Goal: Task Accomplishment & Management: Use online tool/utility

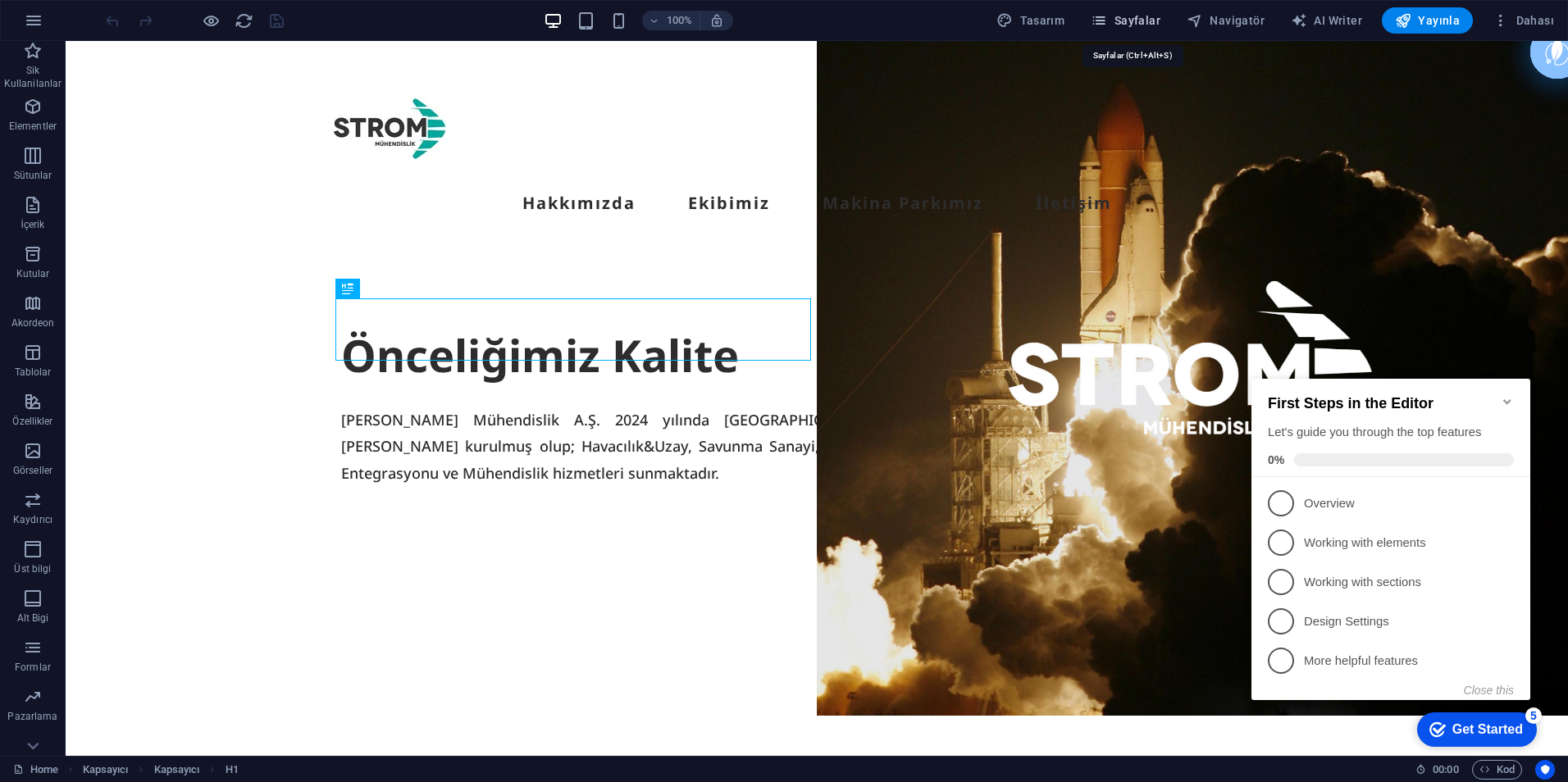
click at [1122, 19] on span "Sayfalar" at bounding box center [1125, 20] width 70 height 17
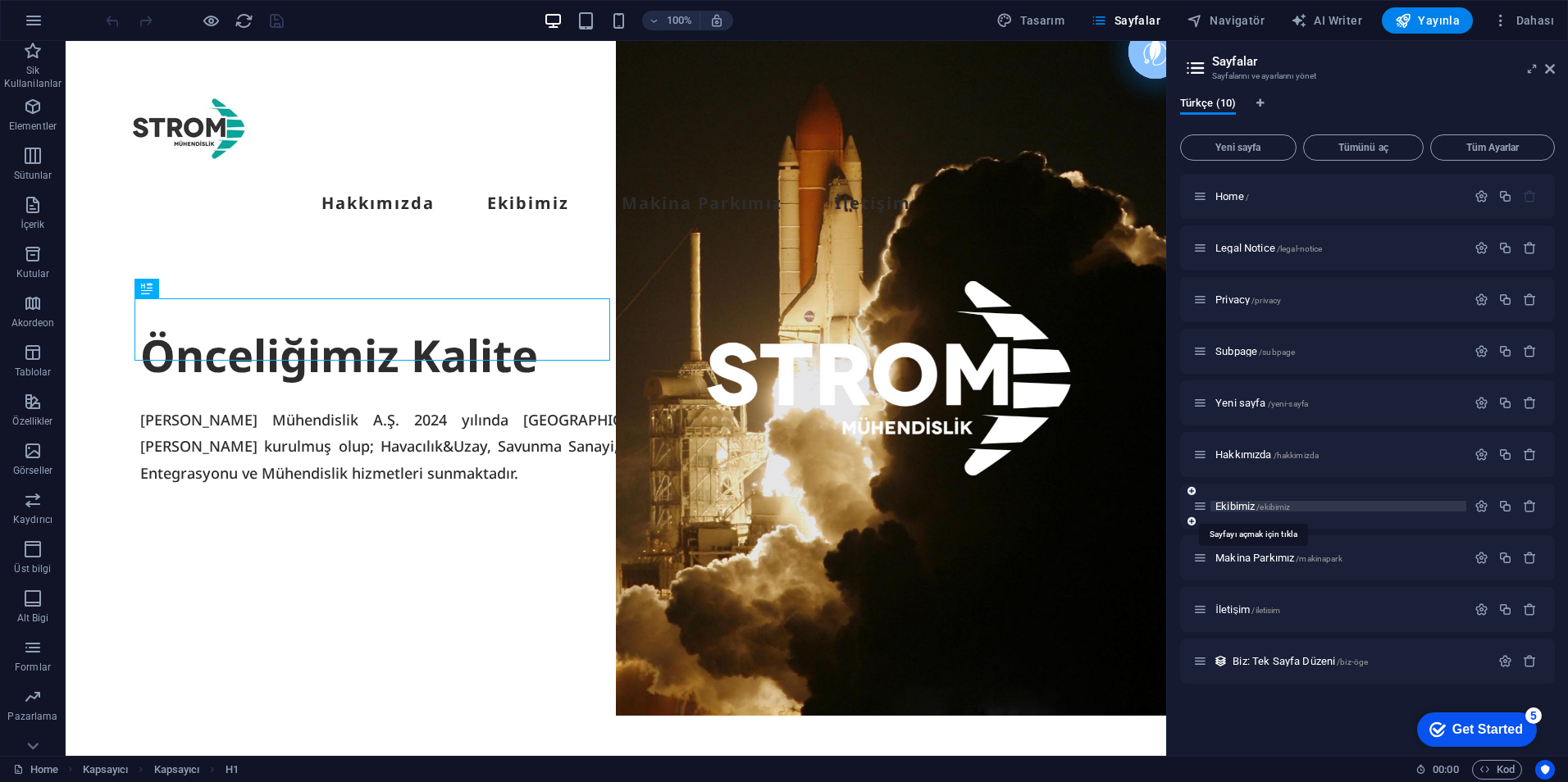
click at [1246, 504] on span "Ekibimiz /ekibimiz" at bounding box center [1253, 506] width 74 height 12
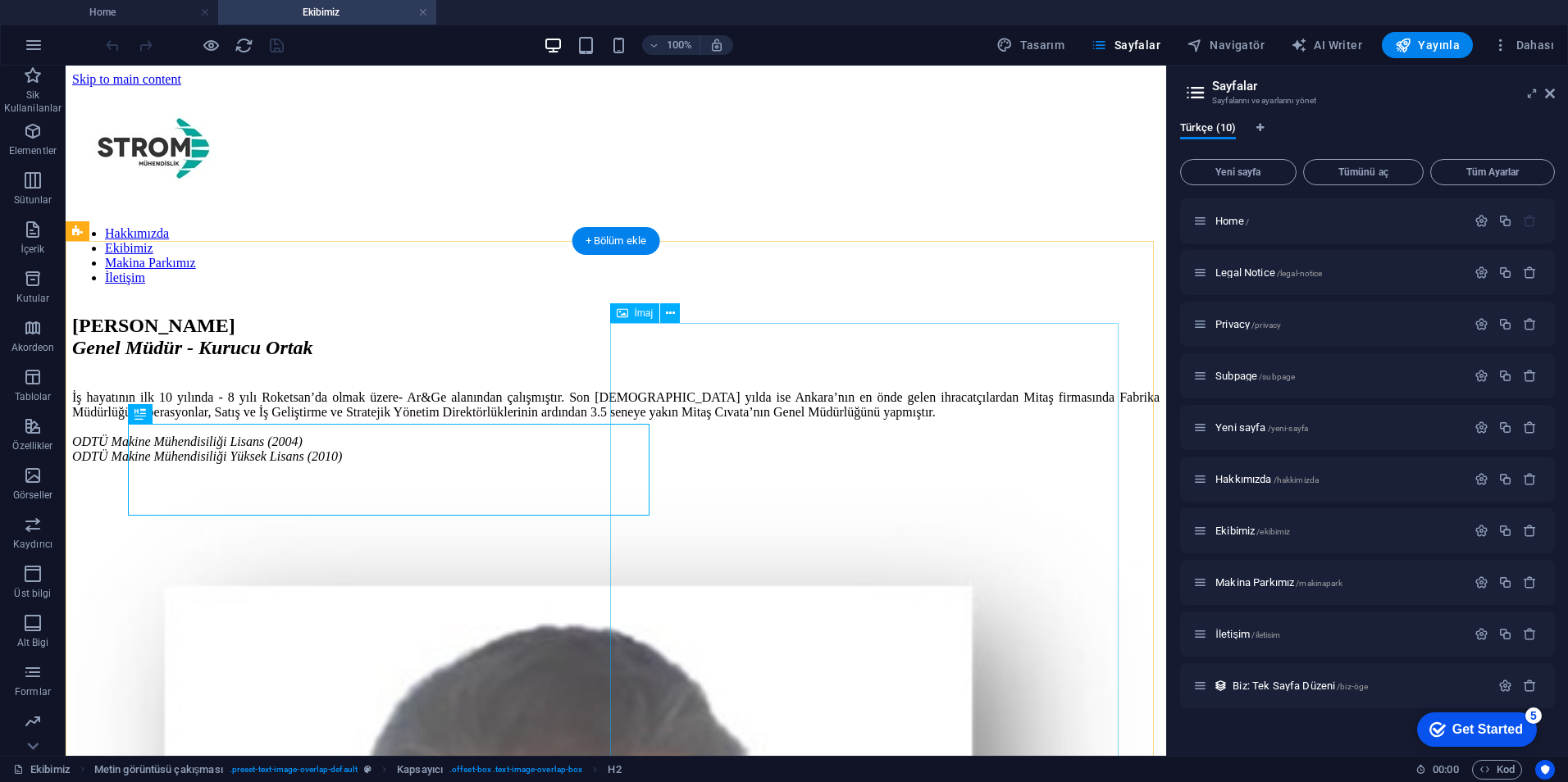
click at [671, 318] on icon at bounding box center [671, 313] width 9 height 18
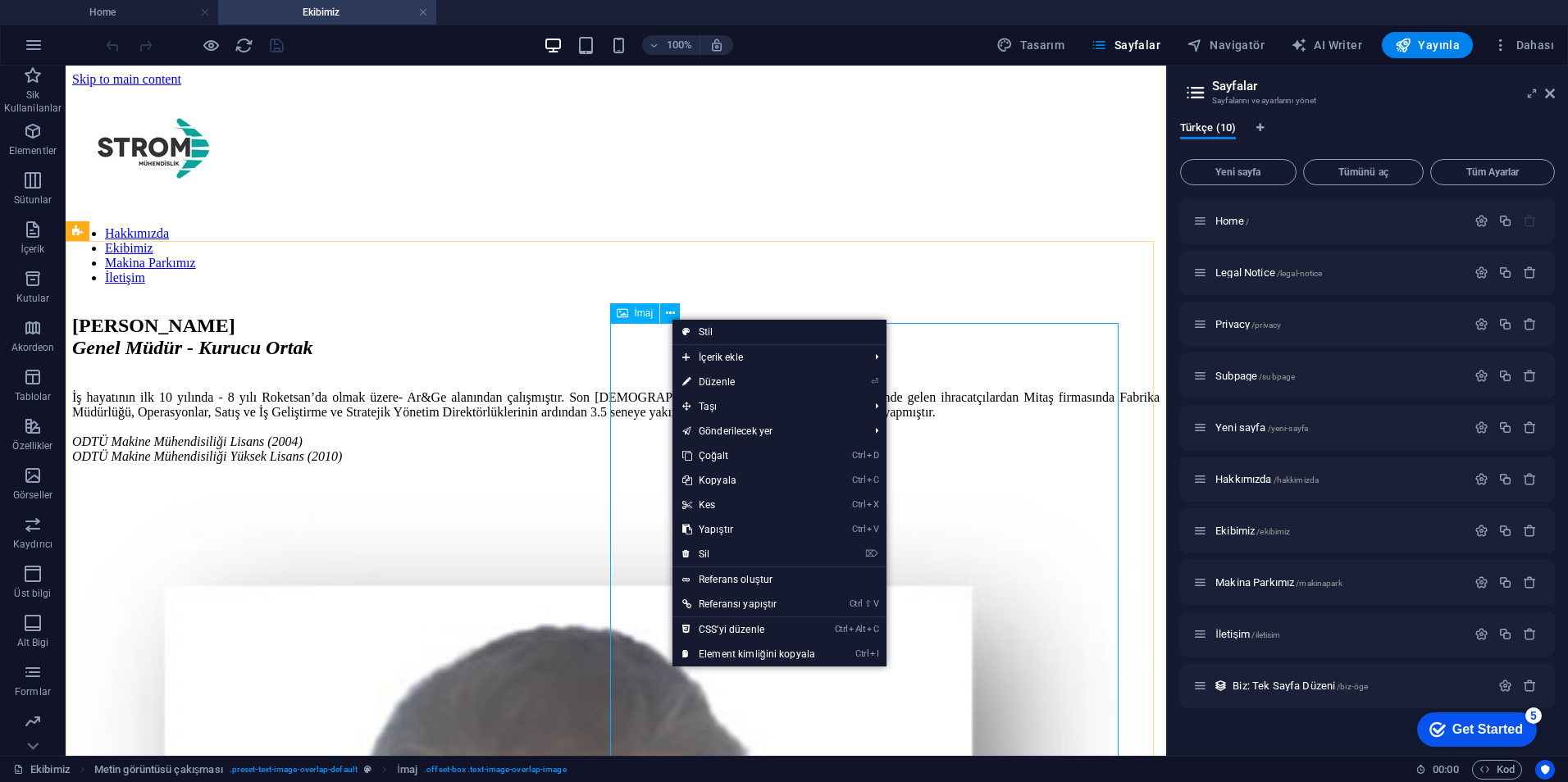
click at [623, 320] on icon at bounding box center [622, 312] width 11 height 20
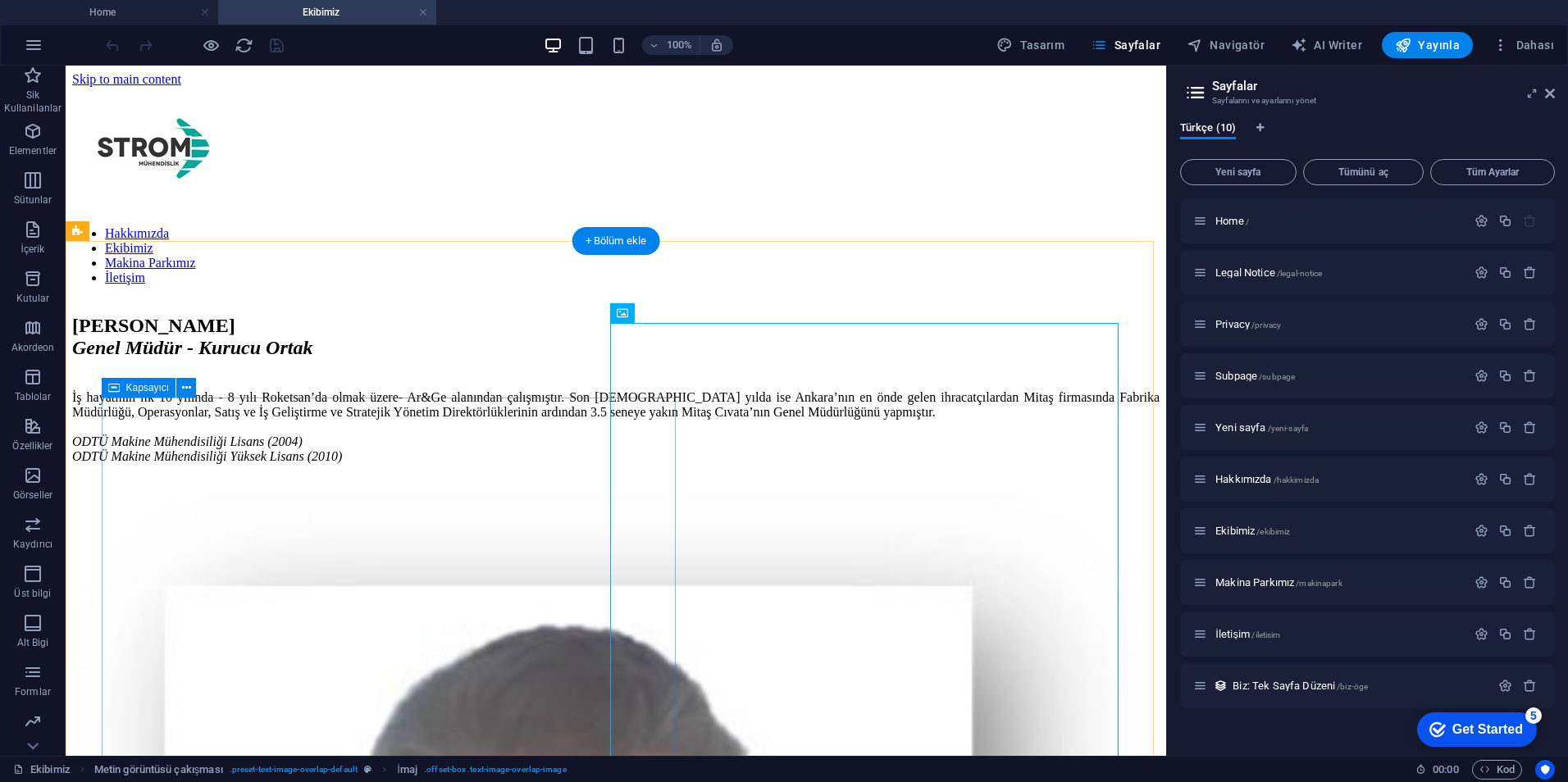
click at [659, 403] on div "[PERSON_NAME] [PERSON_NAME] Müdür - Kurucu Ortak İş hayatının ilk 10 yılında - …" at bounding box center [616, 404] width 1087 height 179
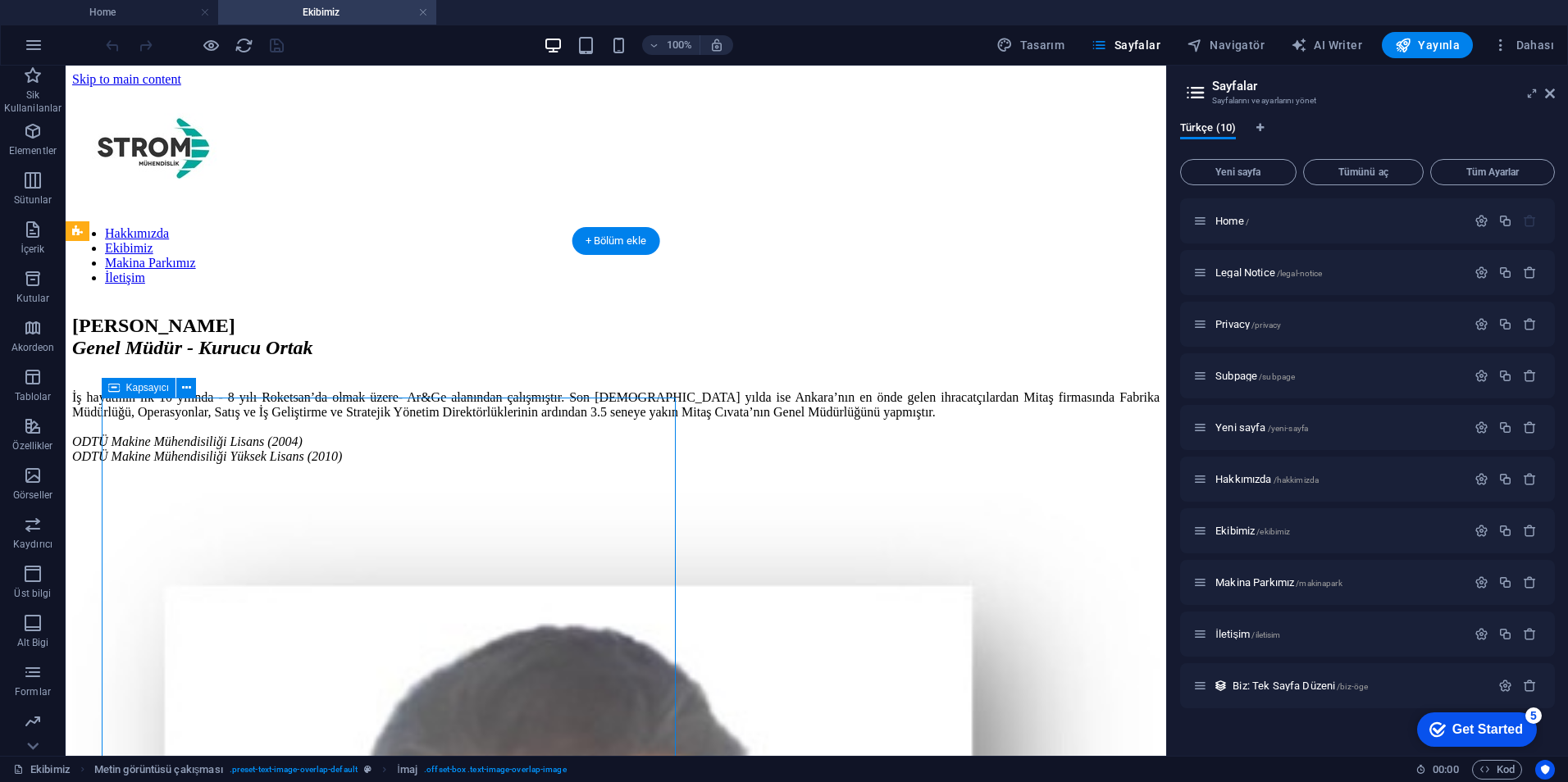
click at [659, 403] on div "[PERSON_NAME] [PERSON_NAME] Müdür - Kurucu Ortak İş hayatının ilk 10 yılında - …" at bounding box center [616, 404] width 1087 height 179
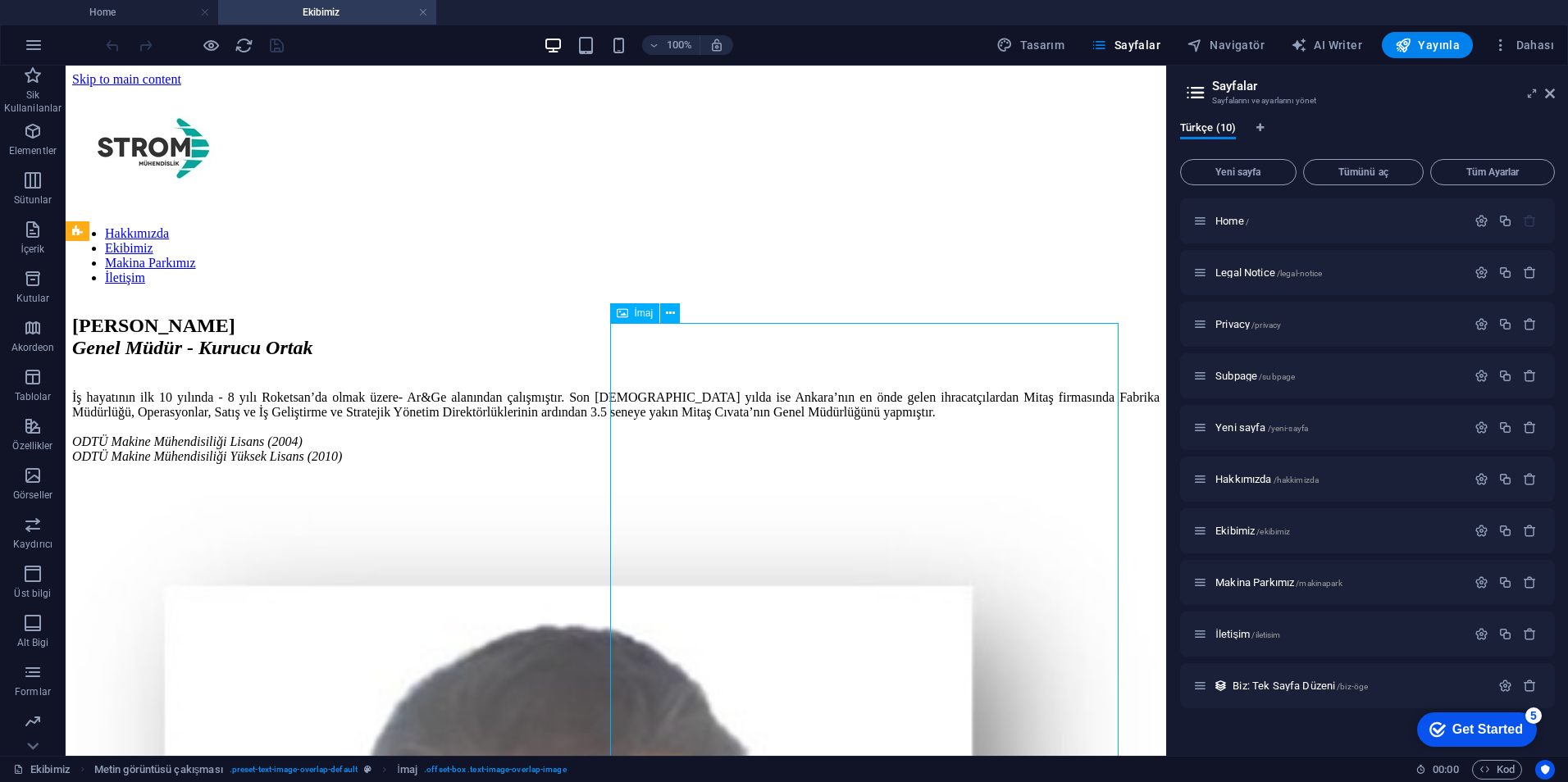
select select "%"
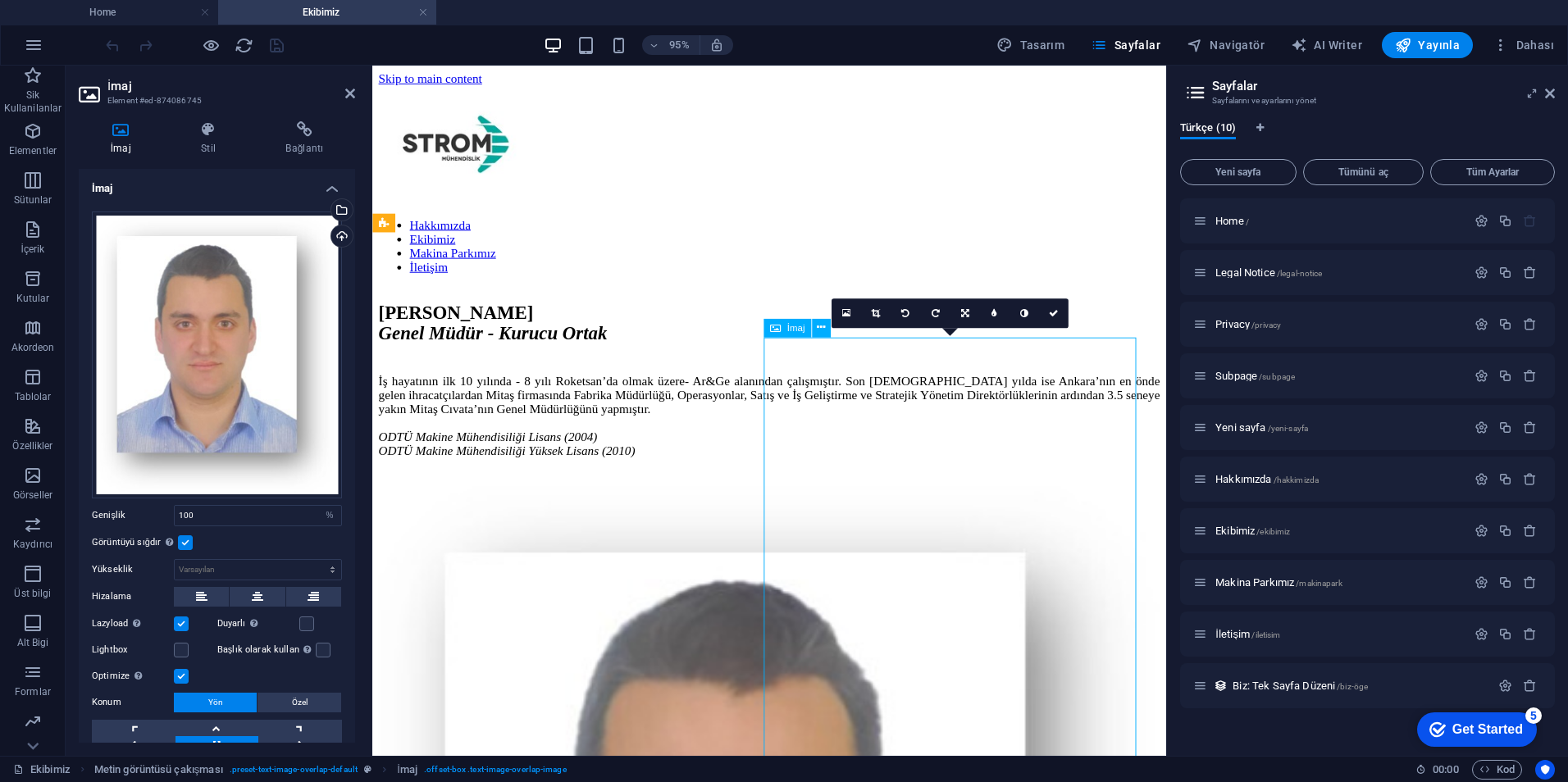
drag, startPoint x: 1140, startPoint y: 399, endPoint x: 1100, endPoint y: 441, distance: 58.0
click at [963, 315] on icon at bounding box center [964, 313] width 8 height 9
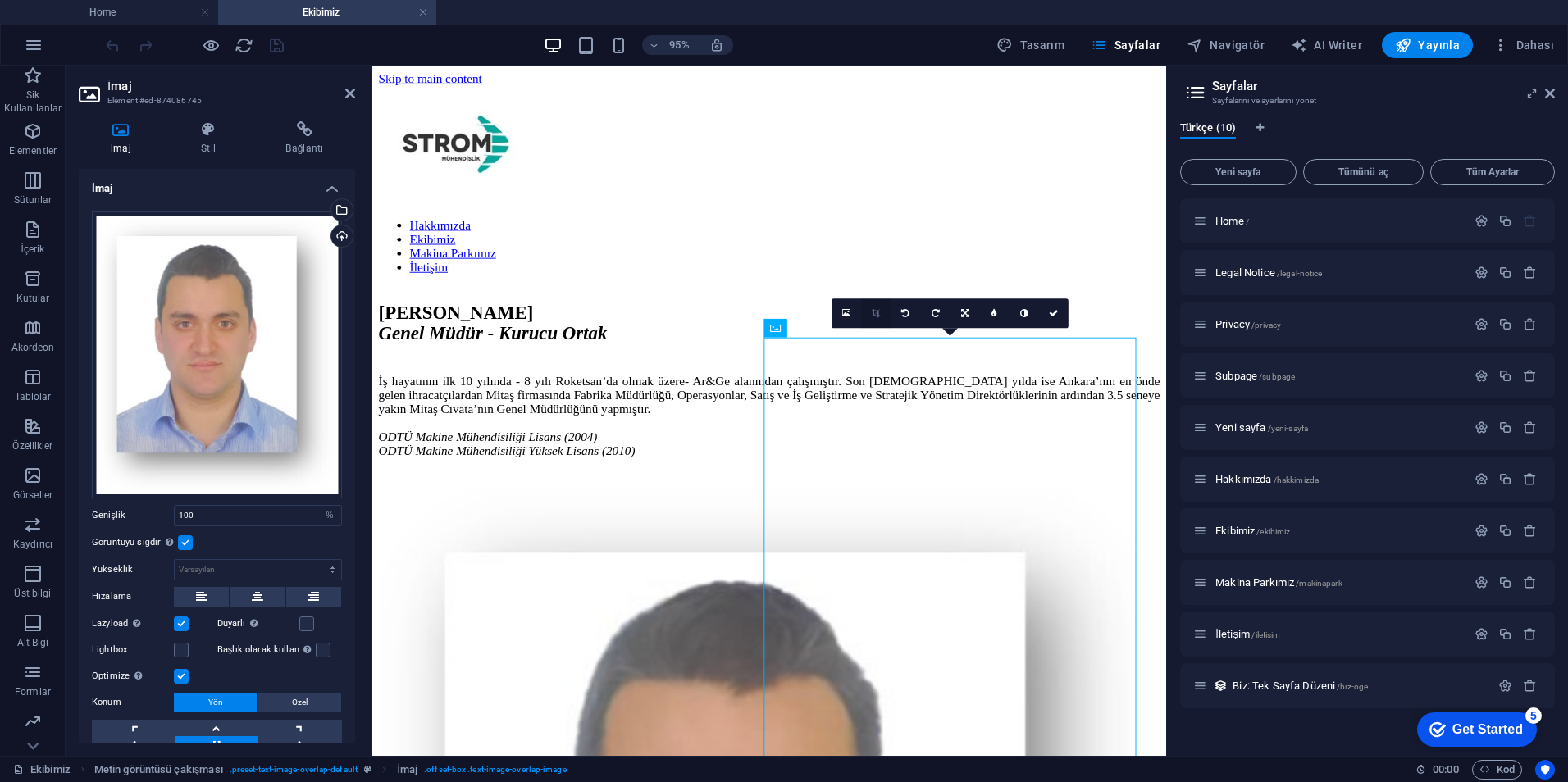
click at [873, 309] on icon at bounding box center [876, 313] width 9 height 9
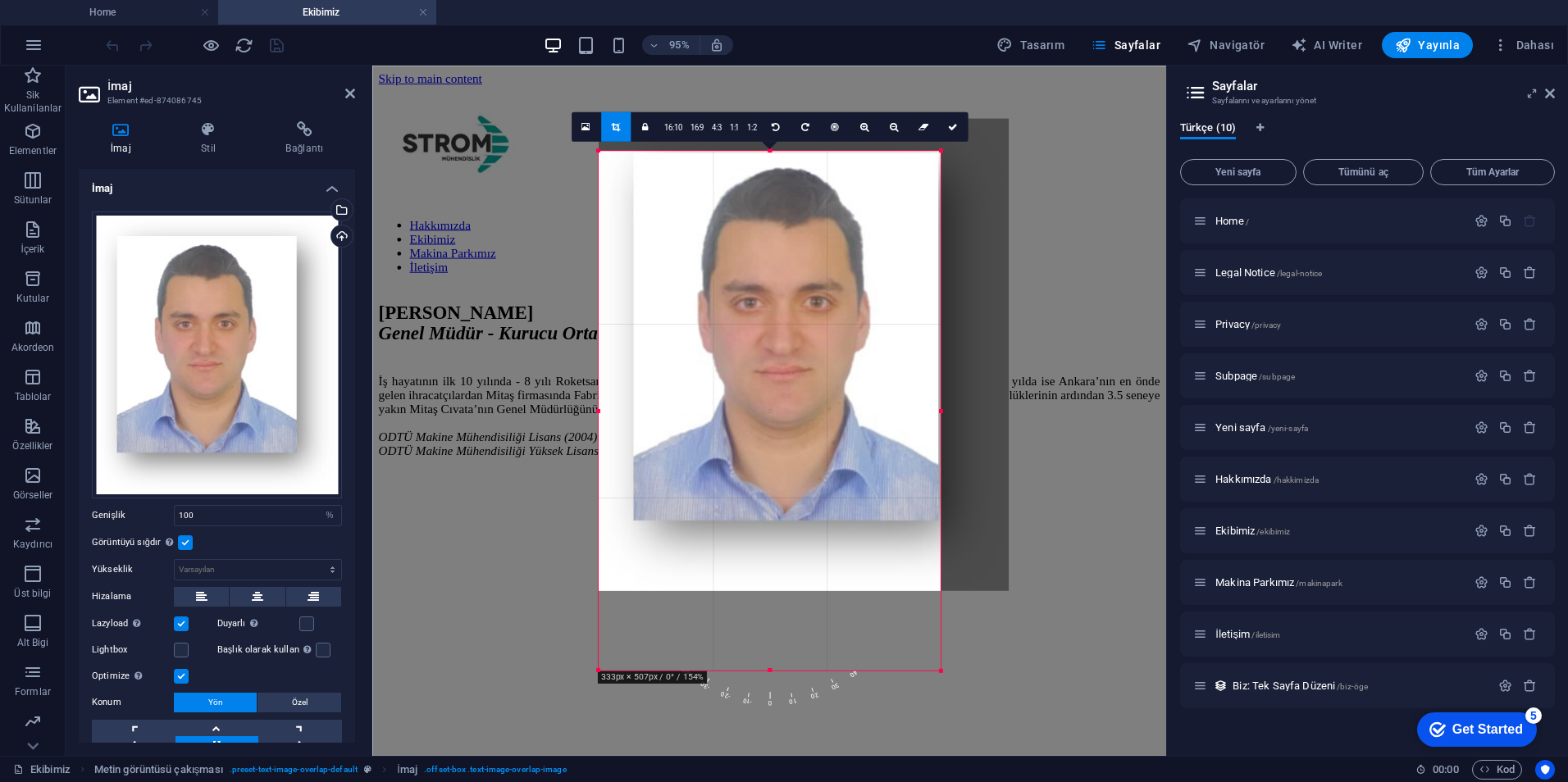
drag, startPoint x: 1009, startPoint y: 134, endPoint x: 864, endPoint y: 168, distance: 148.9
click at [864, 168] on div "180 170 160 150 140 130 120 110 100 90 80 70 60 50 40 30 20 10 0 -10 -20 -30 -4…" at bounding box center [769, 410] width 341 height 520
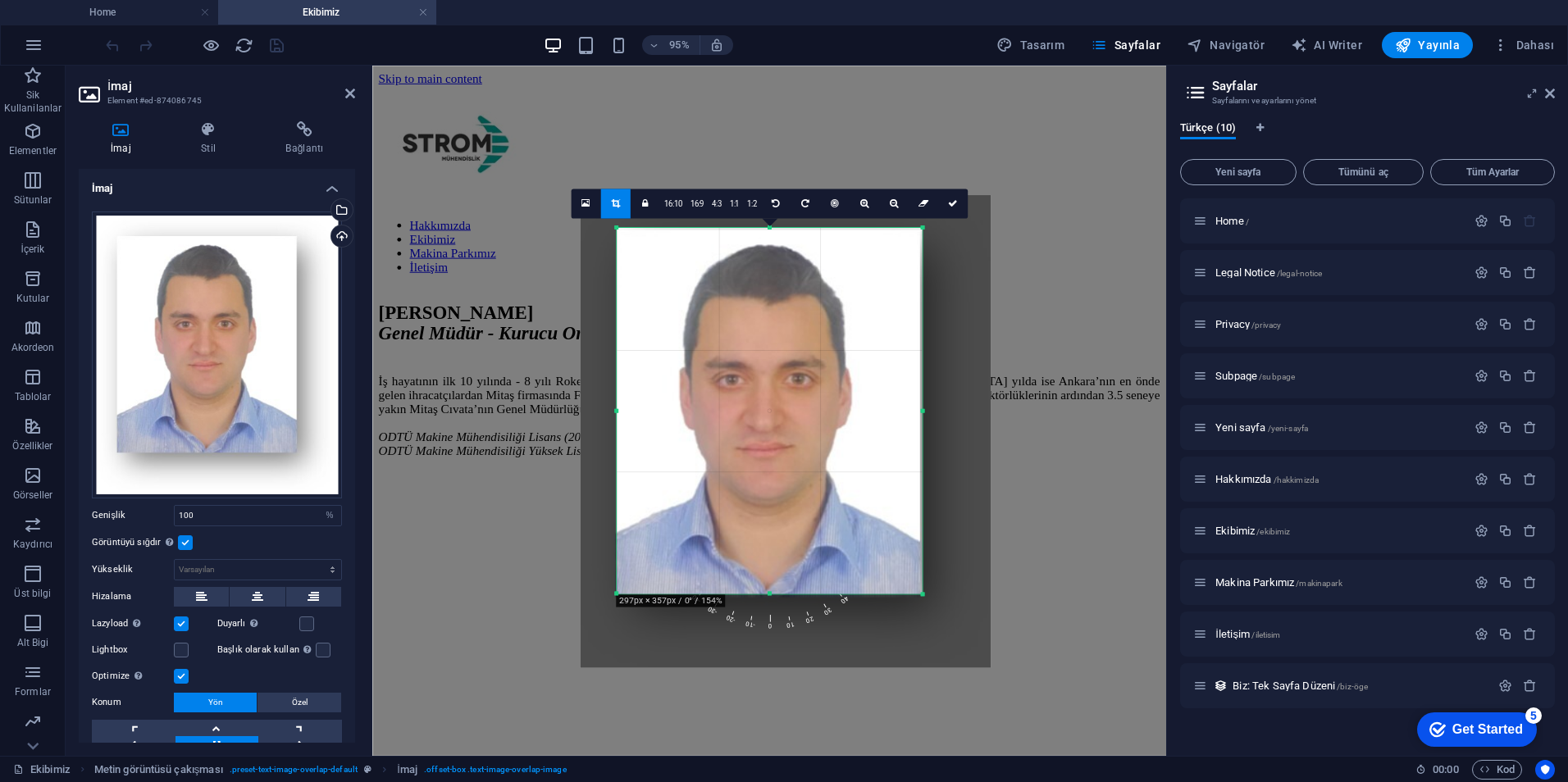
drag, startPoint x: 597, startPoint y: 632, endPoint x: 635, endPoint y: 554, distance: 86.8
click at [635, 554] on div "180 170 160 150 140 130 120 110 100 90 80 70 60 50 40 30 20 10 0 -10 -20 -30 -4…" at bounding box center [769, 410] width 305 height 365
click at [714, 208] on link "4:3" at bounding box center [716, 205] width 18 height 30
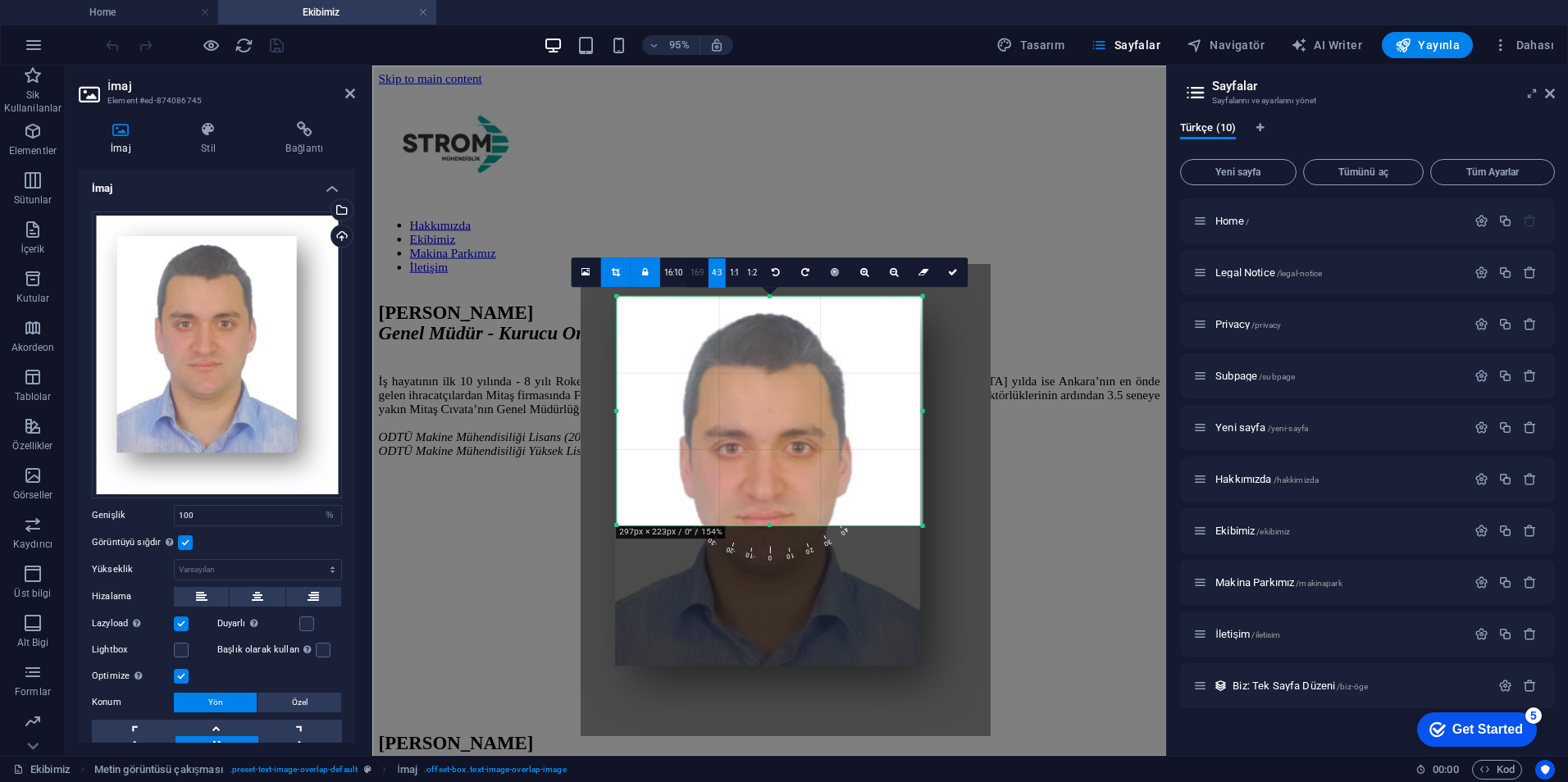
click at [700, 278] on link "16:9" at bounding box center [697, 273] width 22 height 30
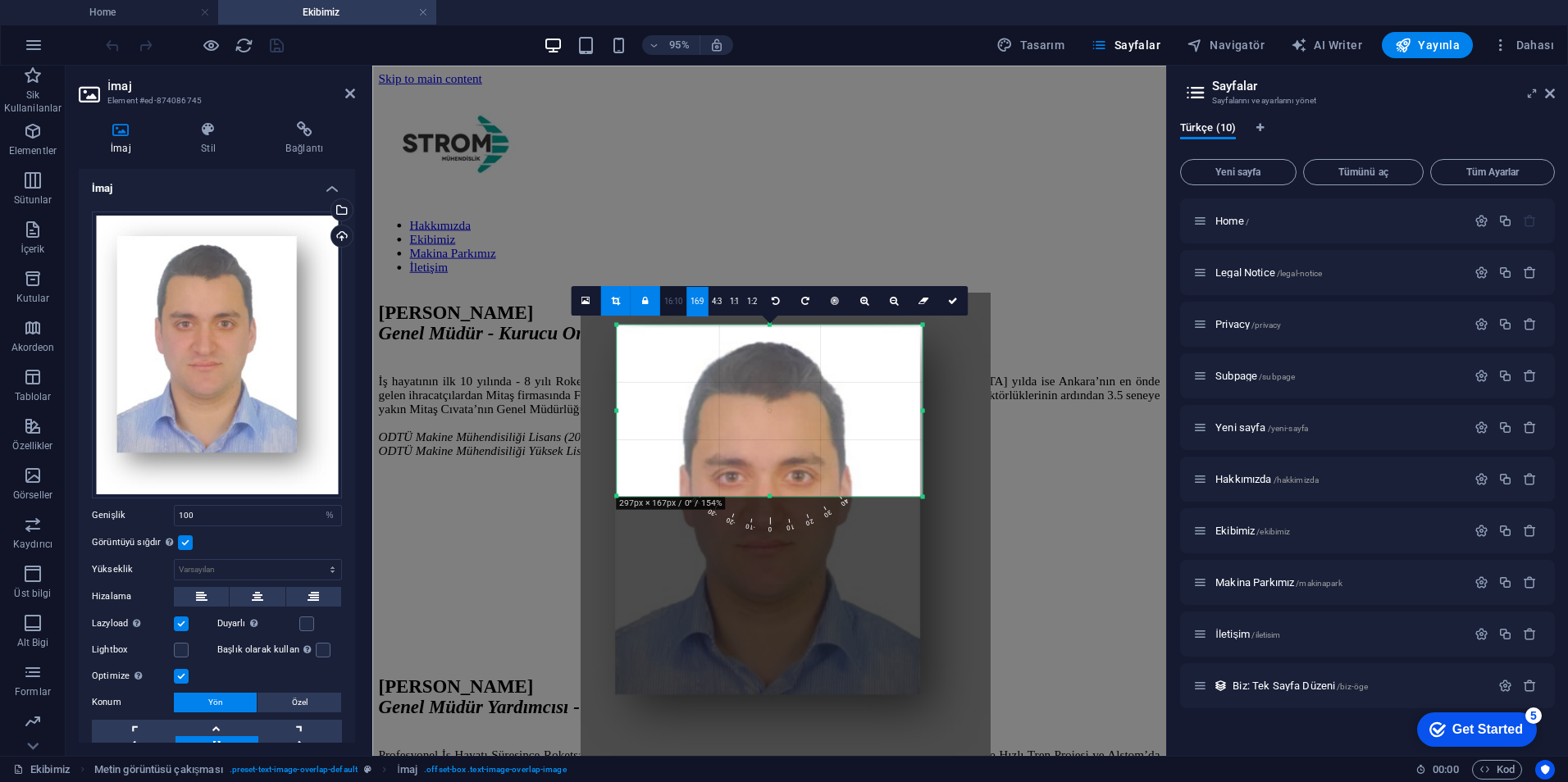
click at [675, 310] on link "16:10" at bounding box center [673, 302] width 26 height 30
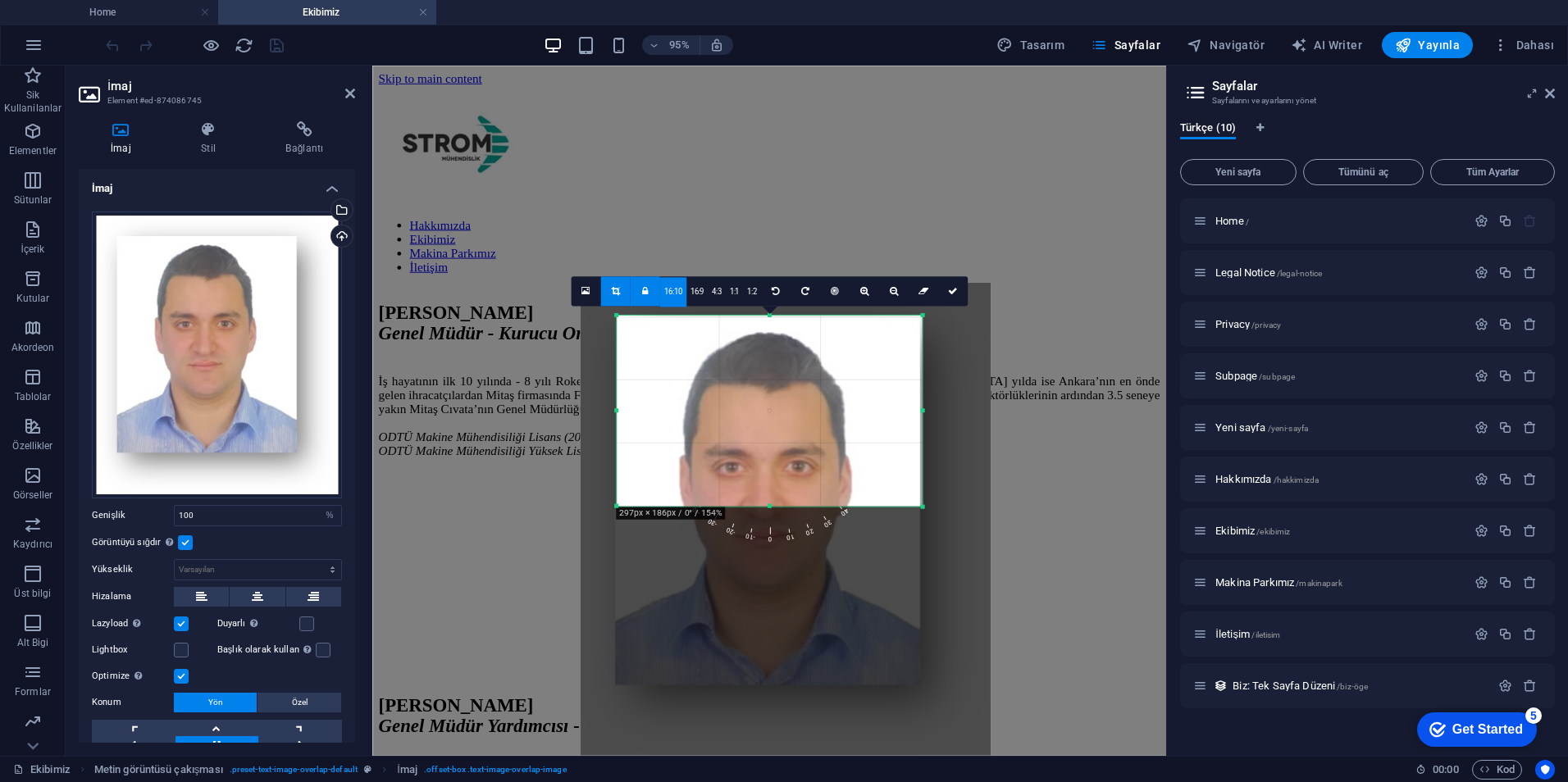
click at [737, 444] on div at bounding box center [785, 519] width 410 height 472
click at [737, 390] on div at bounding box center [787, 519] width 410 height 472
click at [764, 508] on div at bounding box center [769, 506] width 305 height 6
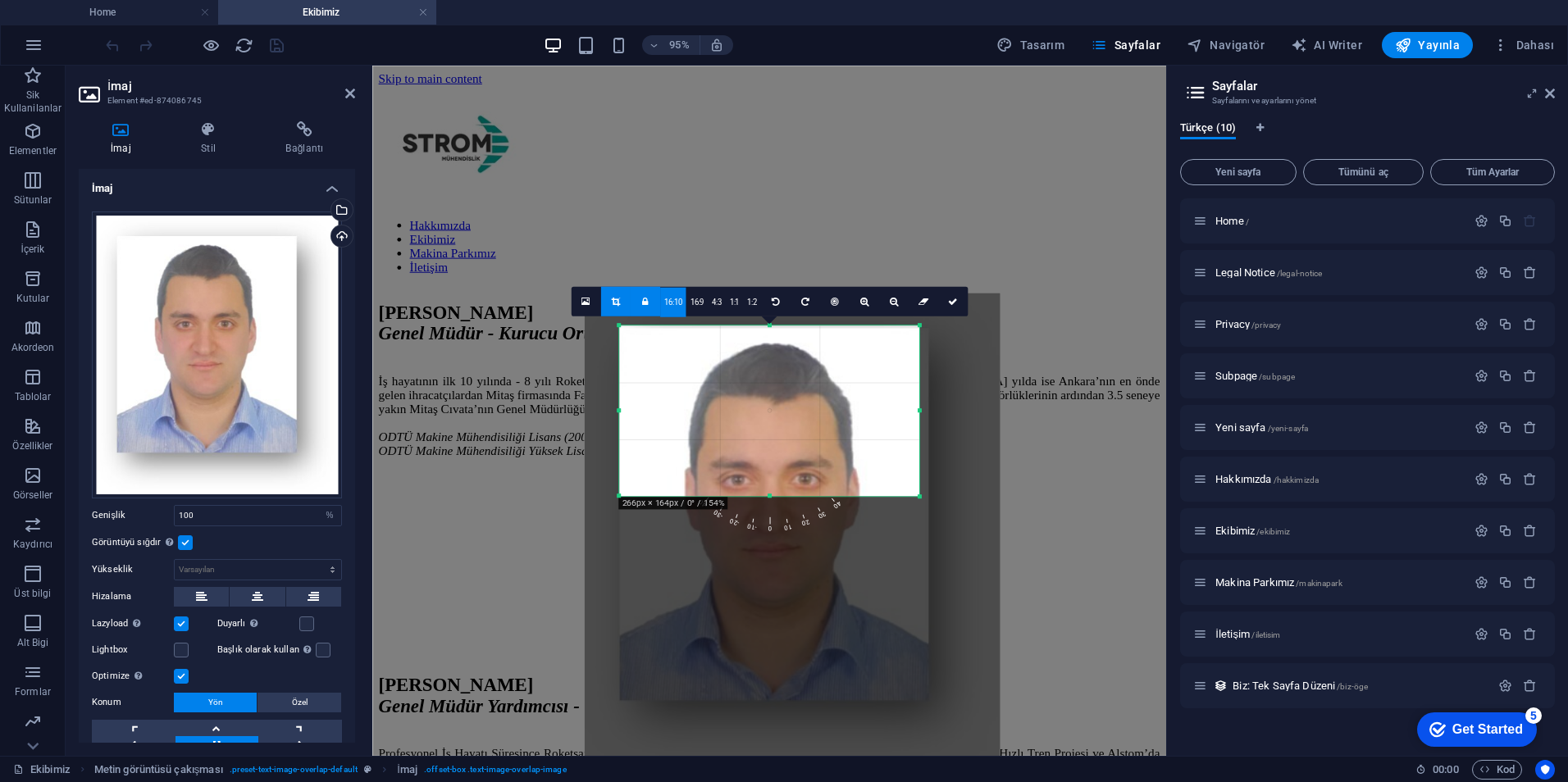
drag, startPoint x: 764, startPoint y: 508, endPoint x: 760, endPoint y: 486, distance: 22.4
click at [760, 486] on div "180 170 160 150 140 130 120 110 100 90 80 70 60 50 40 30 20 10 0 -10 -20 -30 -4…" at bounding box center [769, 410] width 300 height 170
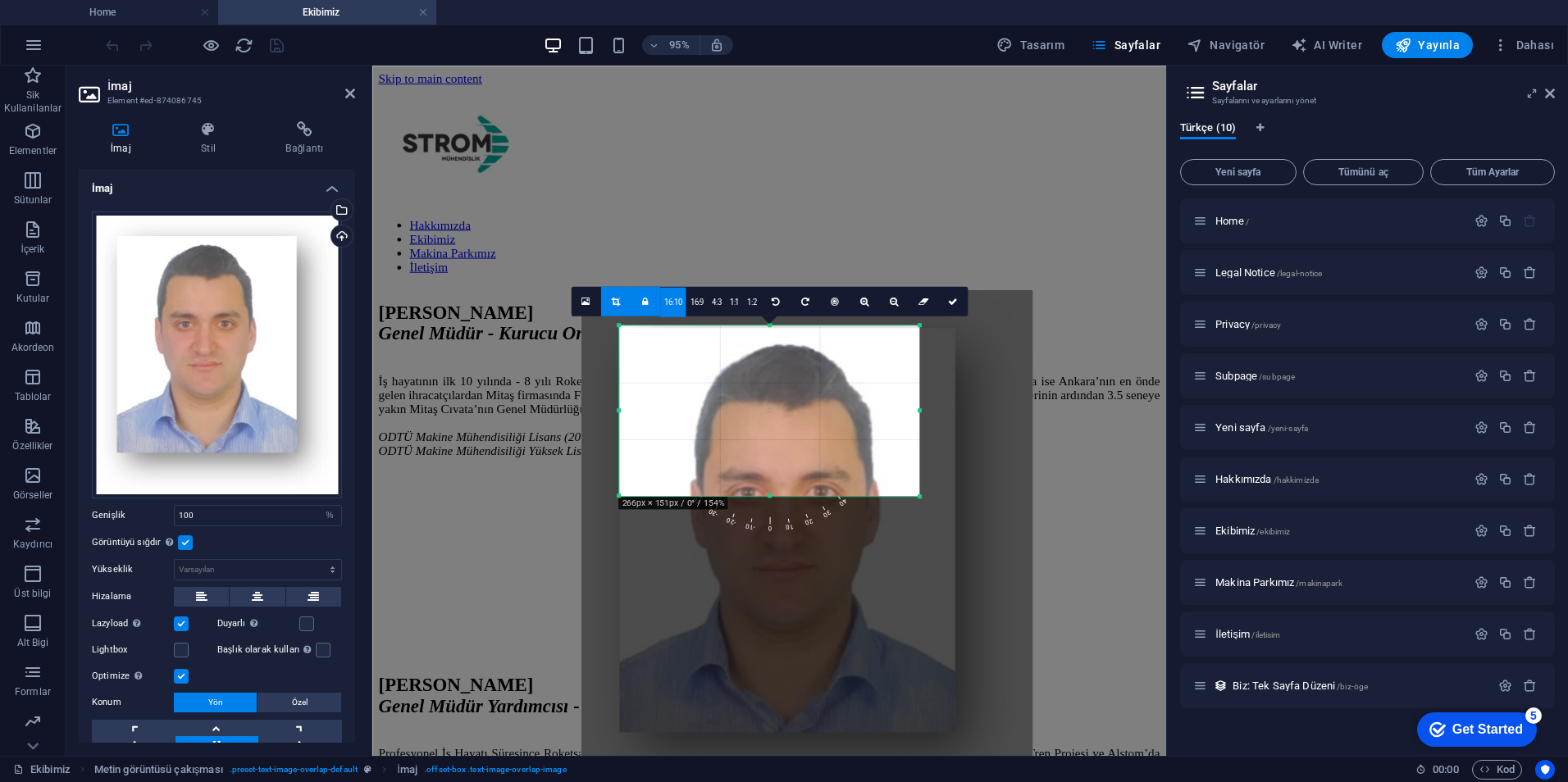
click at [681, 296] on link "16:10" at bounding box center [673, 303] width 26 height 30
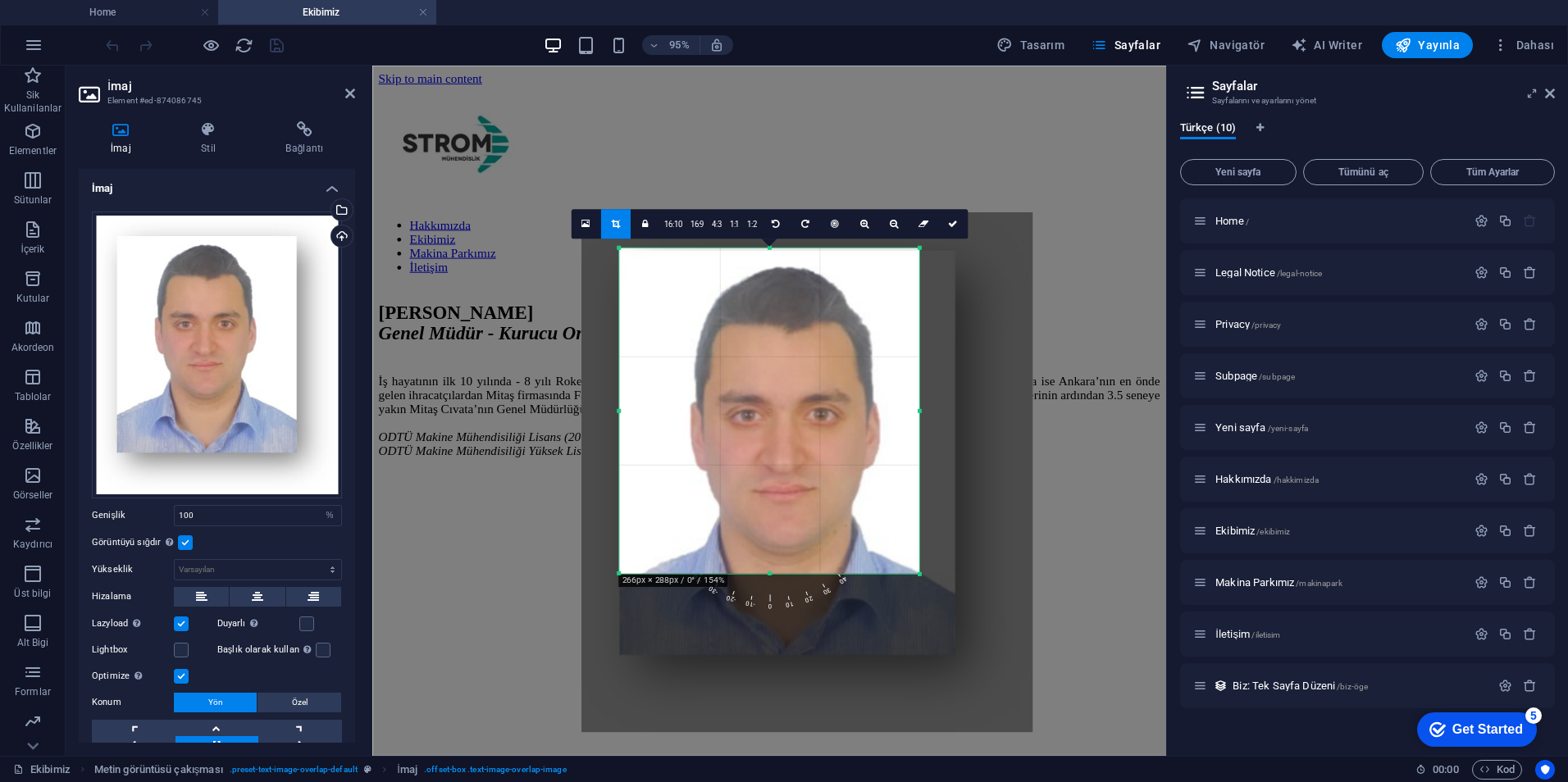
drag, startPoint x: 768, startPoint y: 497, endPoint x: 837, endPoint y: 661, distance: 177.9
click at [837, 574] on div "180 170 160 150 140 130 120 110 100 90 80 70 60 50 40 30 20 10 0 -10 -20 -30 -4…" at bounding box center [769, 411] width 300 height 325
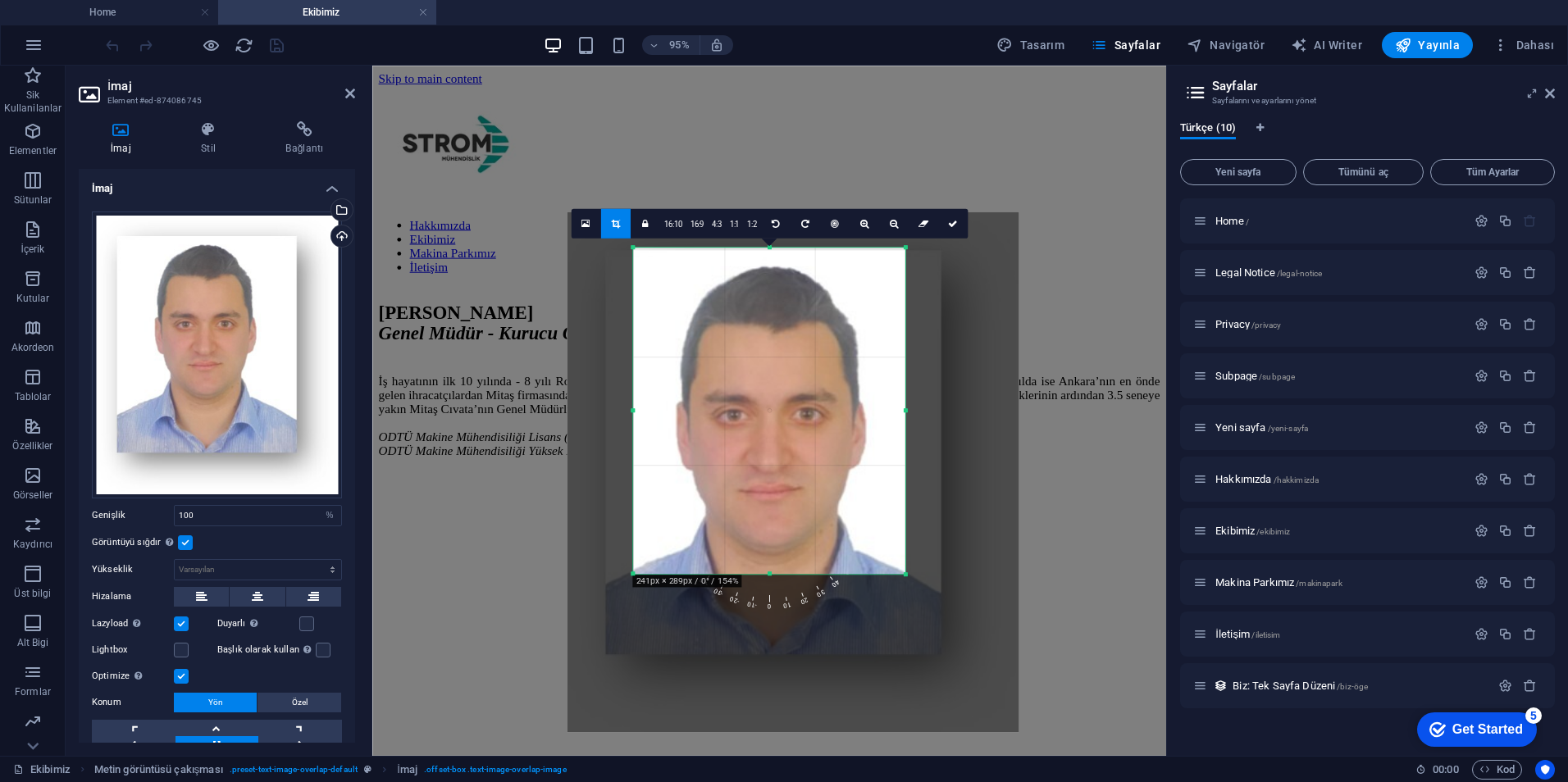
drag, startPoint x: 618, startPoint y: 410, endPoint x: 648, endPoint y: 426, distance: 34.0
click at [648, 426] on div "180 170 160 150 140 130 120 110 100 90 80 70 60 50 40 30 20 10 0 -10 -20 -30 -4…" at bounding box center [769, 410] width 272 height 326
drag, startPoint x: 771, startPoint y: 574, endPoint x: 775, endPoint y: 589, distance: 15.5
click at [774, 574] on div "180 170 160 150 140 130 120 110 100 90 80 70 60 50 40 30 20 10 0 -10 -20 -30 -4…" at bounding box center [769, 410] width 272 height 326
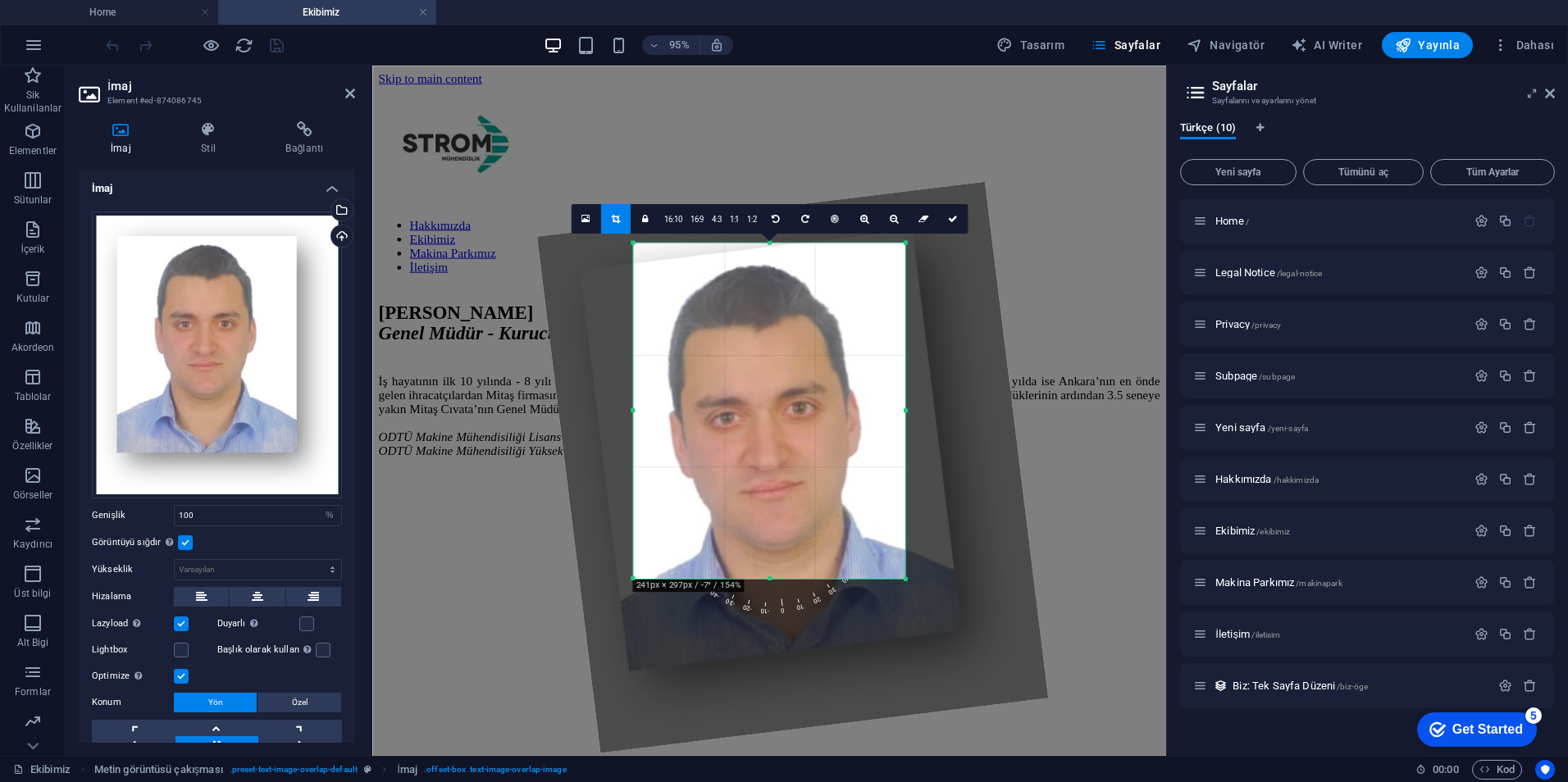
drag, startPoint x: 775, startPoint y: 589, endPoint x: 781, endPoint y: 577, distance: 13.4
click at [781, 577] on div "180 170 160 150 140 130 120 110 100 90 80 70 60 50 40 30 20 10 0 -10 -20 -30 -4…" at bounding box center [769, 411] width 272 height 336
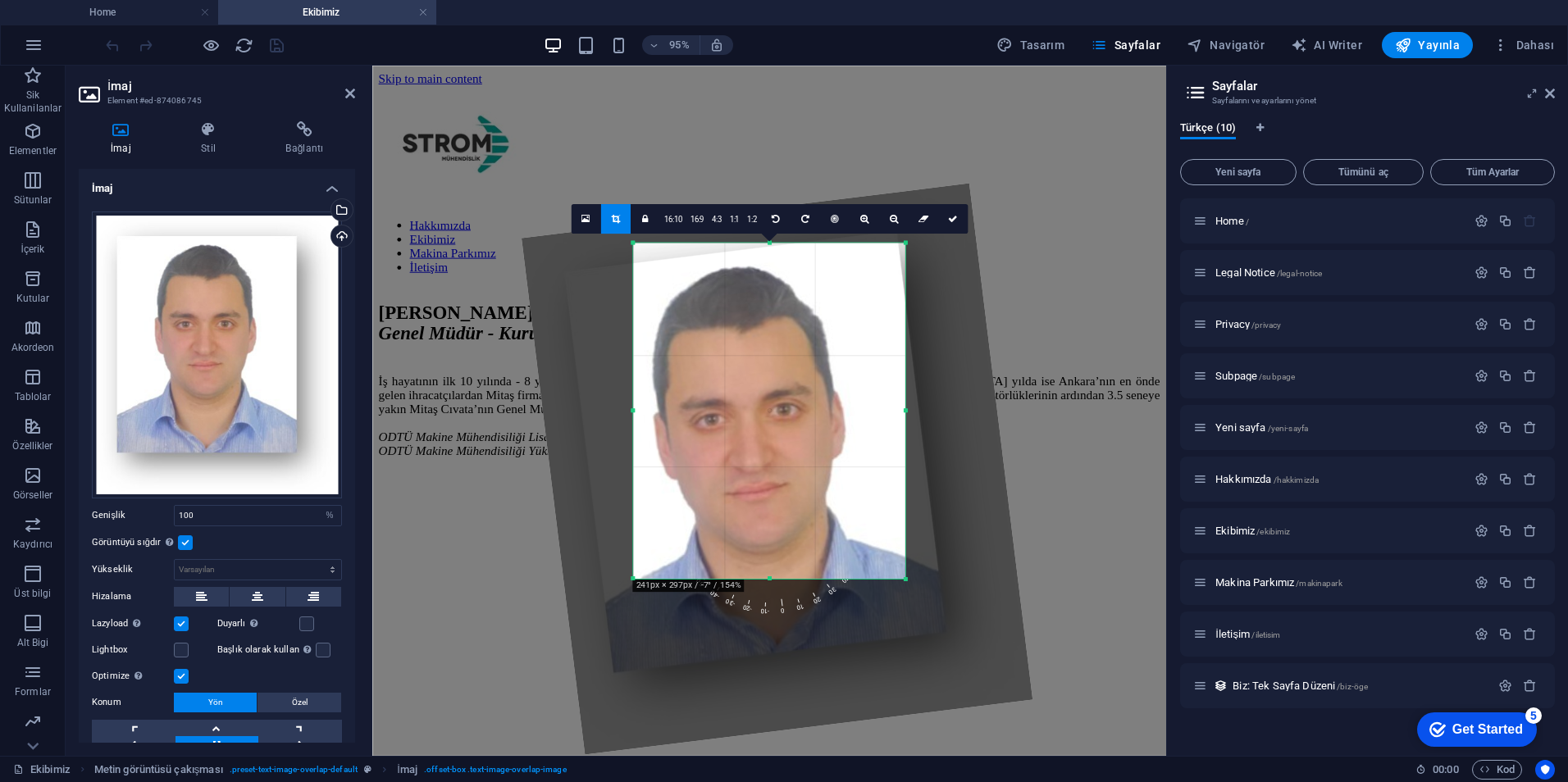
drag, startPoint x: 884, startPoint y: 665, endPoint x: 863, endPoint y: 665, distance: 21.0
click at [863, 665] on div at bounding box center [777, 470] width 512 height 572
click at [862, 665] on div at bounding box center [777, 470] width 512 height 572
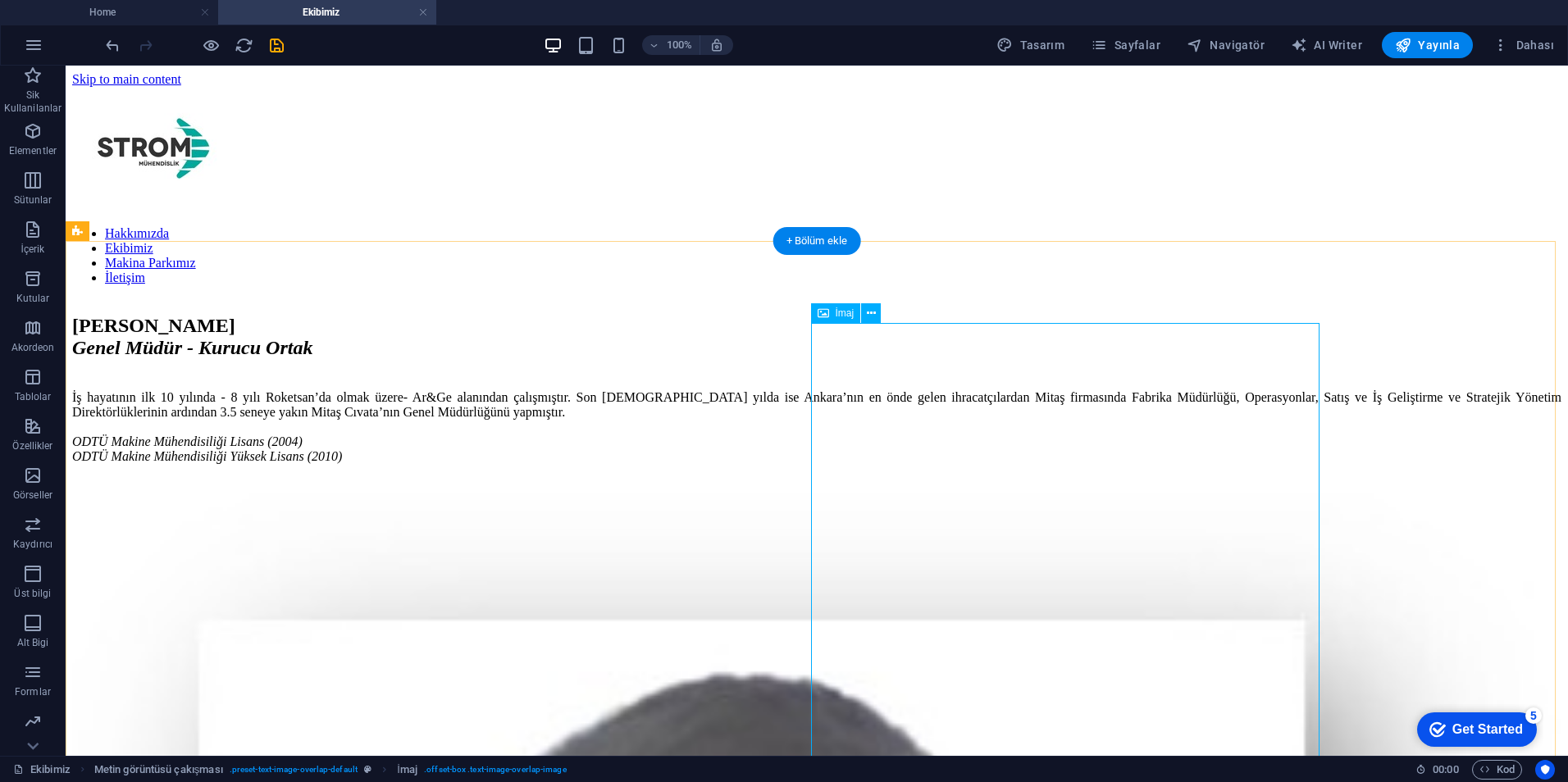
select select "%"
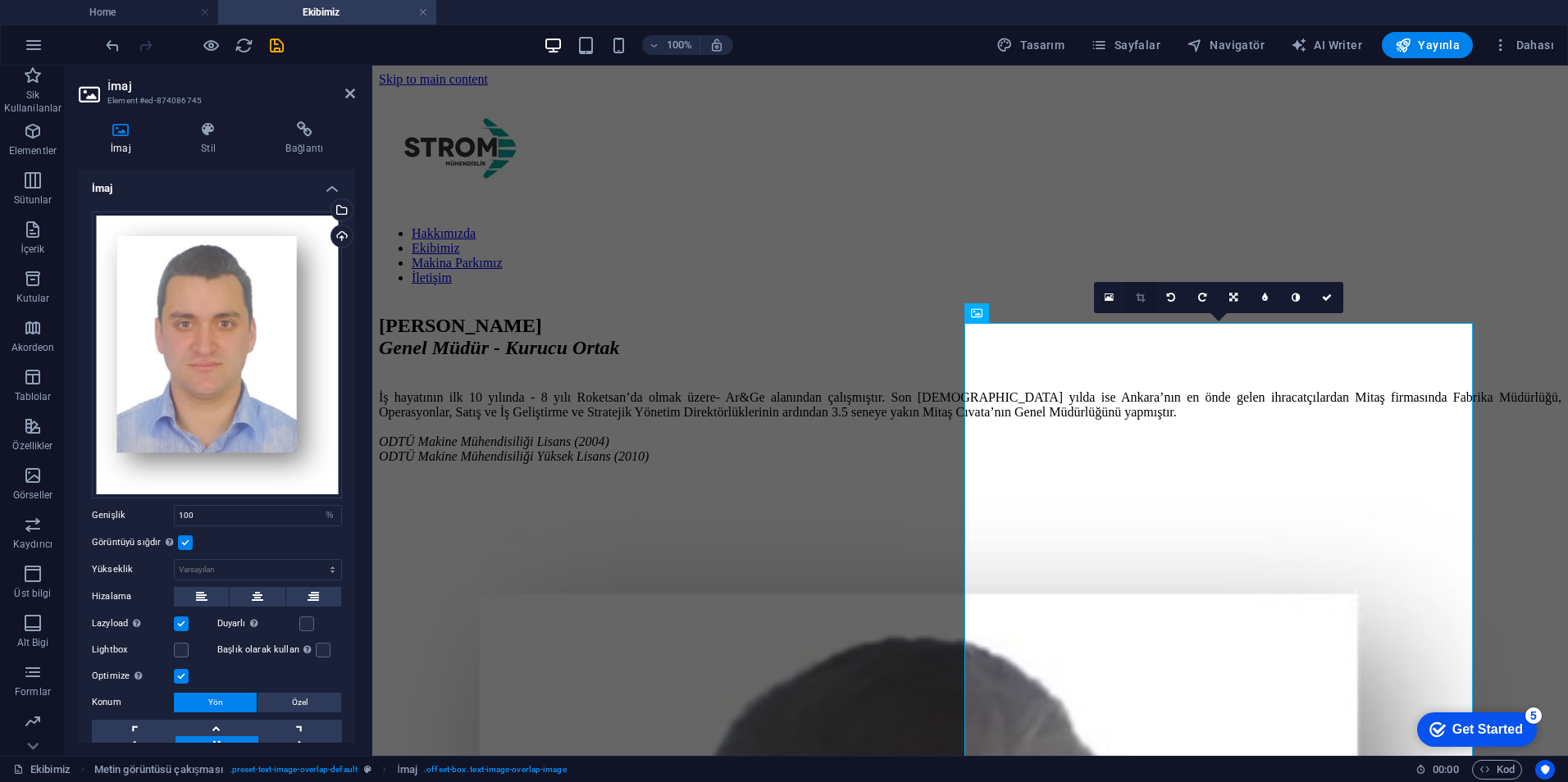
click at [1148, 293] on link at bounding box center [1141, 298] width 32 height 32
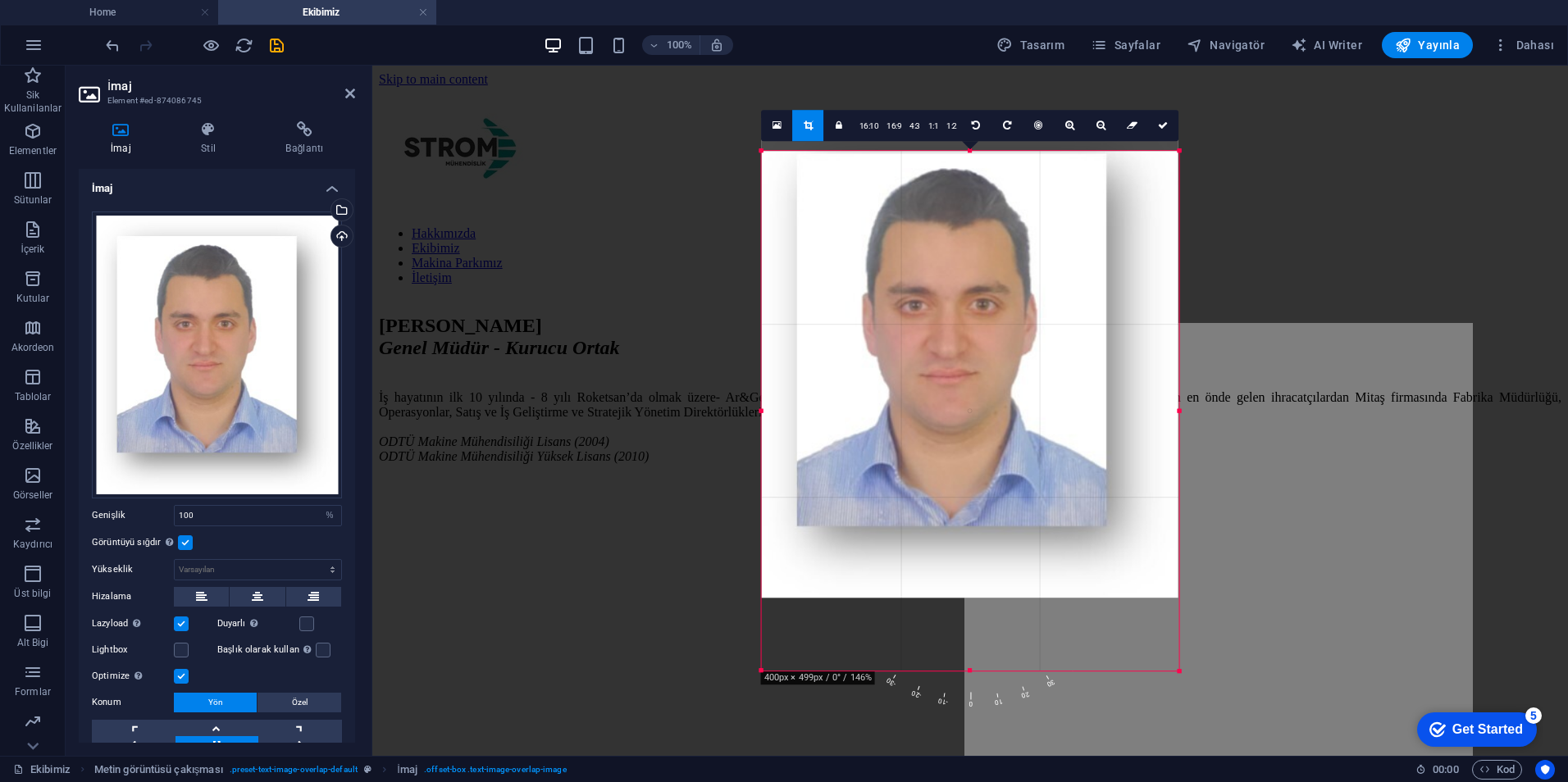
drag, startPoint x: 1210, startPoint y: 136, endPoint x: 1147, endPoint y: 169, distance: 71.1
click at [1147, 169] on div "180 170 160 150 140 130 120 110 100 90 80 70 60 50 40 30 20 10 0 -10 -20 -30 -4…" at bounding box center [970, 410] width 418 height 520
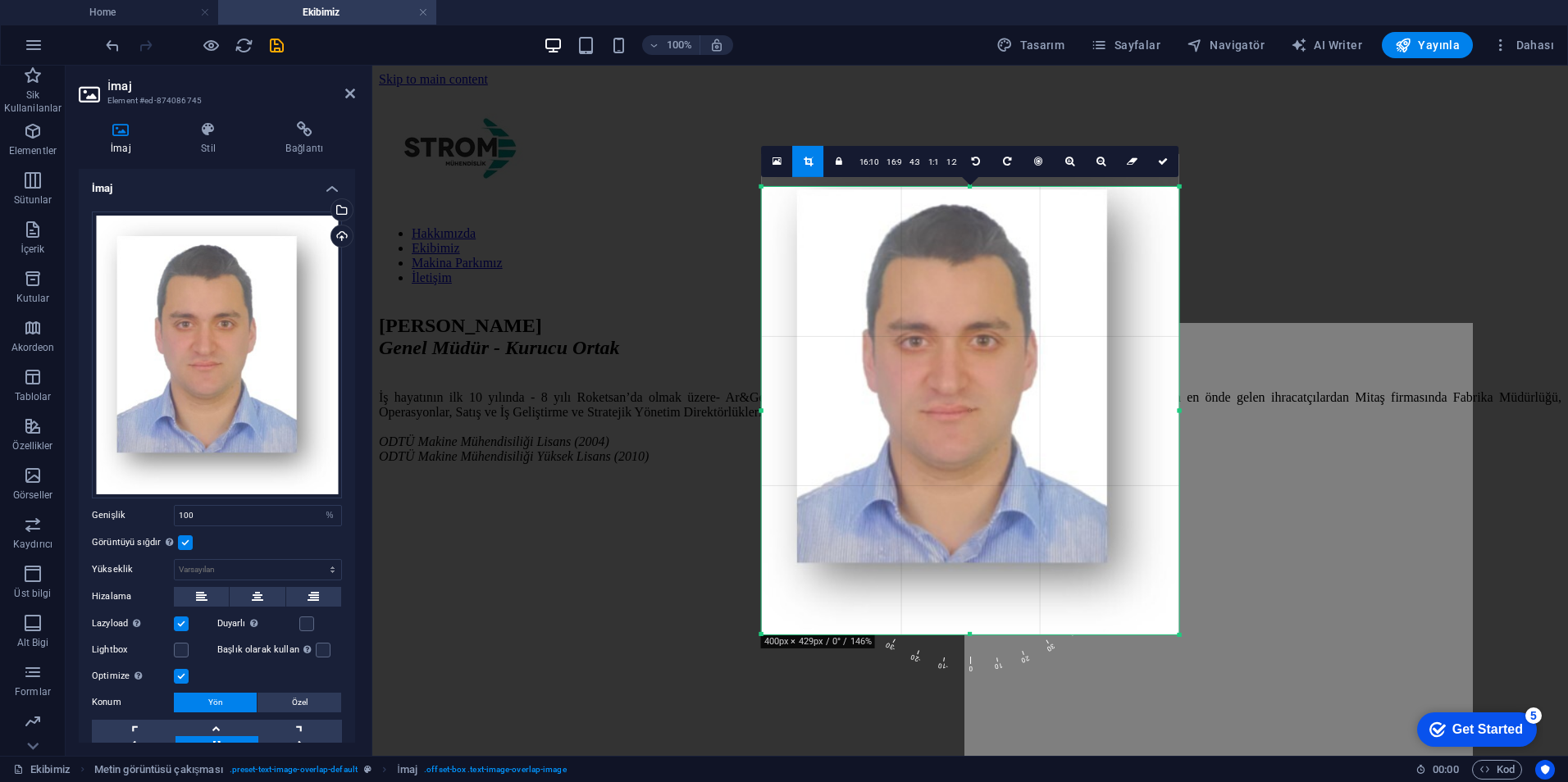
click at [970, 635] on div at bounding box center [970, 635] width 418 height 6
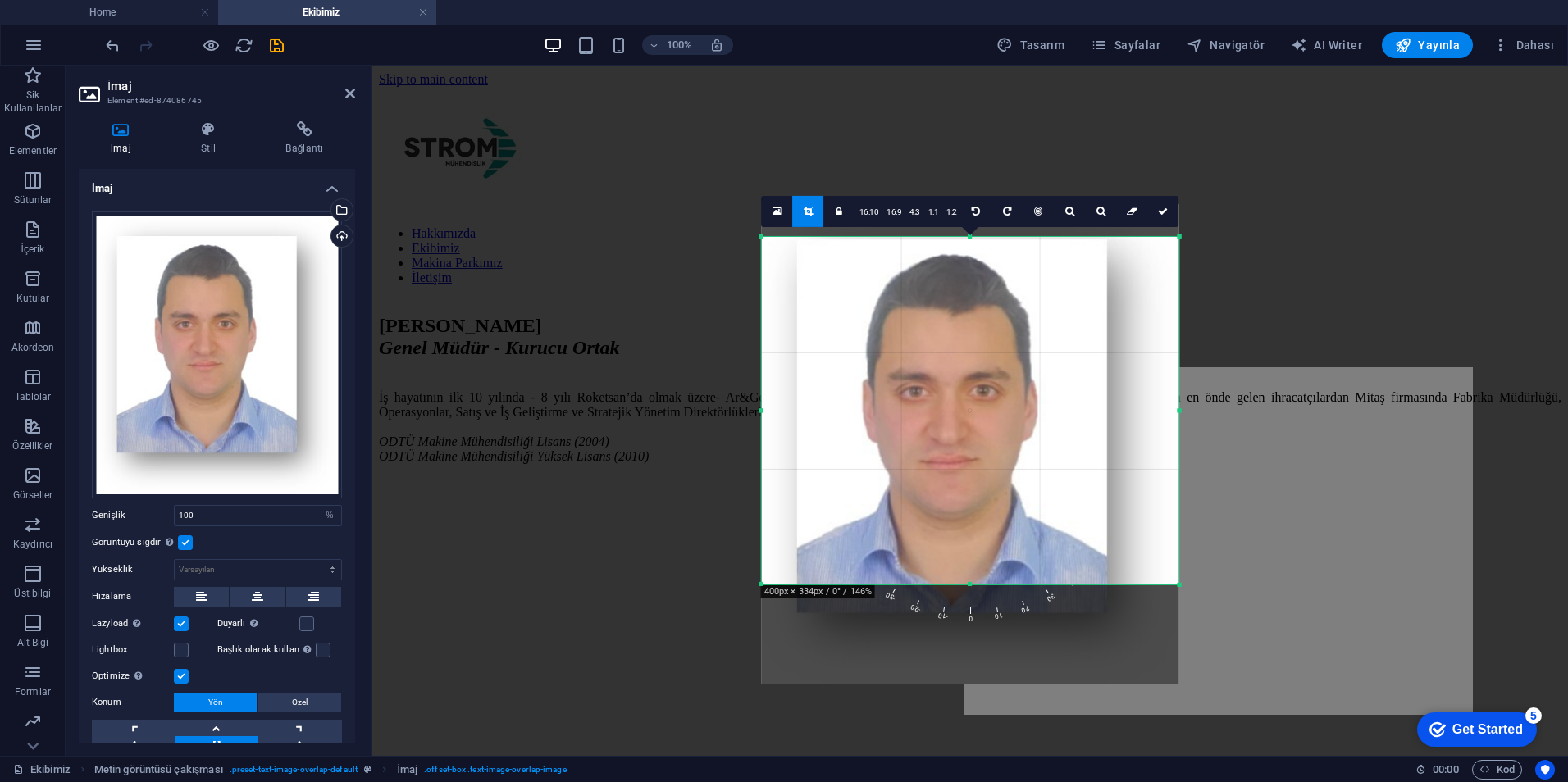
drag, startPoint x: 970, startPoint y: 635, endPoint x: 976, endPoint y: 536, distance: 99.2
click at [976, 536] on div "180 170 160 150 140 130 120 110 100 90 80 70 60 50 40 30 20 10 0 -10 -20 -30 -4…" at bounding box center [970, 411] width 418 height 348
click at [976, 536] on div at bounding box center [970, 444] width 418 height 481
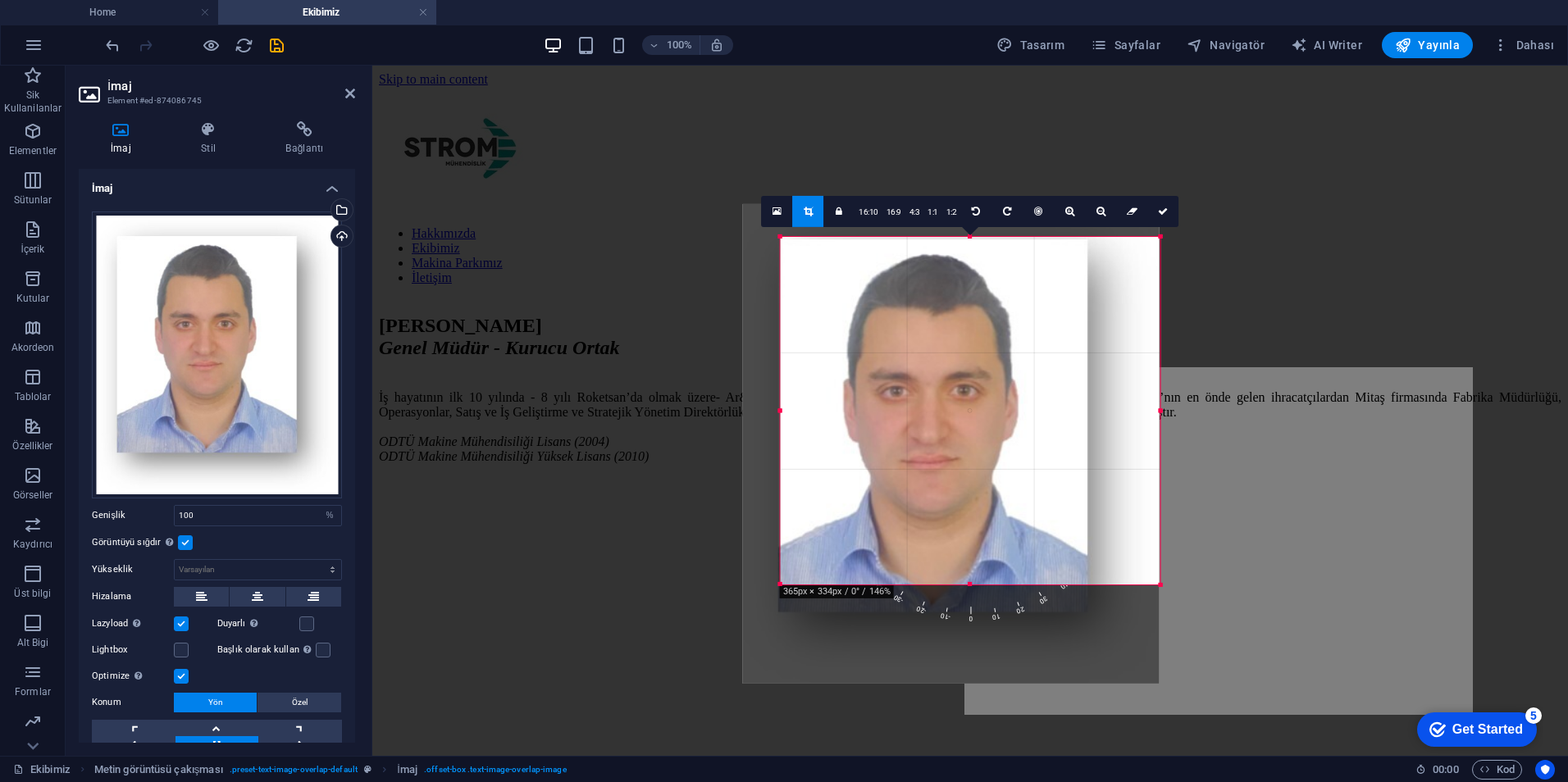
drag, startPoint x: 763, startPoint y: 412, endPoint x: 801, endPoint y: 413, distance: 38.0
click at [801, 413] on div "180 170 160 150 140 130 120 110 100 90 80 70 60 50 40 30 20 10 0 -10 -20 -30 -4…" at bounding box center [971, 411] width 379 height 348
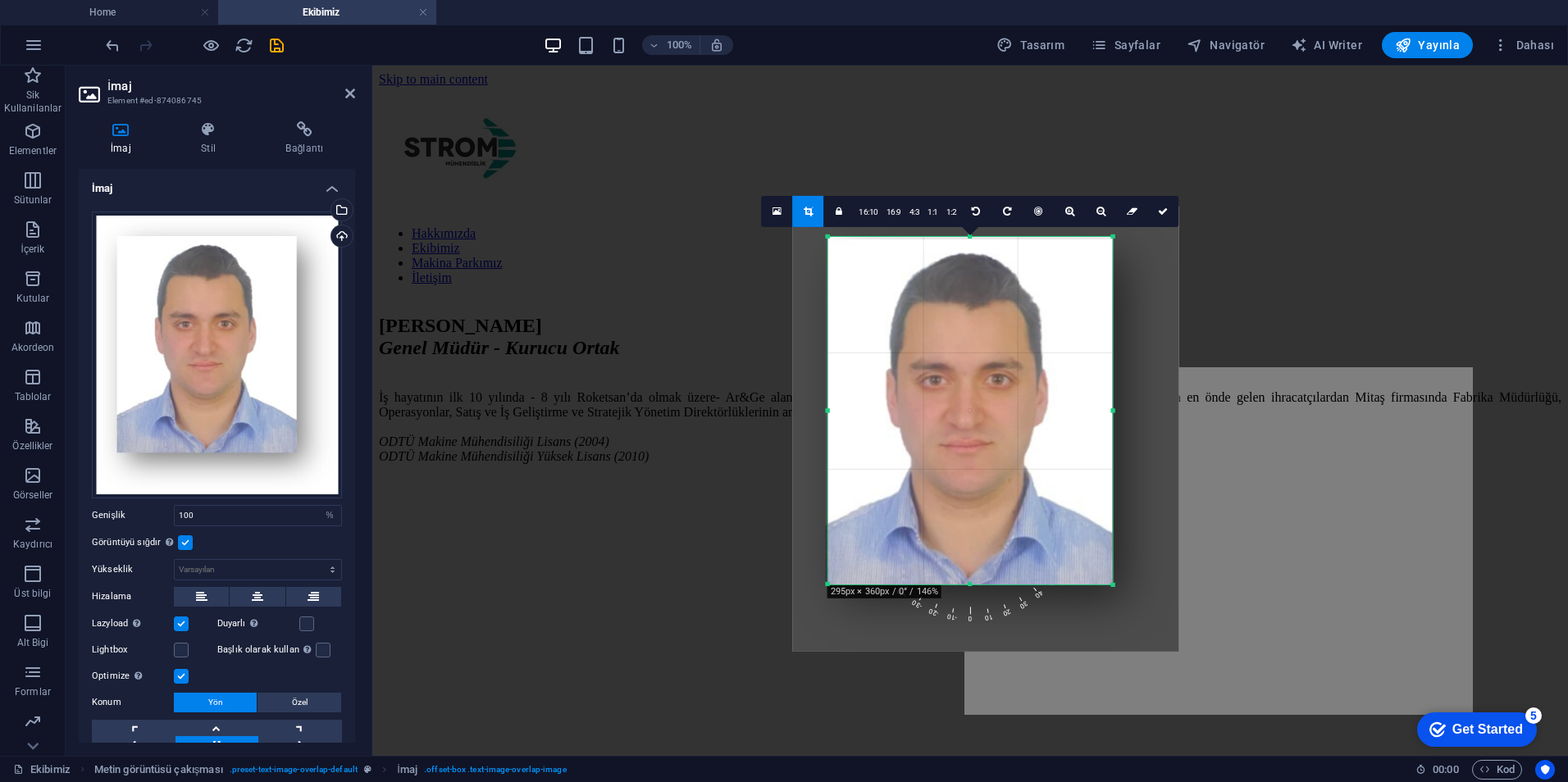
drag, startPoint x: 1162, startPoint y: 412, endPoint x: 1066, endPoint y: 410, distance: 96.0
click at [1066, 410] on div "180 170 160 150 140 130 120 110 100 90 80 70 60 50 40 30 20 10 0 -10 -20 -30 -4…" at bounding box center [971, 411] width 285 height 348
type input "346"
select select "px"
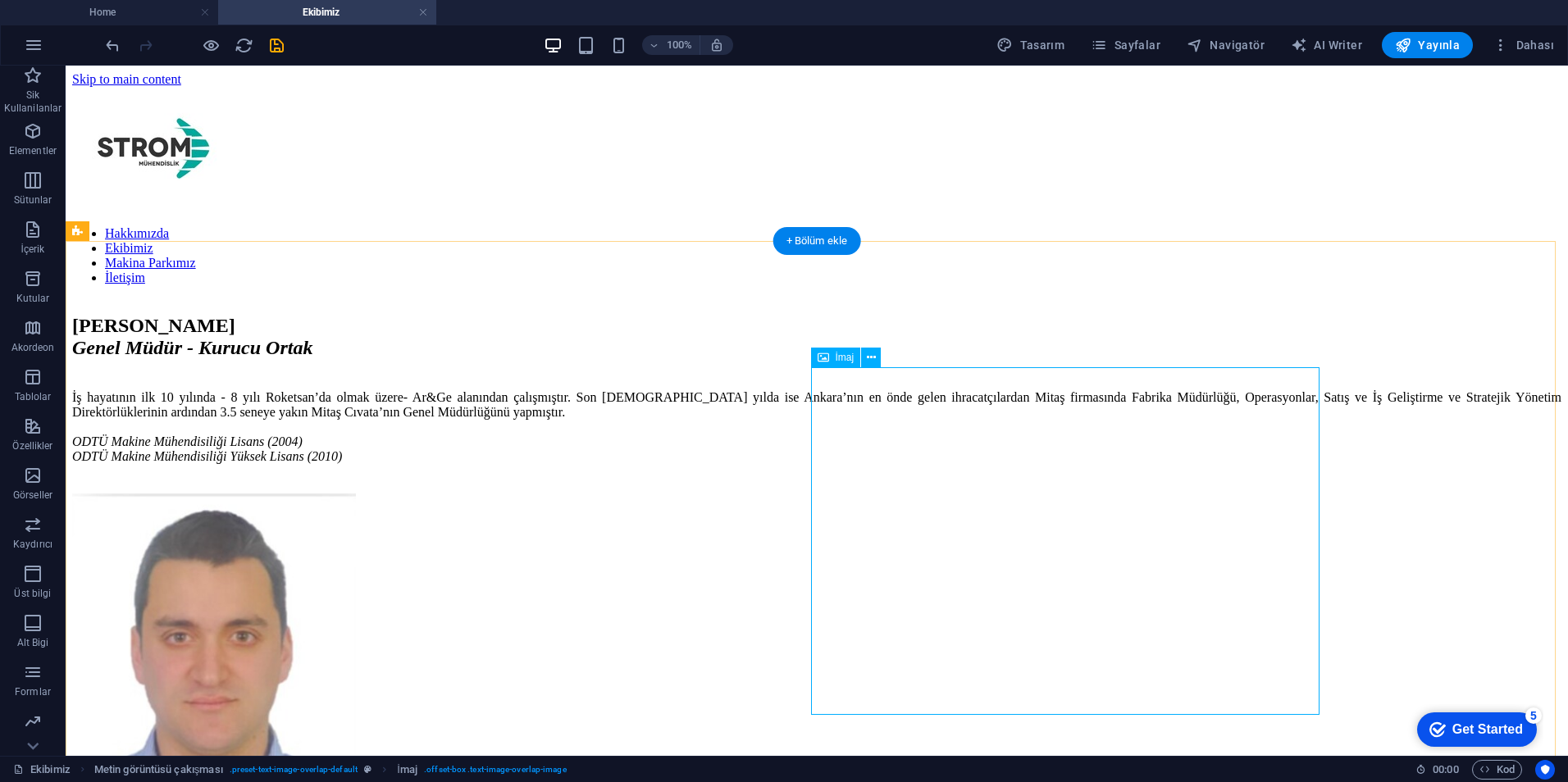
click at [940, 532] on figure at bounding box center [817, 669] width 1490 height 351
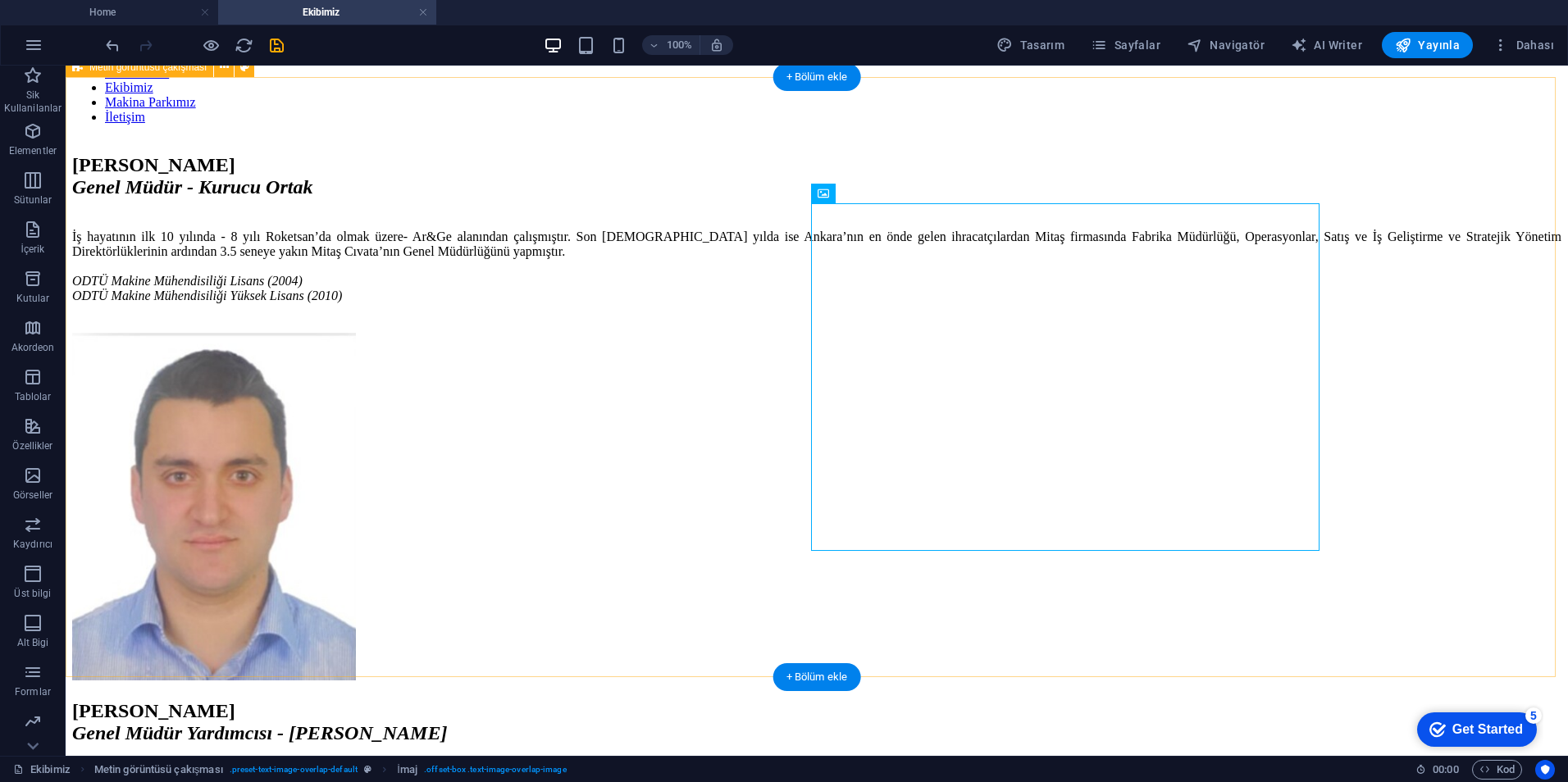
scroll to position [164, 0]
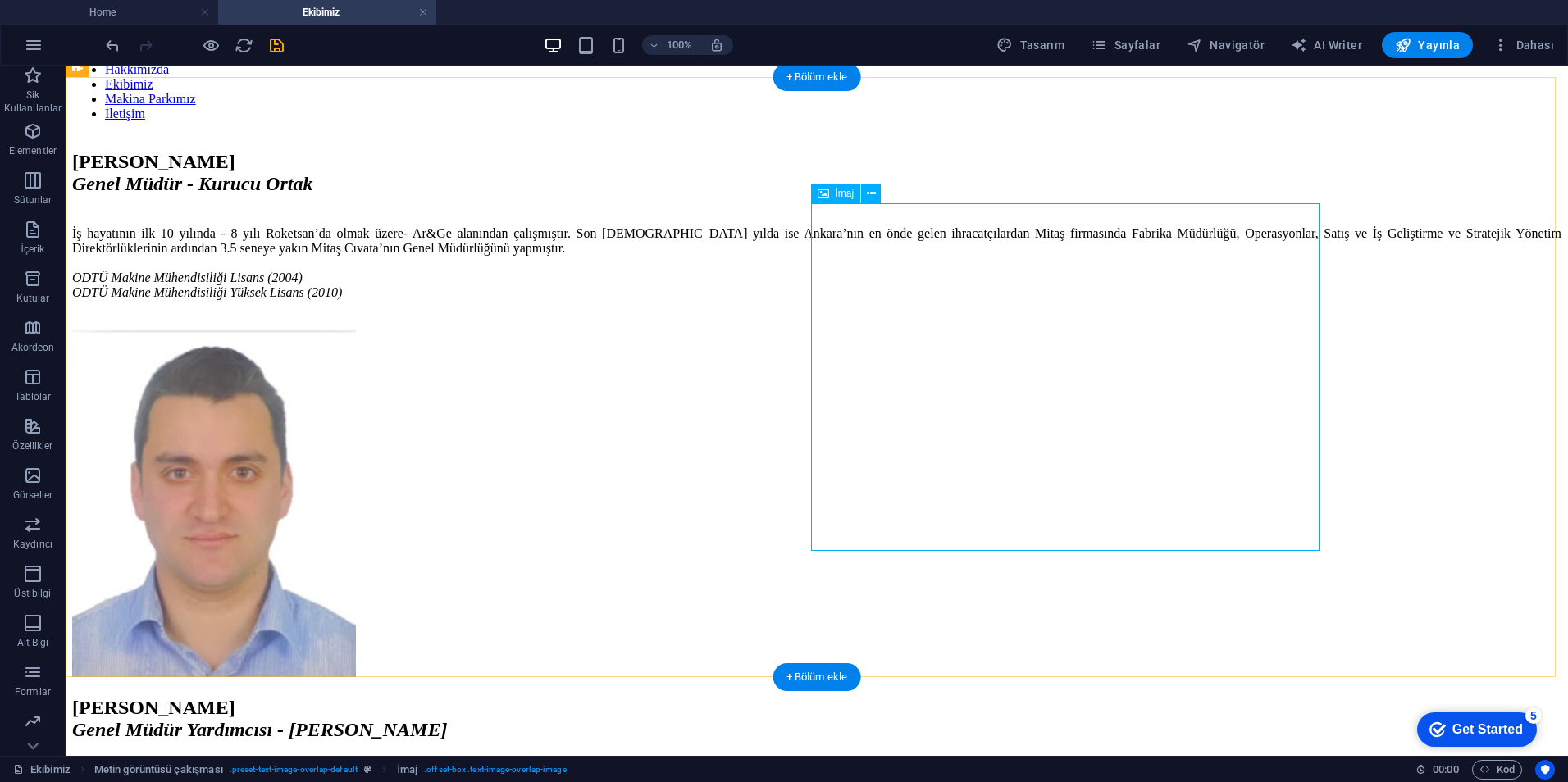
click at [1007, 402] on figure at bounding box center [817, 505] width 1490 height 351
select select "px"
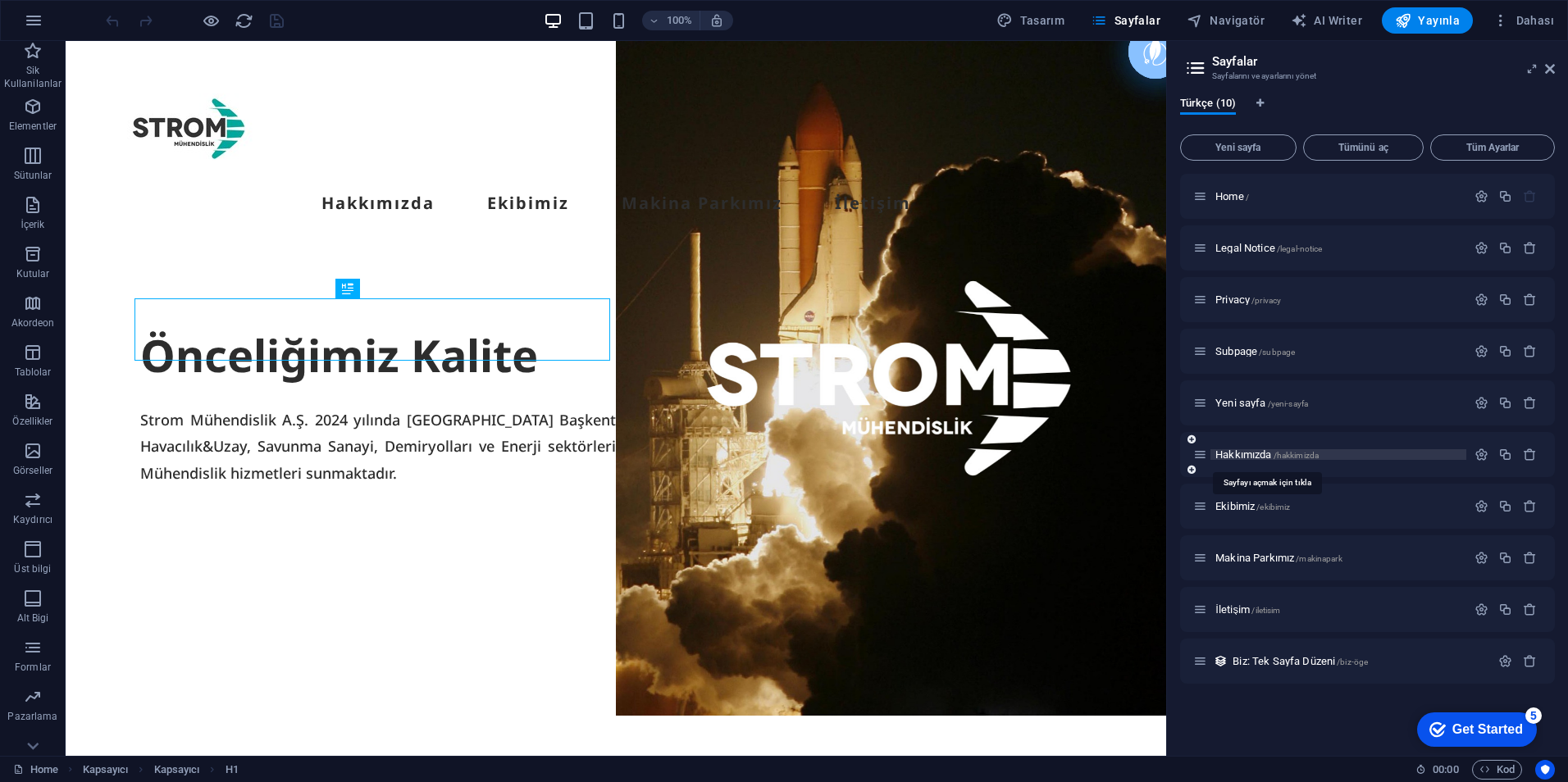
click at [1267, 458] on span "Hakkımızda /hakkimizda" at bounding box center [1267, 454] width 103 height 12
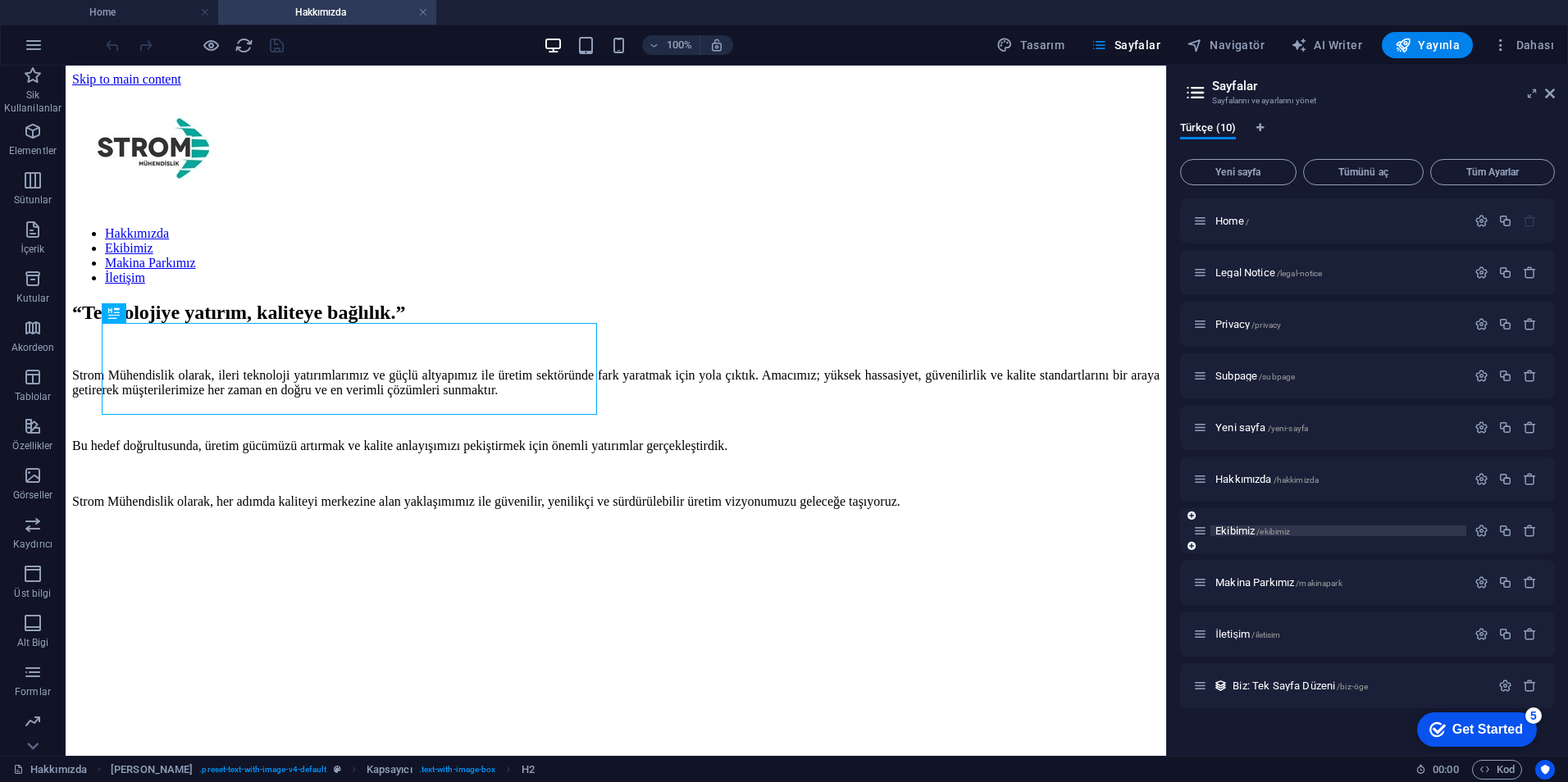
click at [1232, 534] on span "Ekibimiz /ekibimiz" at bounding box center [1253, 530] width 74 height 12
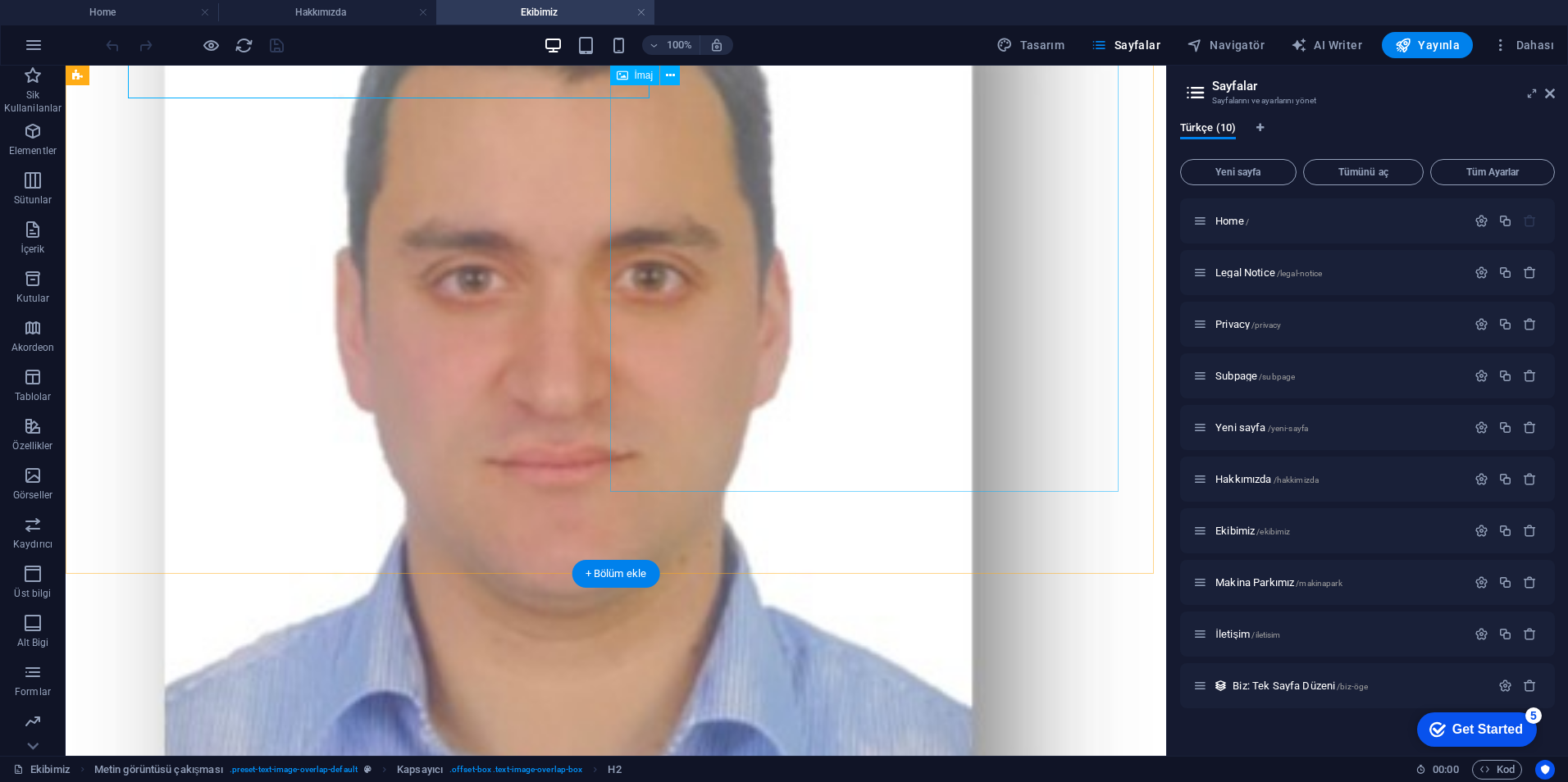
scroll to position [820, 0]
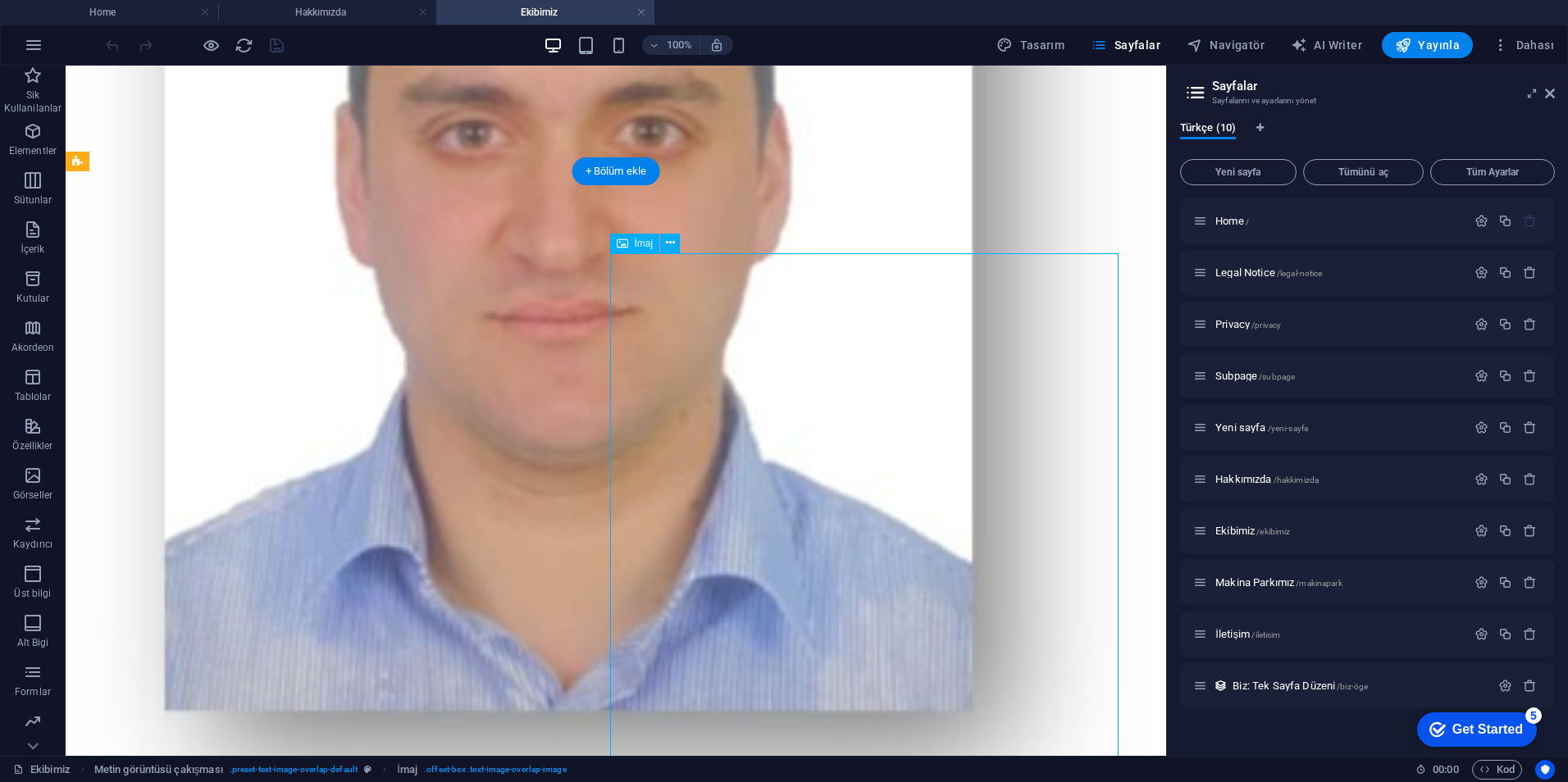
select select "%"
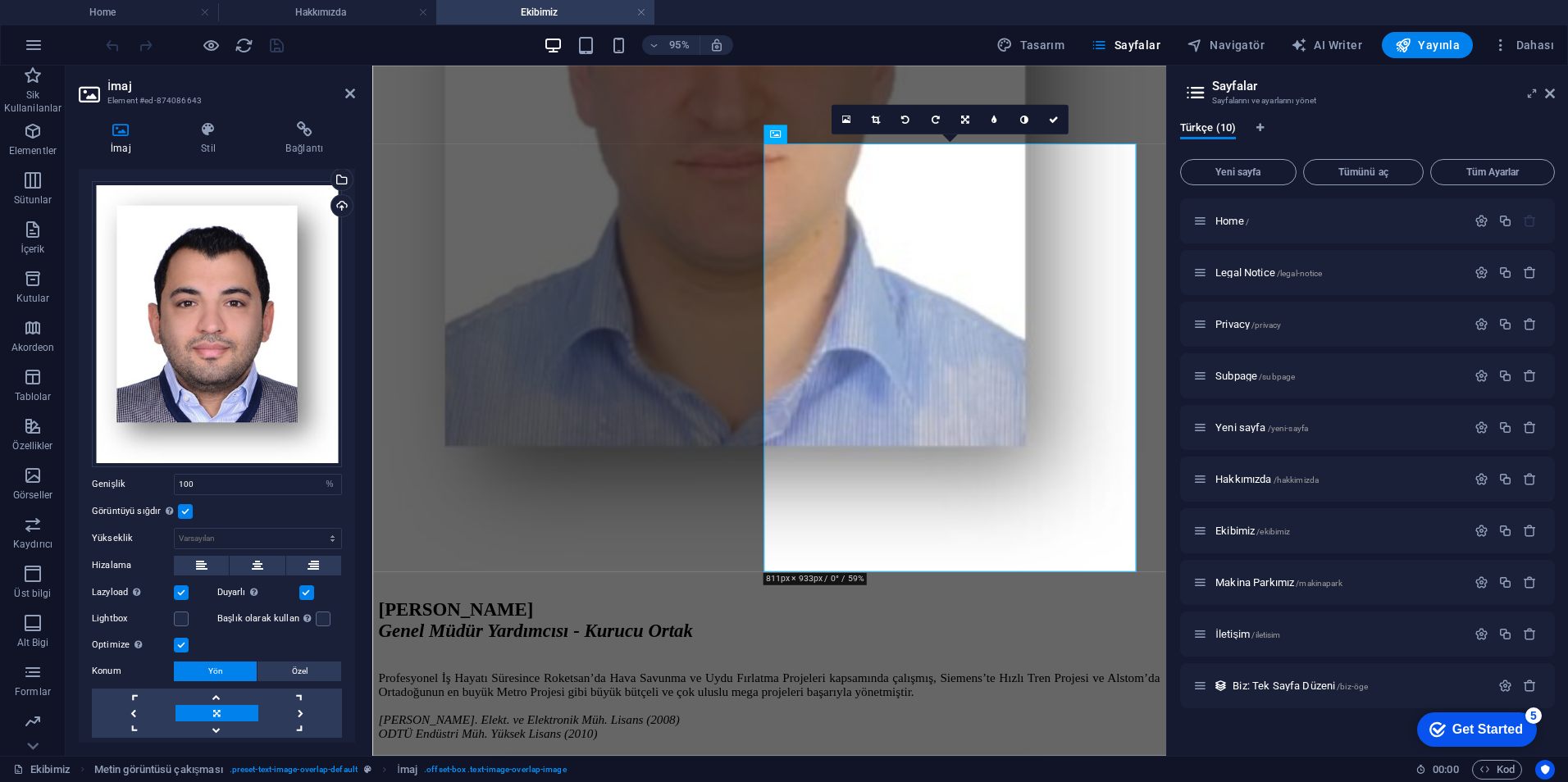
scroll to position [0, 0]
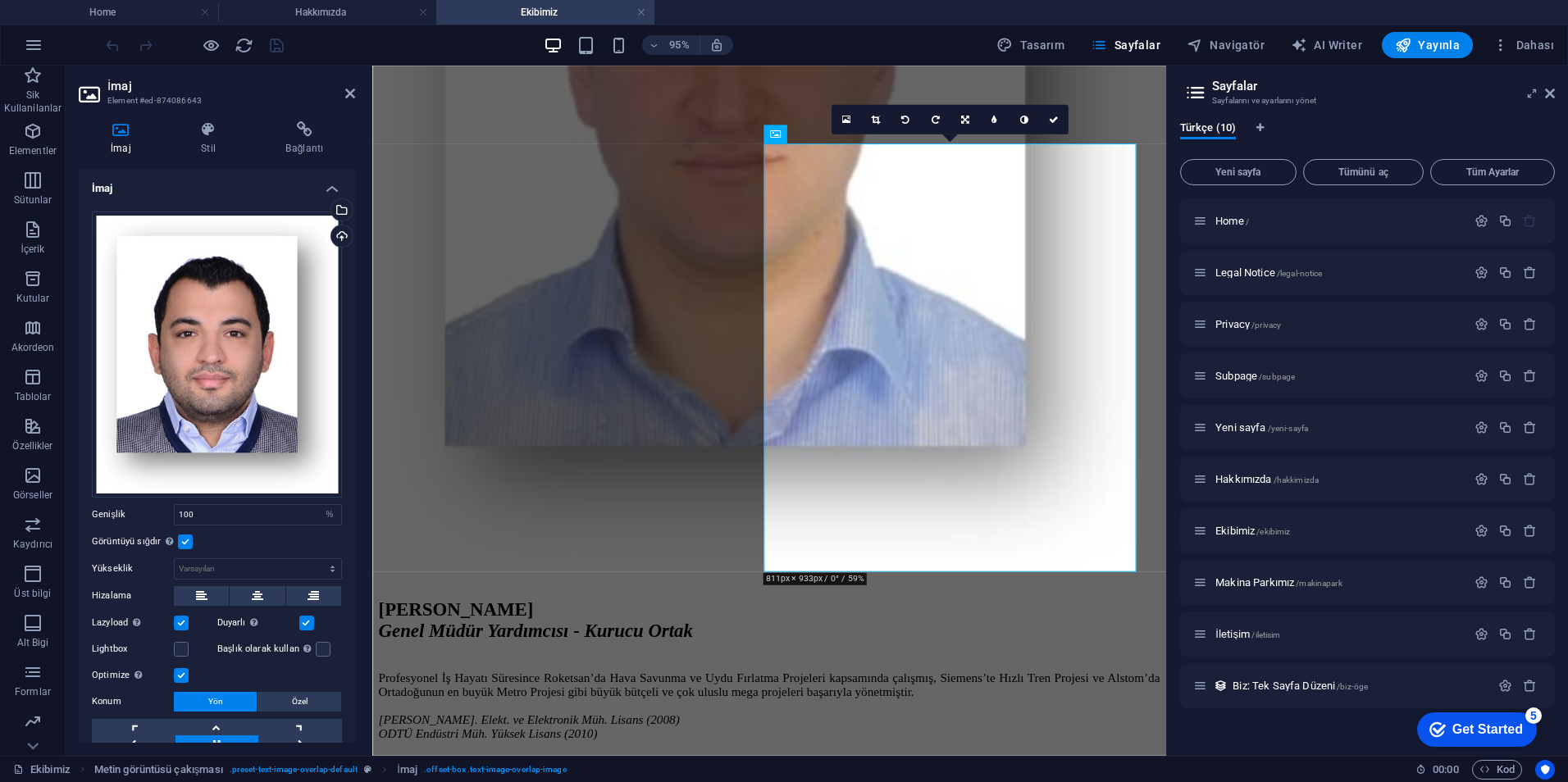
click at [179, 536] on label at bounding box center [185, 542] width 15 height 15
click at [0, 0] on input "Görüntüyü sığdır Görüntüyü otomatik olarak sabit bir genişliğe ve yüksekliğe sı…" at bounding box center [0, 0] width 0 height 0
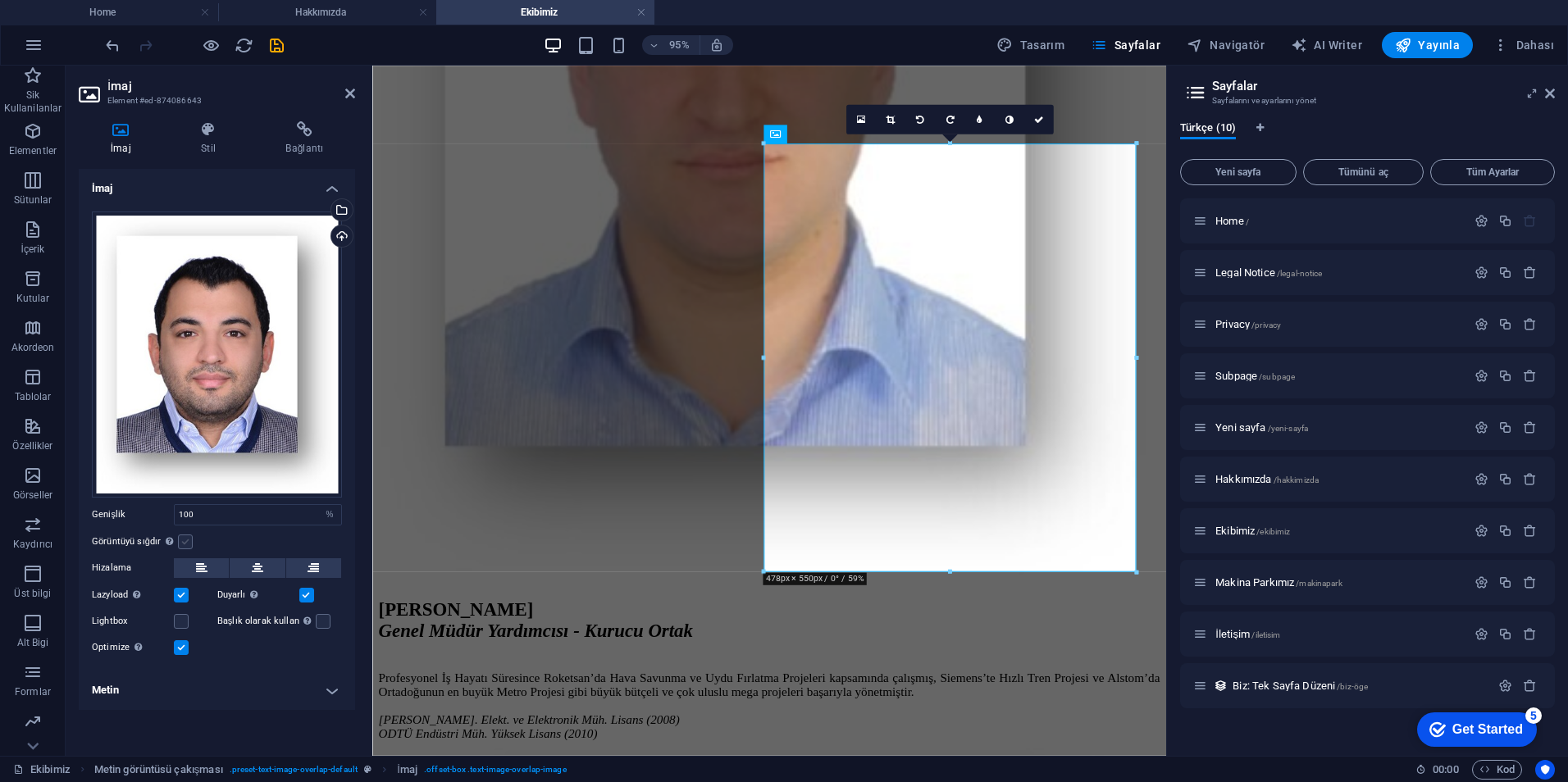
click at [180, 538] on label at bounding box center [185, 542] width 15 height 15
click at [0, 0] on input "Görüntüyü sığdır Görüntüyü otomatik olarak sabit bir genişliğe ve yüksekliğe sı…" at bounding box center [0, 0] width 0 height 0
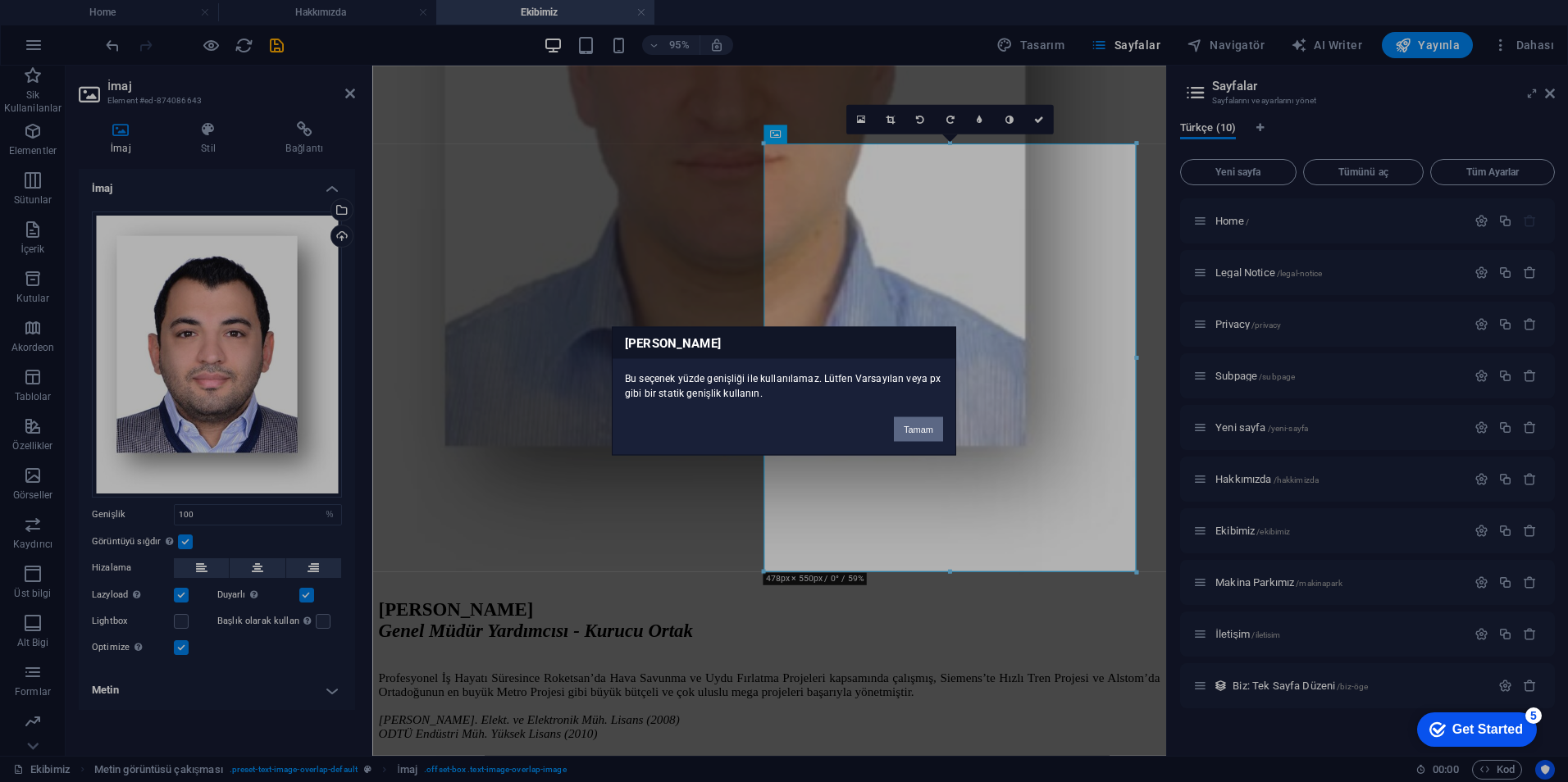
click at [934, 425] on button "Tamam" at bounding box center [918, 430] width 49 height 24
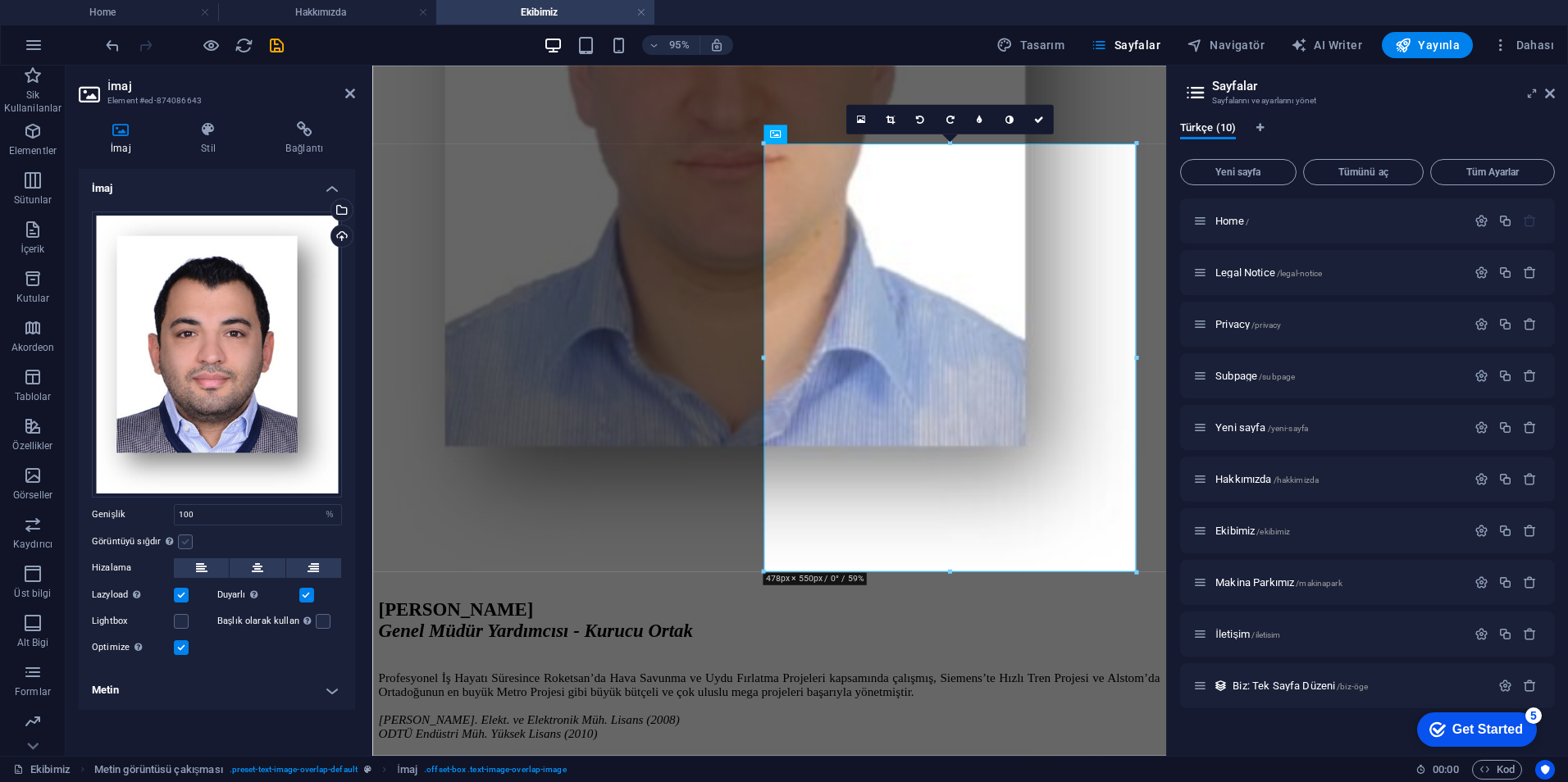
click at [191, 537] on label at bounding box center [185, 542] width 15 height 15
click at [0, 0] on input "Görüntüyü sığdır Görüntüyü otomatik olarak sabit bir genişliğe ve yüksekliğe sı…" at bounding box center [0, 0] width 0 height 0
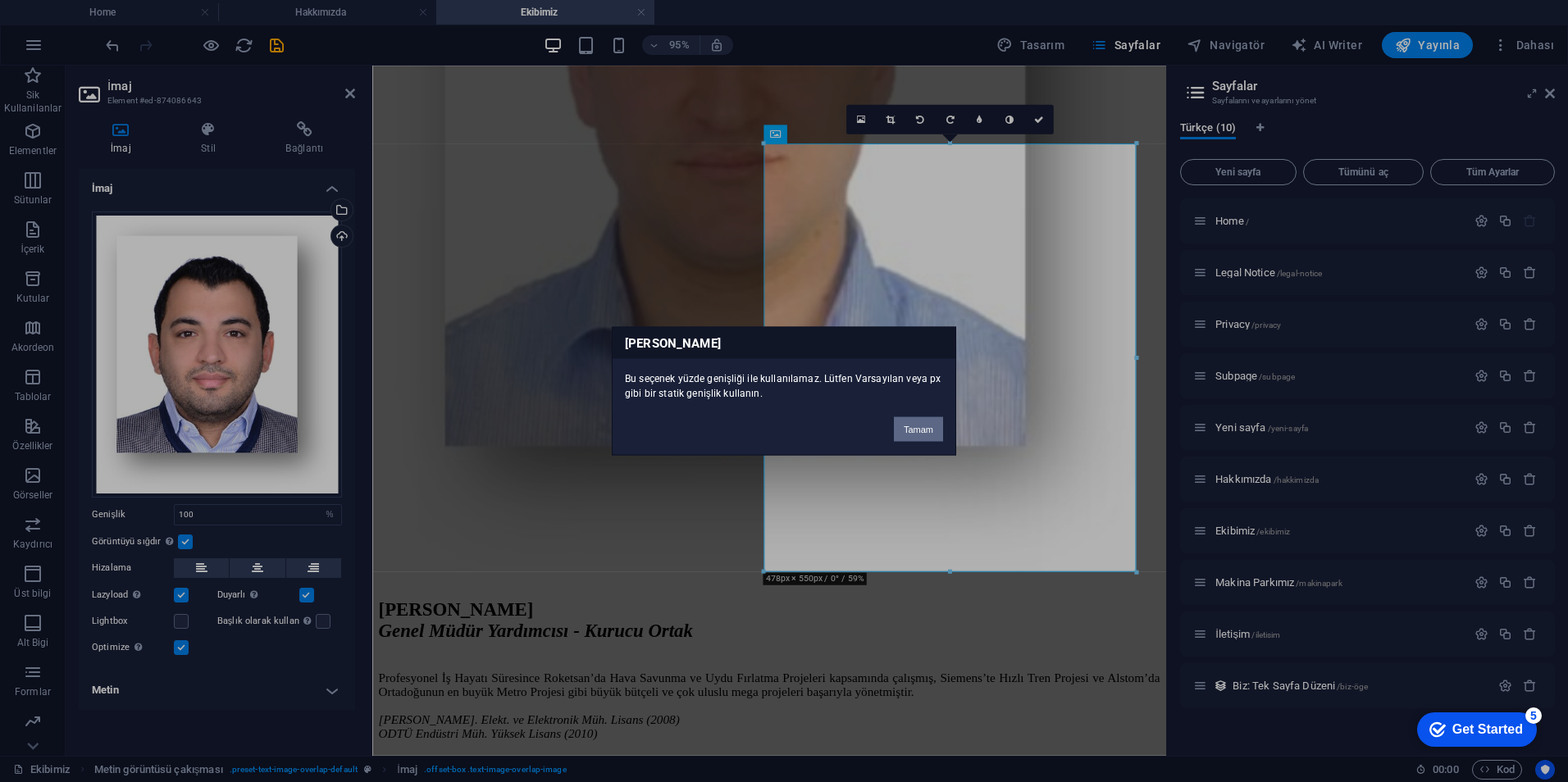
click at [915, 434] on button "Tamam" at bounding box center [918, 430] width 49 height 24
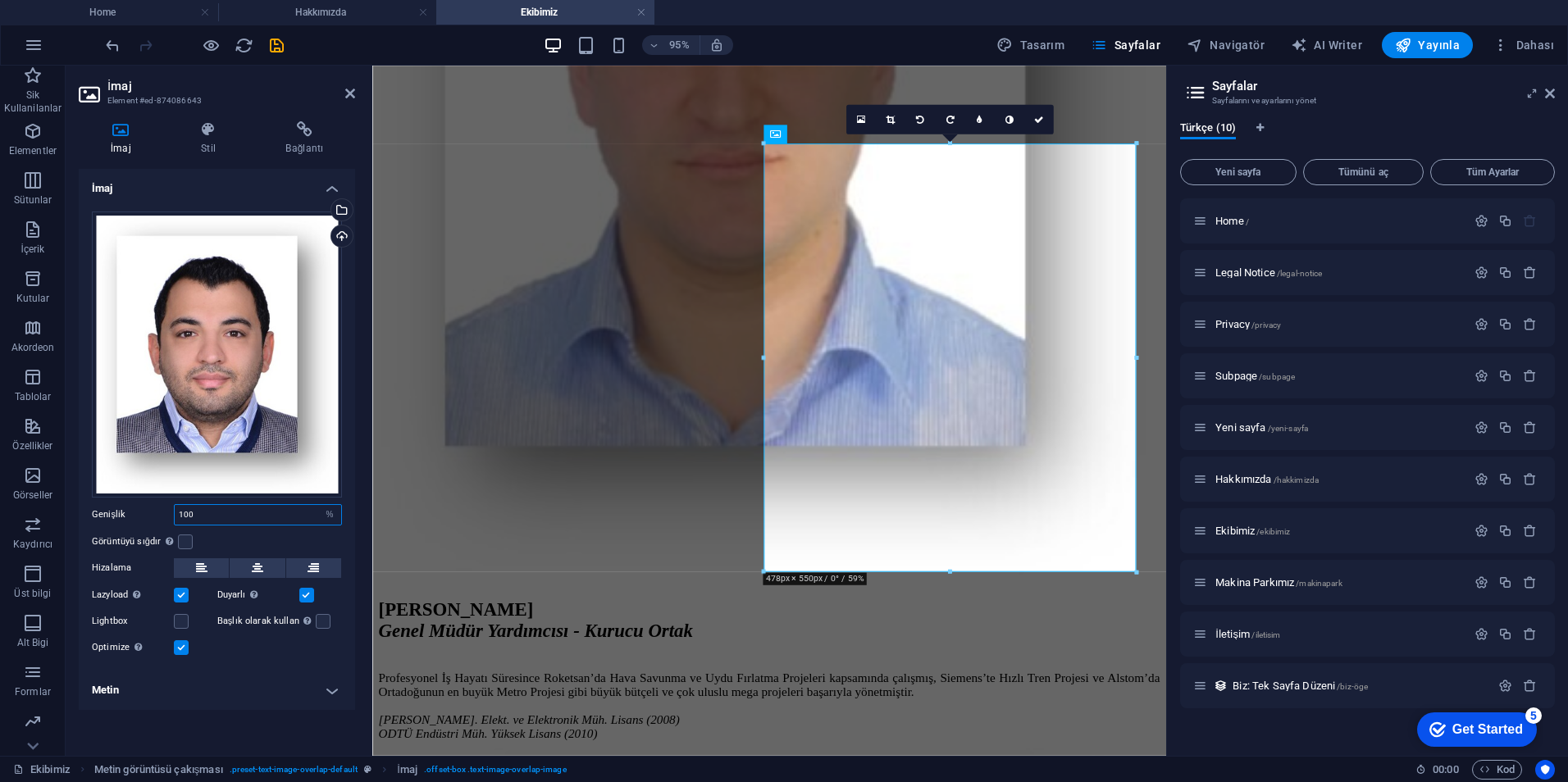
click at [284, 518] on input "100" at bounding box center [258, 514] width 166 height 20
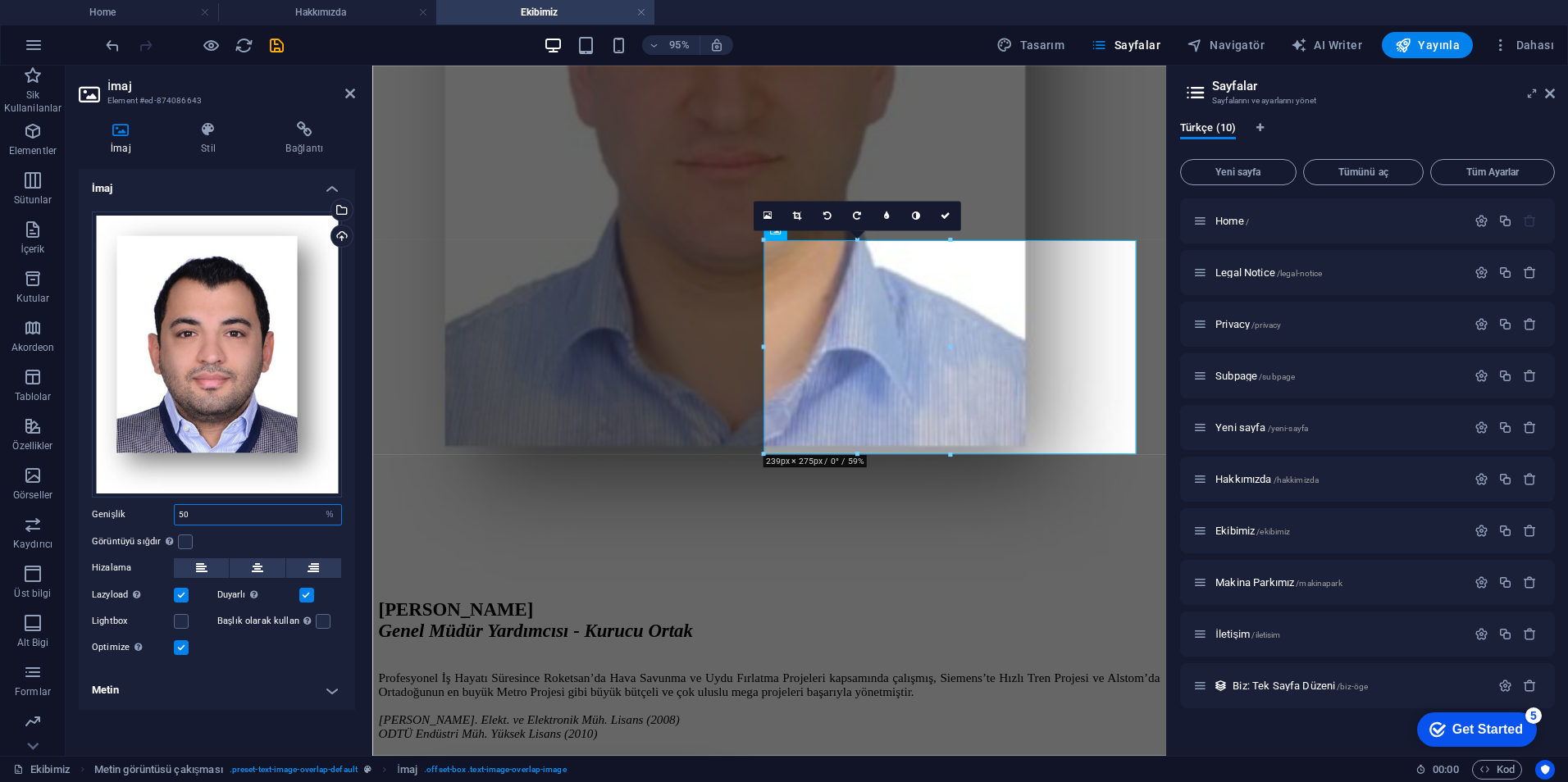
click at [284, 518] on input "50" at bounding box center [258, 514] width 166 height 20
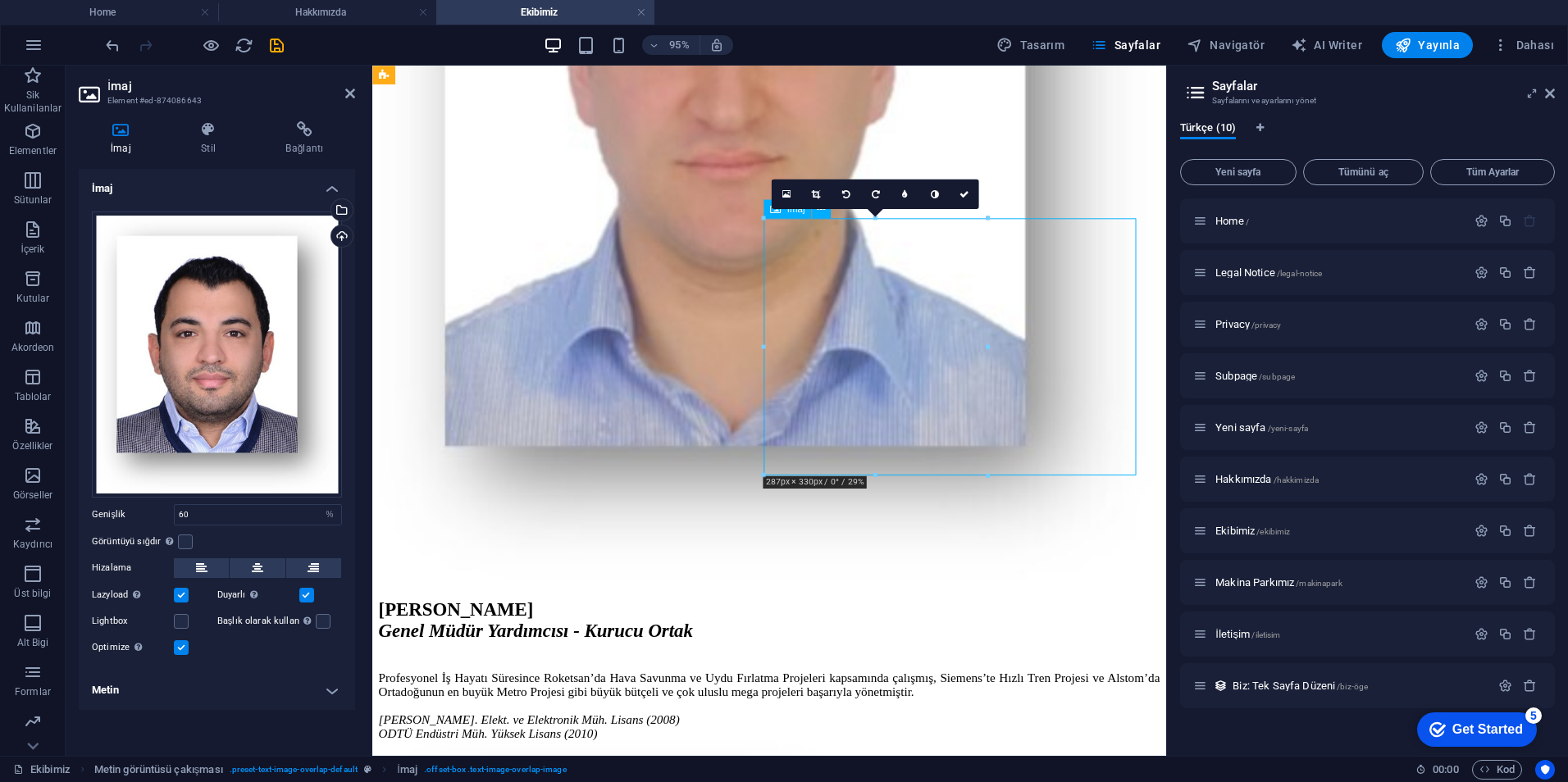
drag, startPoint x: 920, startPoint y: 387, endPoint x: 966, endPoint y: 385, distance: 46.0
click at [252, 516] on input "60" at bounding box center [258, 514] width 166 height 20
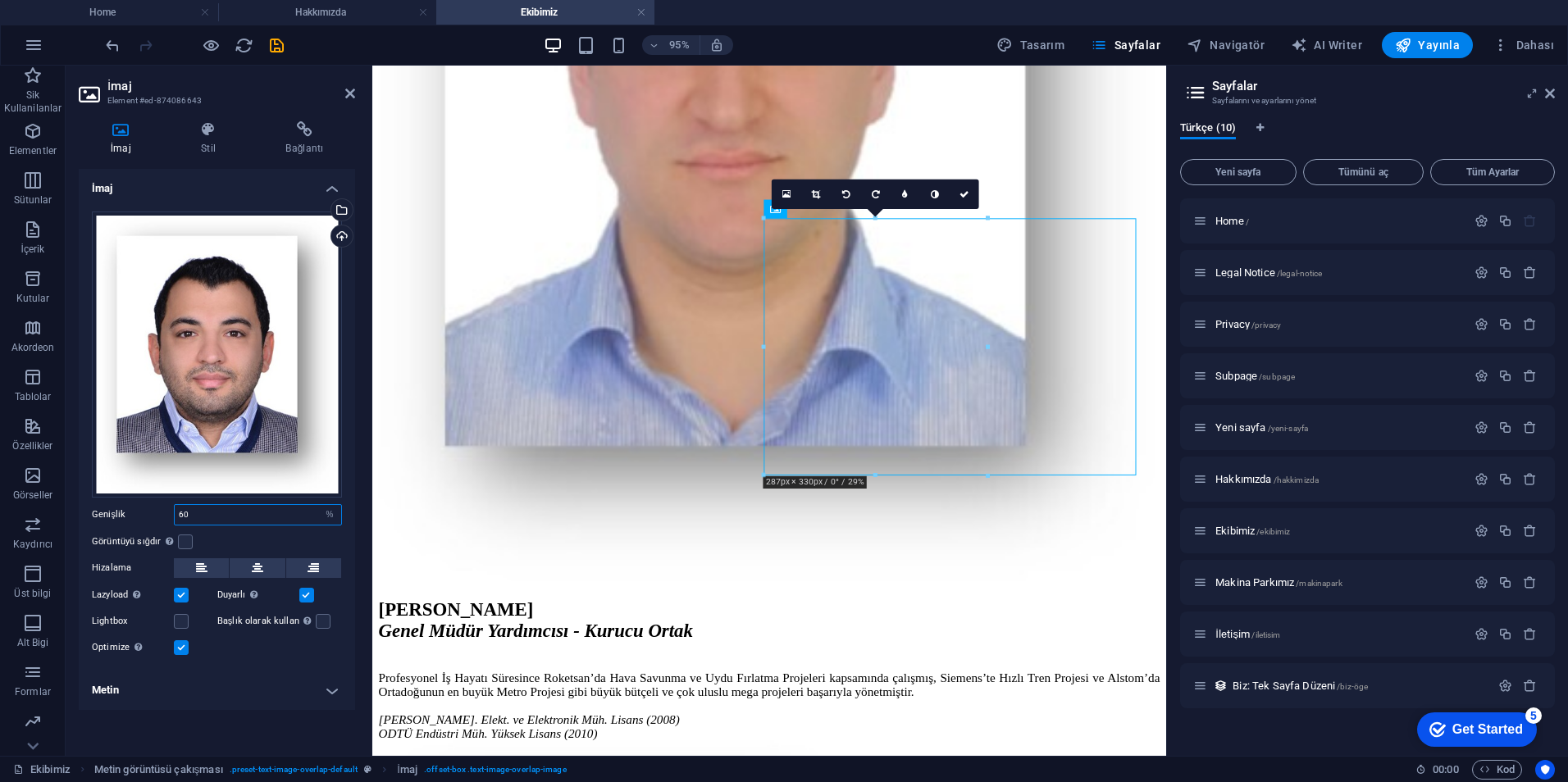
click at [252, 516] on input "60" at bounding box center [258, 514] width 166 height 20
type input "100"
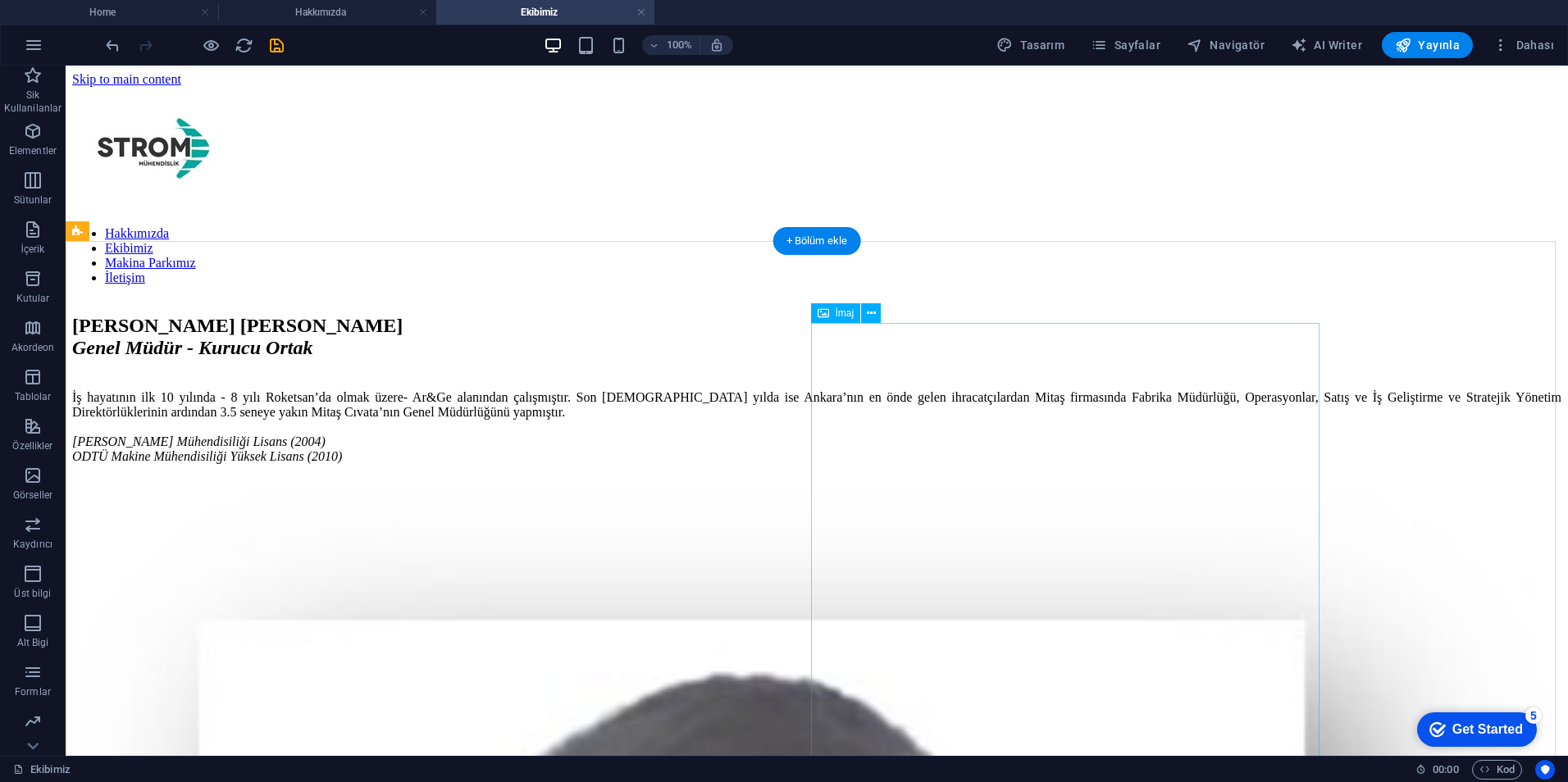
click at [703, 494] on div "Sami Samet Özkan Genel Müdür - Kurucu Ortak İş hayatının ilk 10 yılında - 8 yıl…" at bounding box center [817, 404] width 1490 height 179
select select "%"
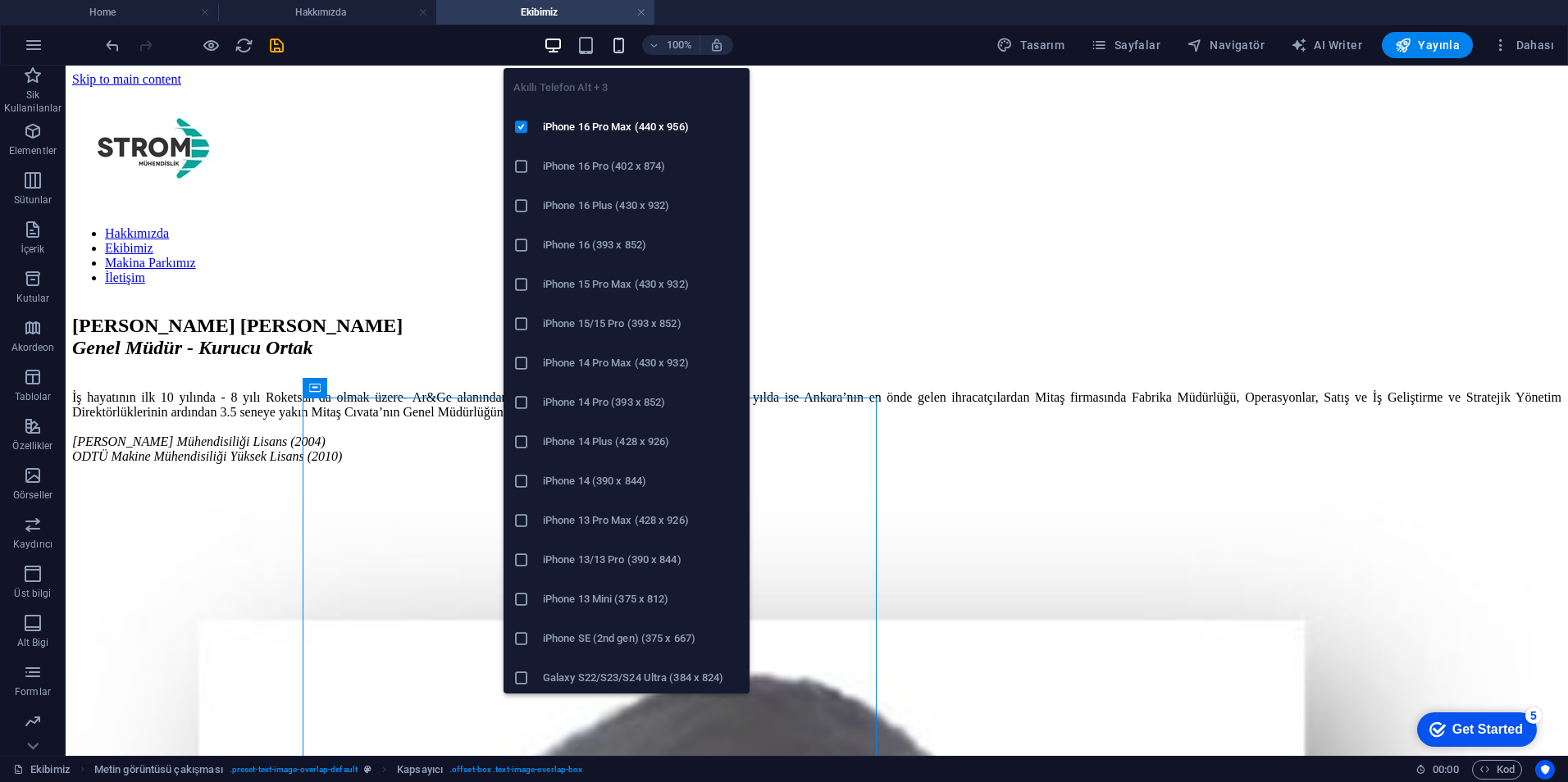
click at [627, 36] on icon "button" at bounding box center [618, 46] width 19 height 19
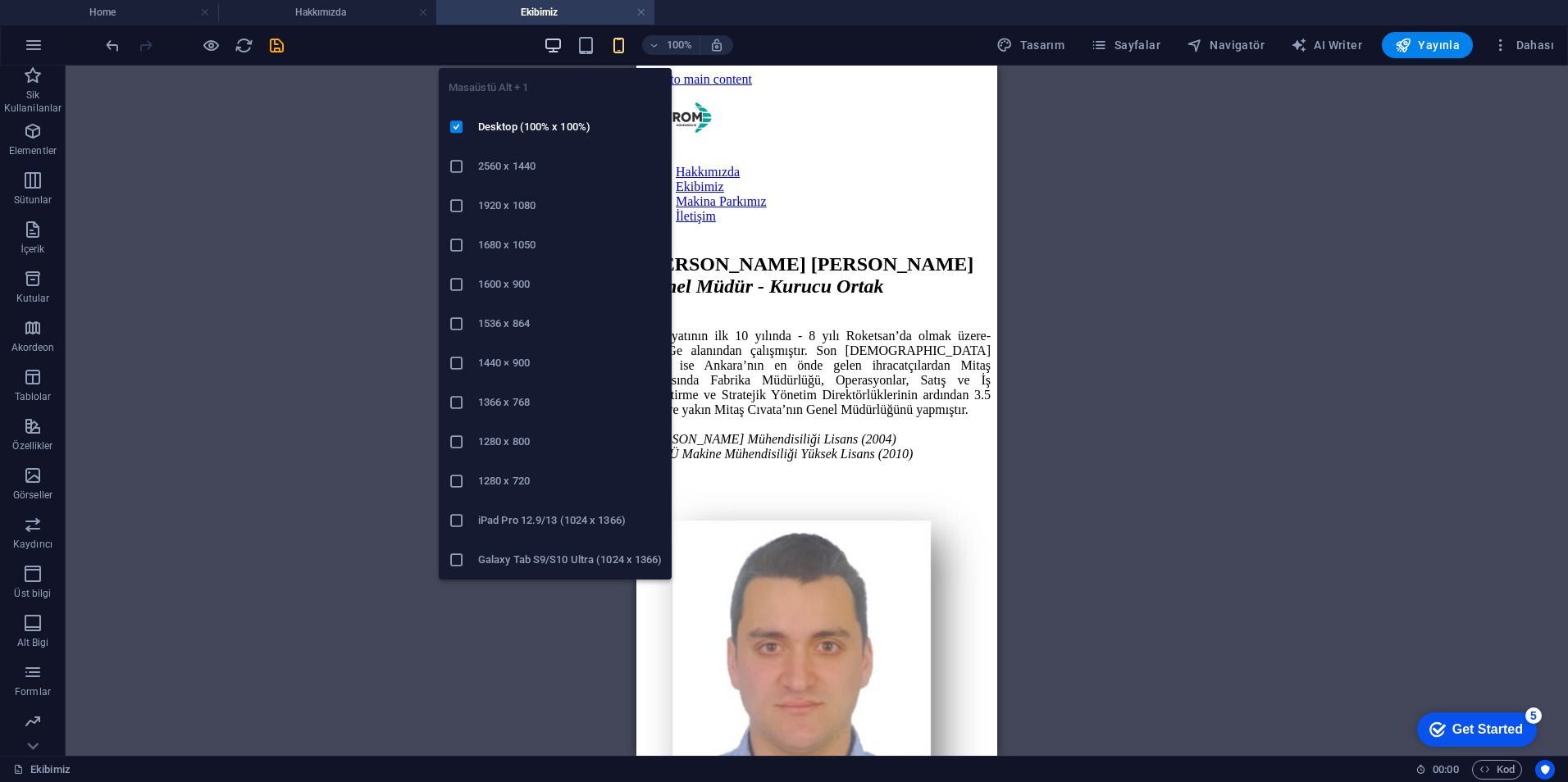
click at [556, 46] on icon "button" at bounding box center [553, 46] width 19 height 19
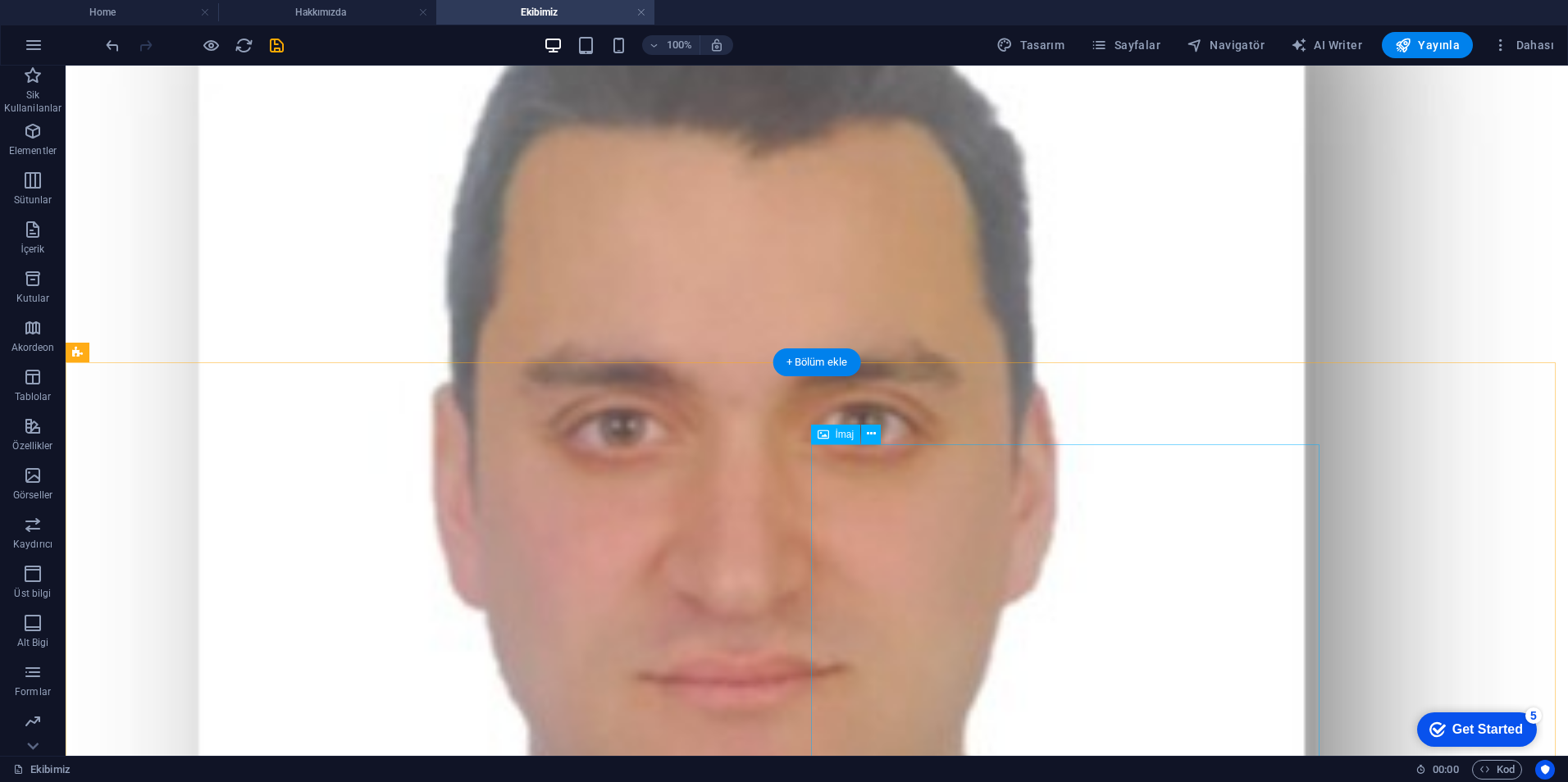
scroll to position [738, 0]
click at [873, 331] on icon at bounding box center [871, 325] width 9 height 18
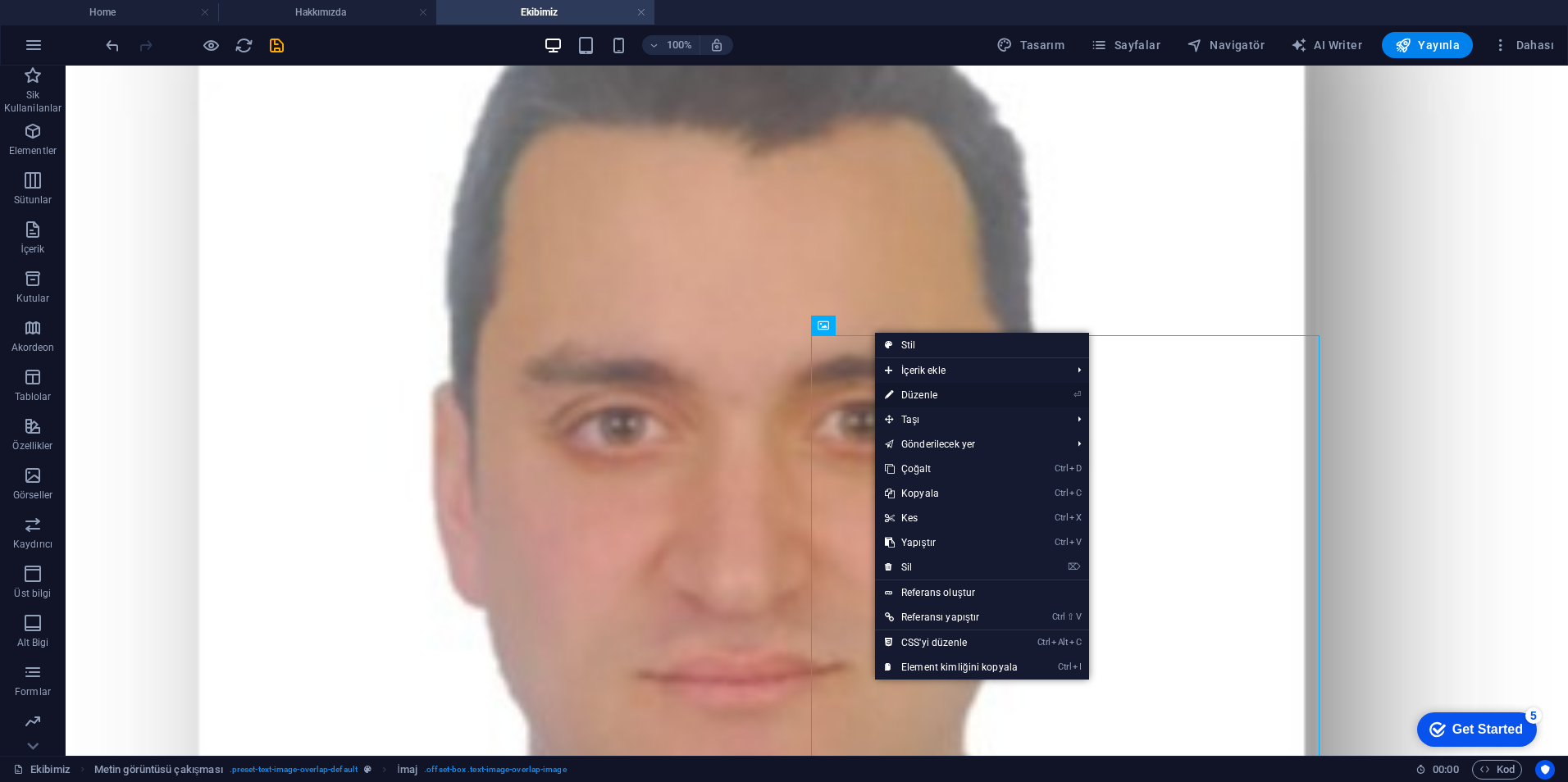
click at [920, 392] on link "⏎ Düzenle" at bounding box center [951, 395] width 153 height 24
select select "%"
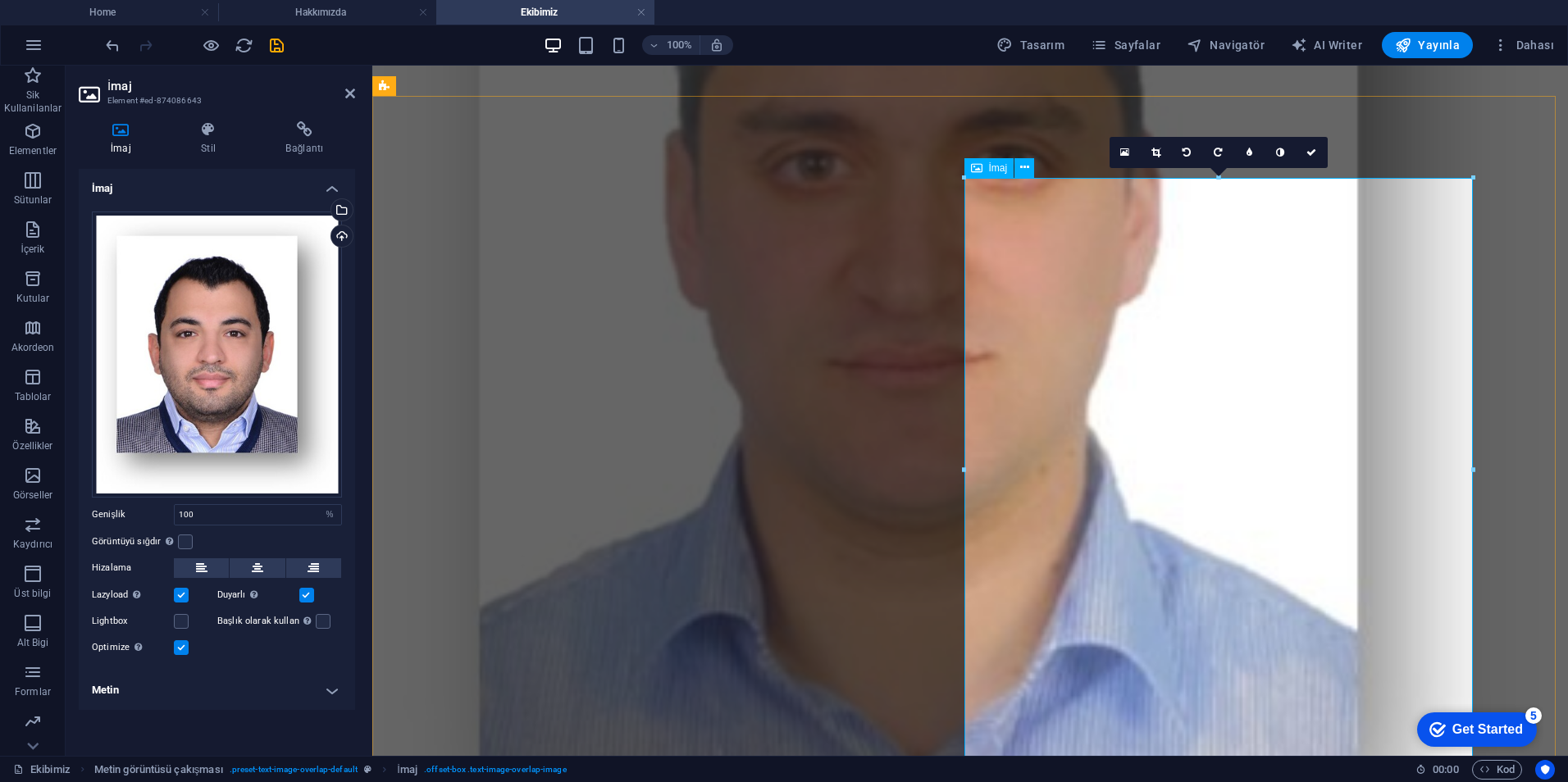
scroll to position [820, 0]
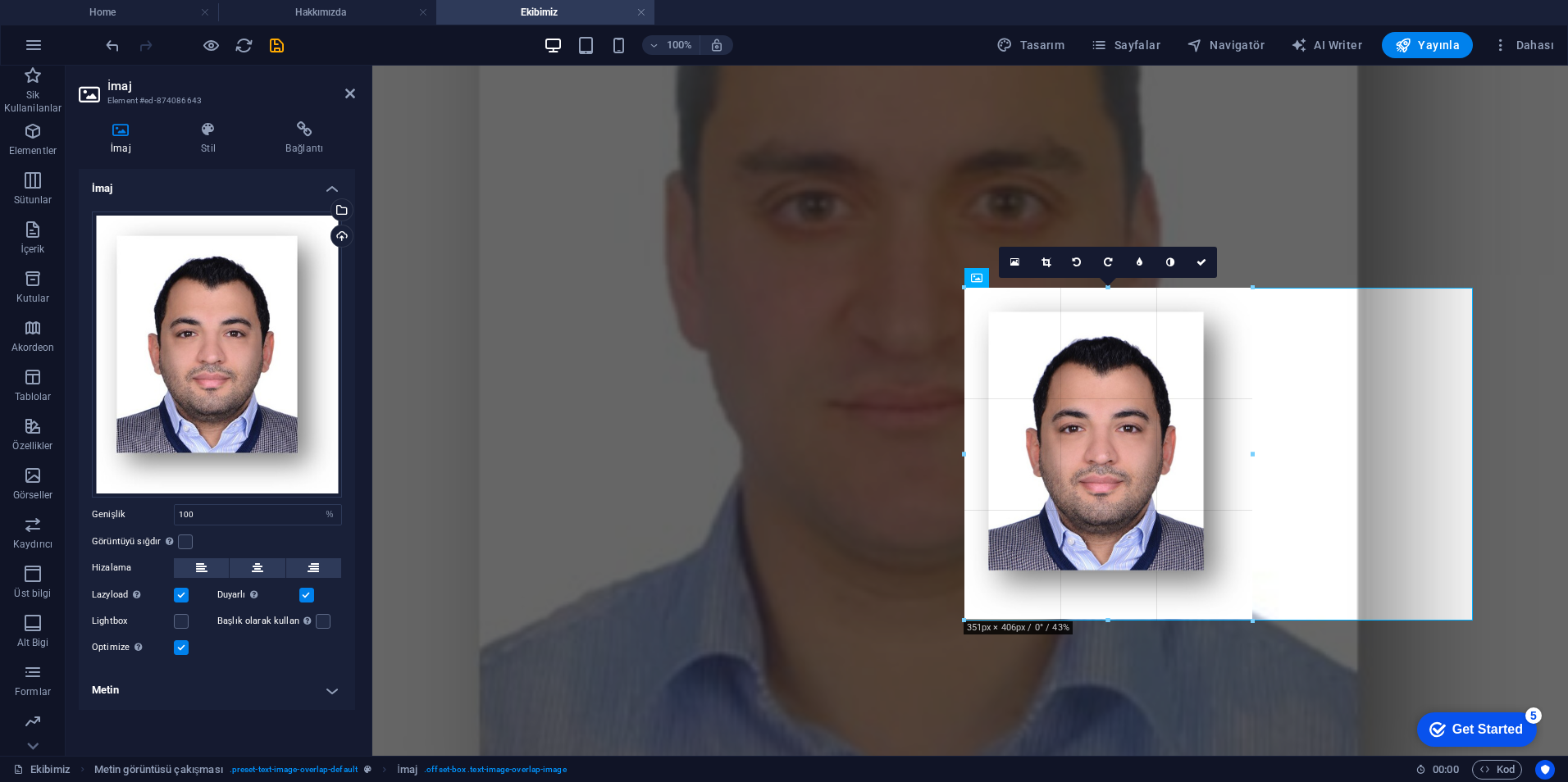
drag, startPoint x: 1470, startPoint y: 254, endPoint x: 957, endPoint y: 502, distance: 569.8
type input "351"
select select "px"
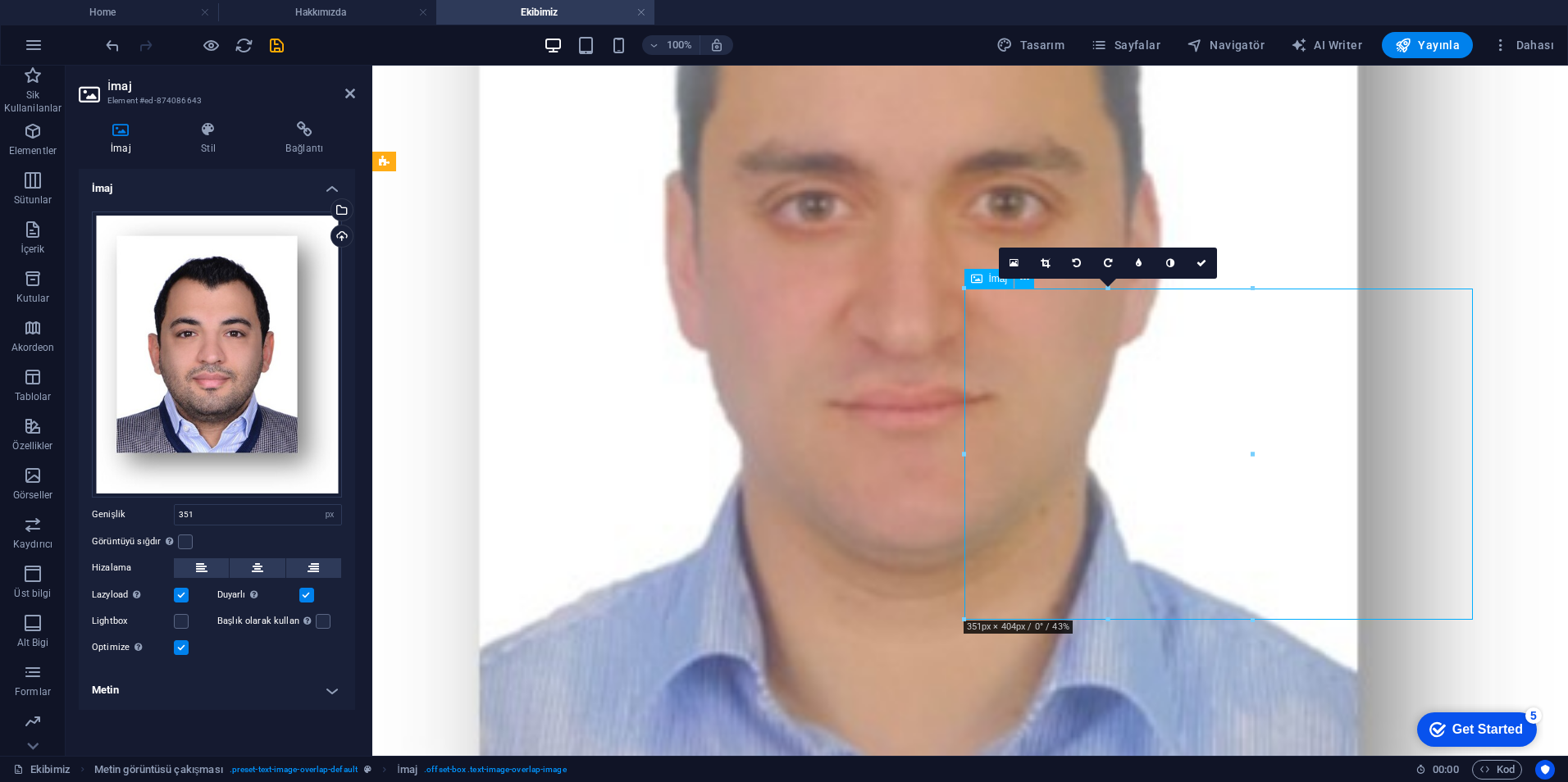
drag, startPoint x: 1131, startPoint y: 501, endPoint x: 1139, endPoint y: 498, distance: 8.5
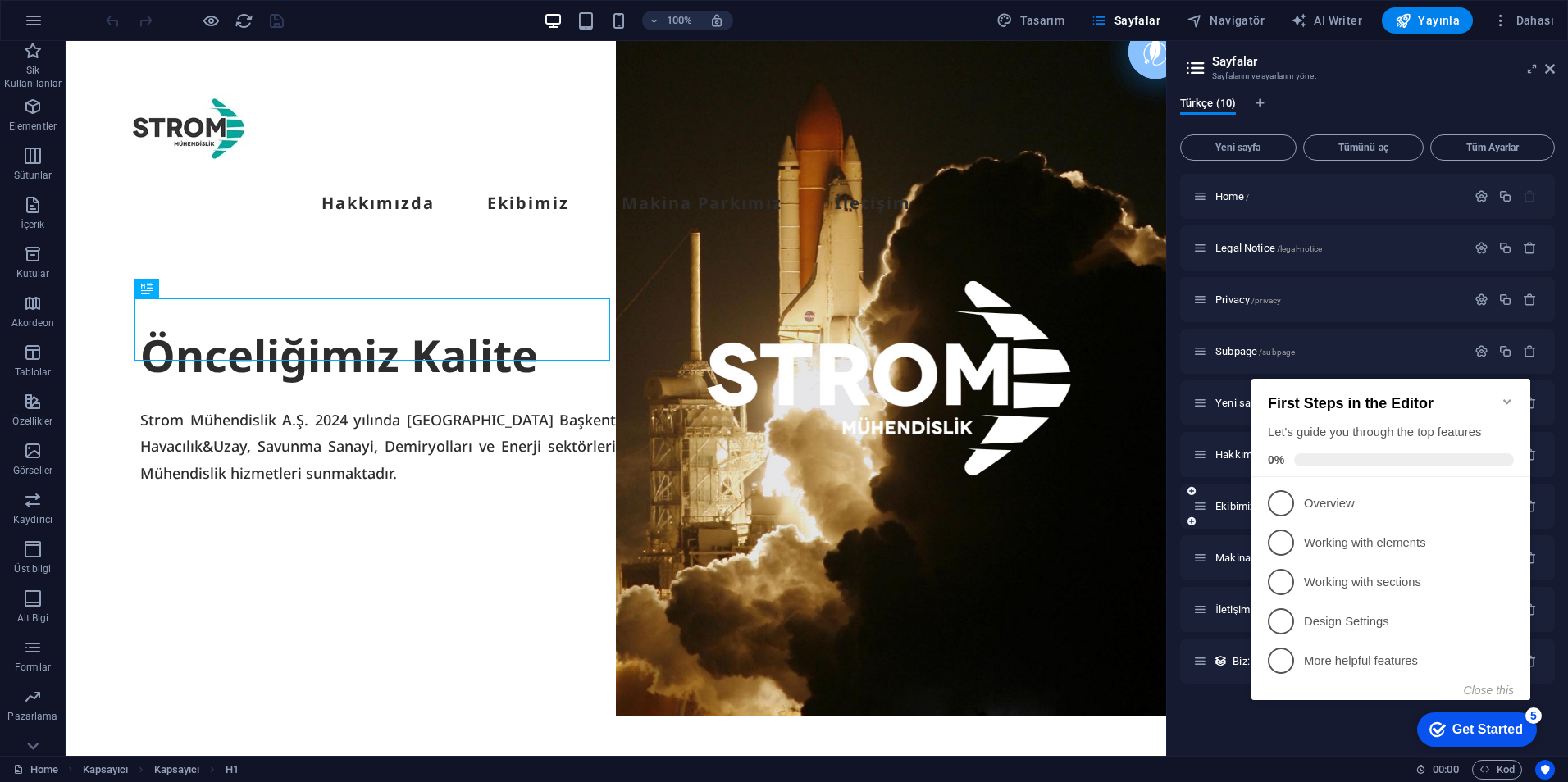
click at [1231, 517] on div "Ekibimiz /ekibimiz" at bounding box center [1367, 506] width 375 height 46
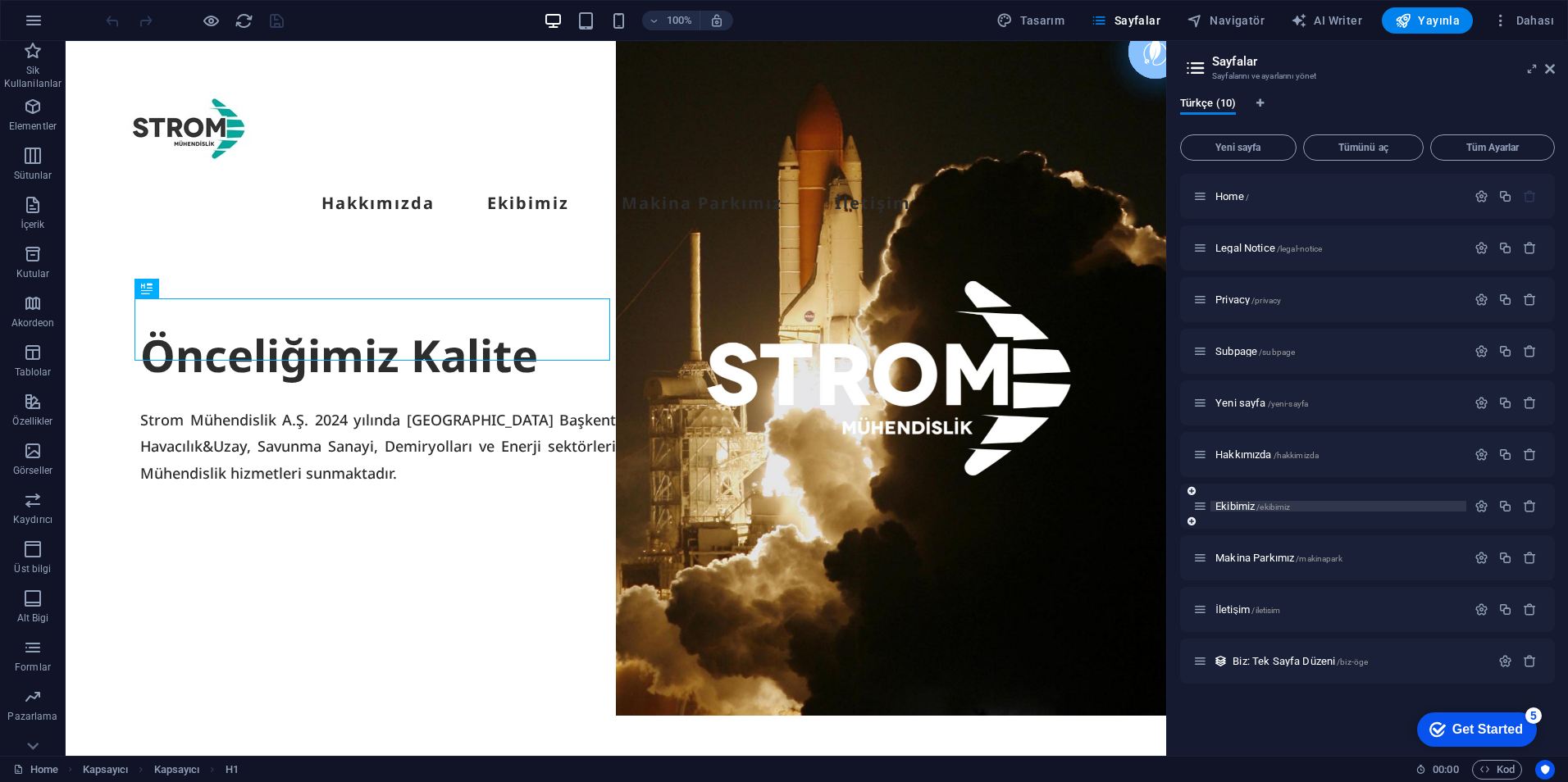
click at [1238, 503] on span "Ekibimiz /ekibimiz" at bounding box center [1253, 506] width 74 height 12
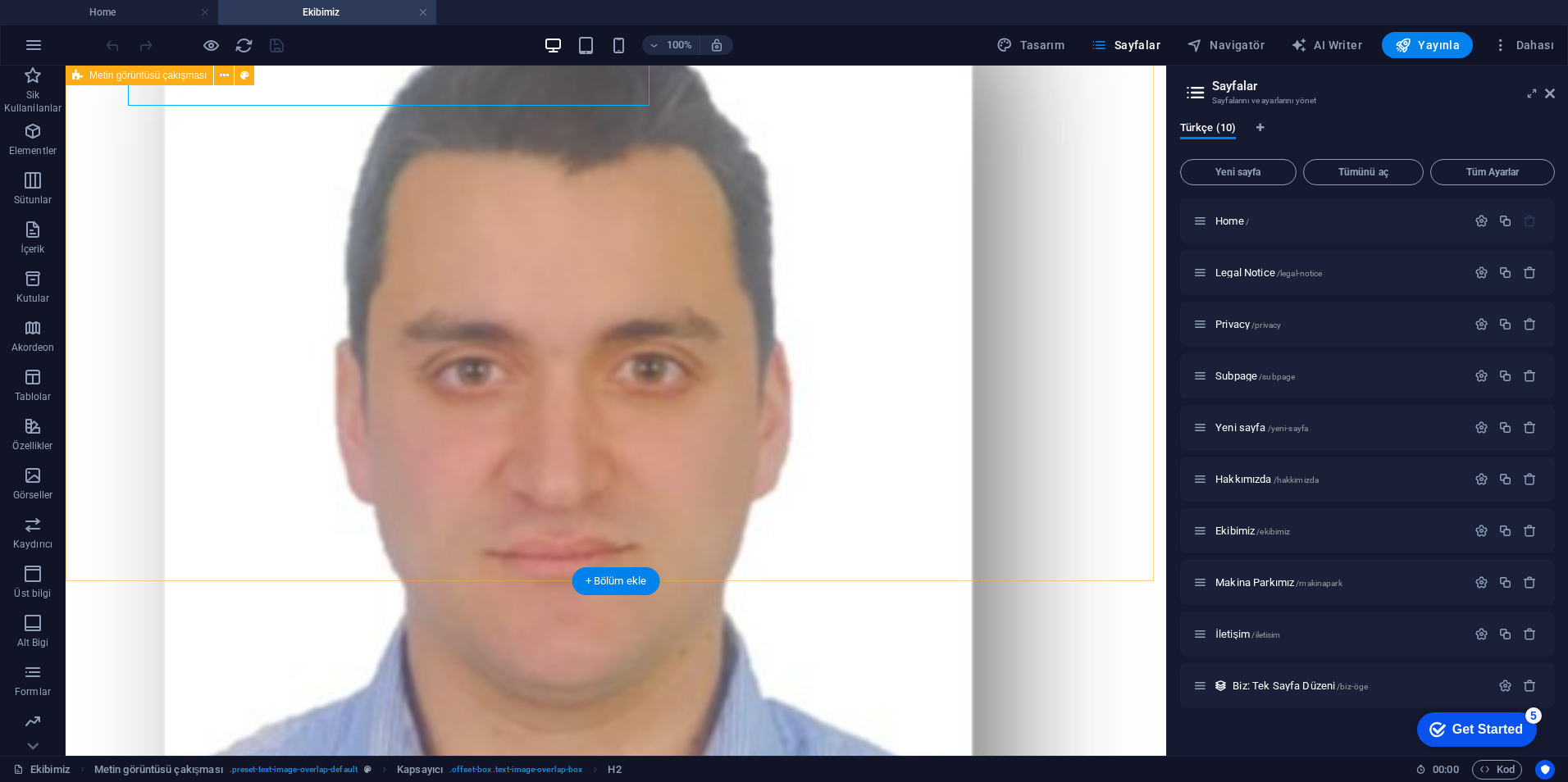
scroll to position [984, 0]
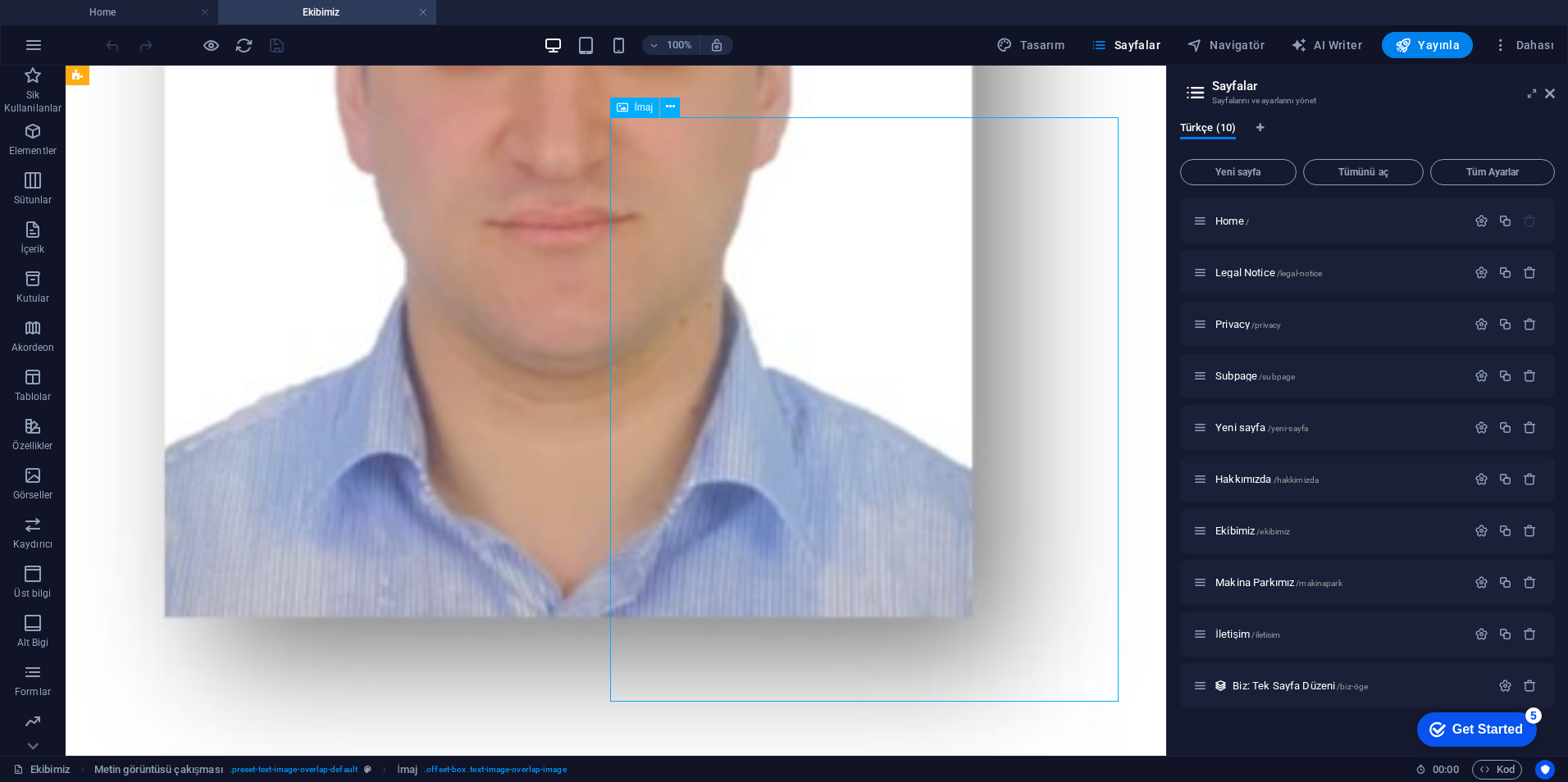
scroll to position [902, 0]
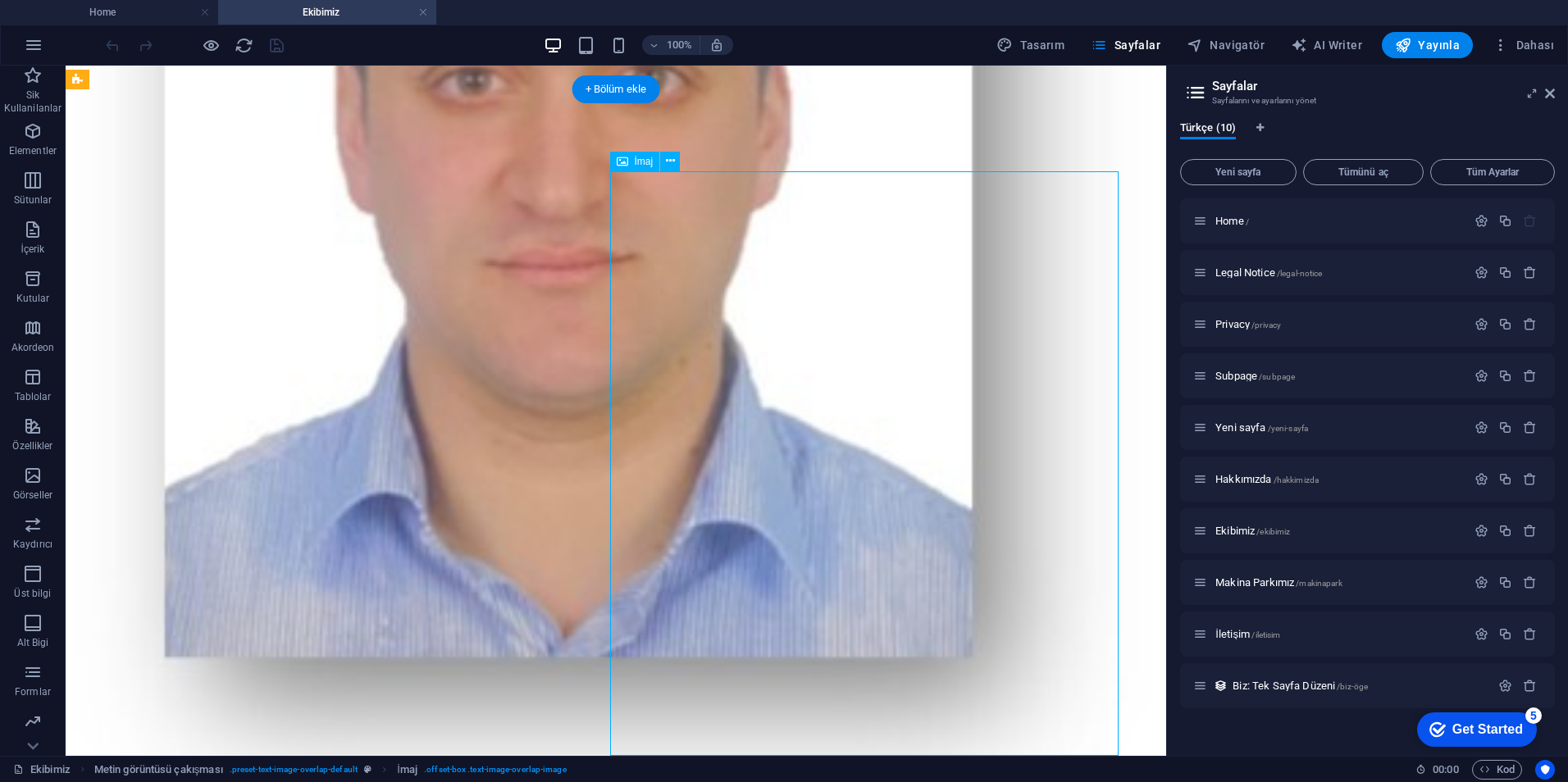
select select "%"
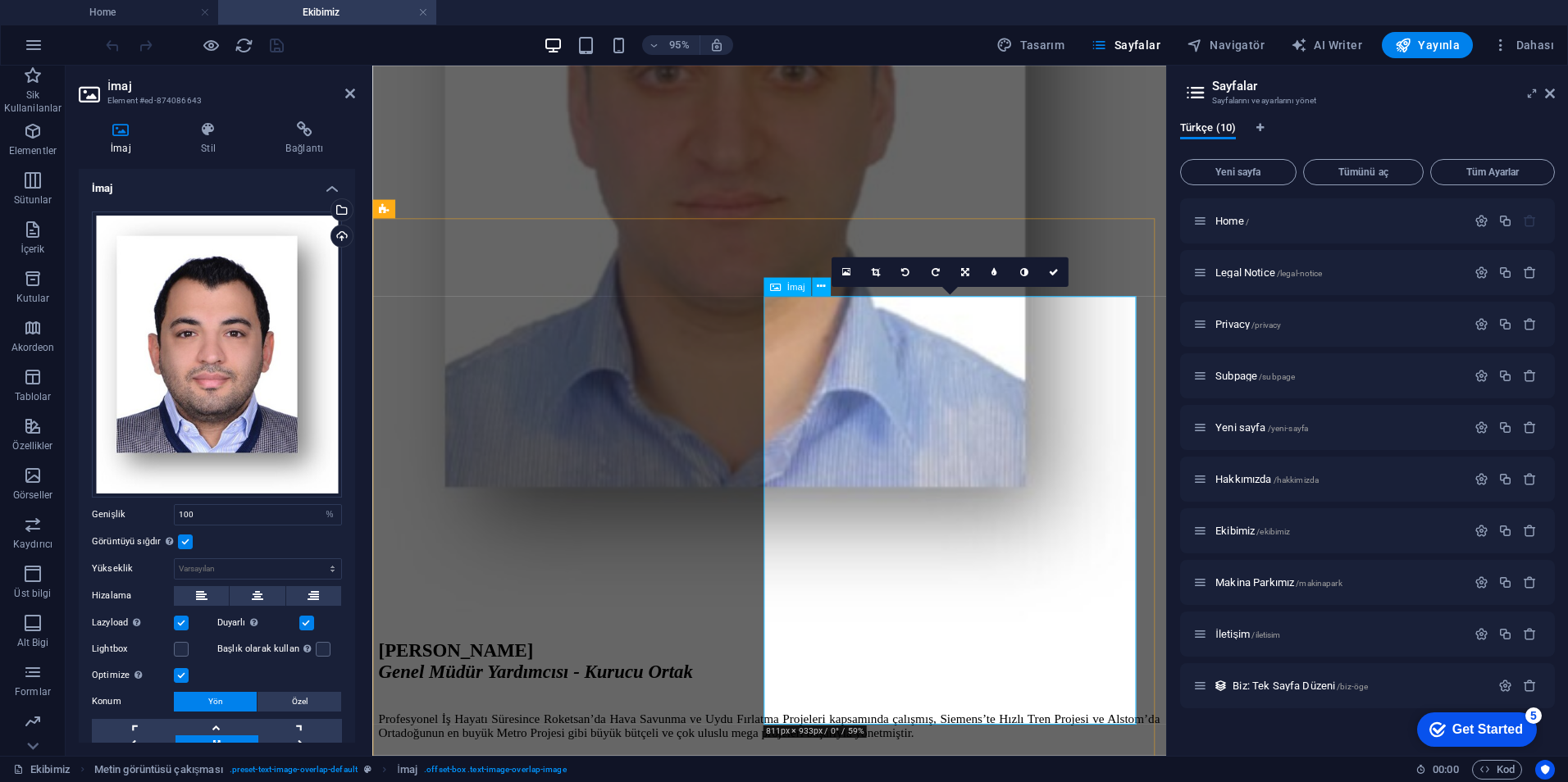
scroll to position [820, 0]
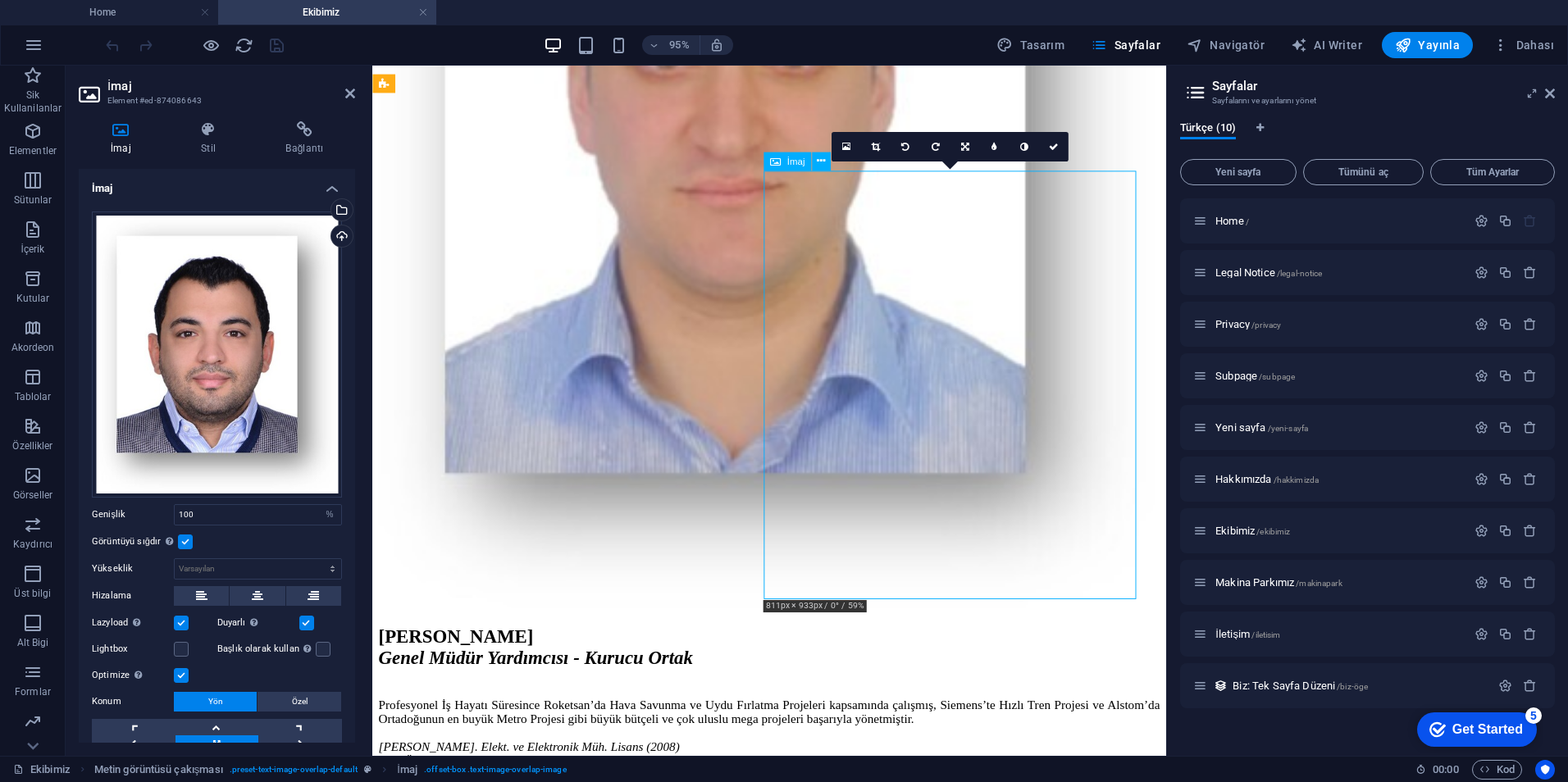
drag, startPoint x: 954, startPoint y: 444, endPoint x: 990, endPoint y: 444, distance: 36.0
drag, startPoint x: 976, startPoint y: 434, endPoint x: 1046, endPoint y: 436, distance: 70.0
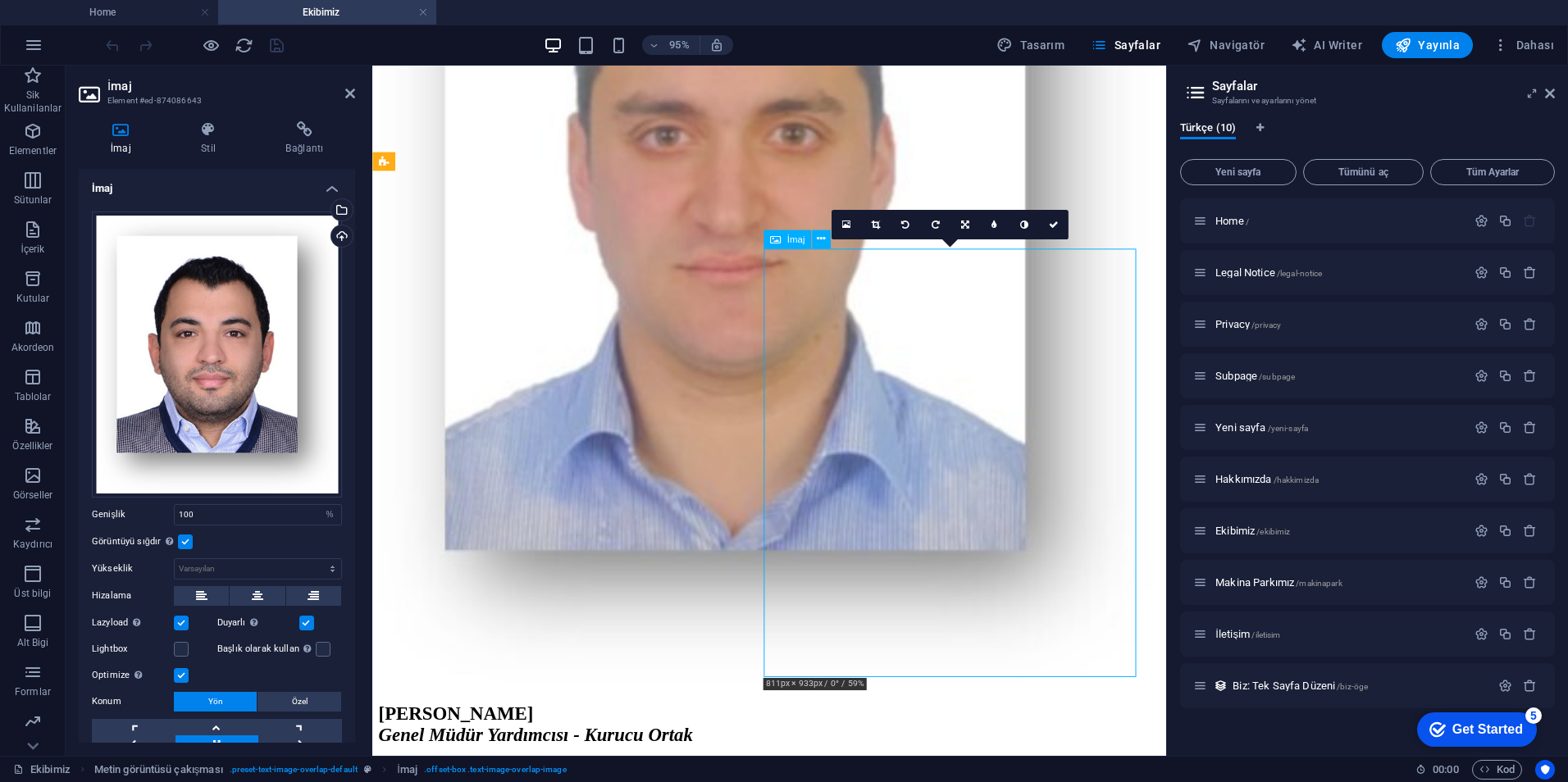
scroll to position [738, 0]
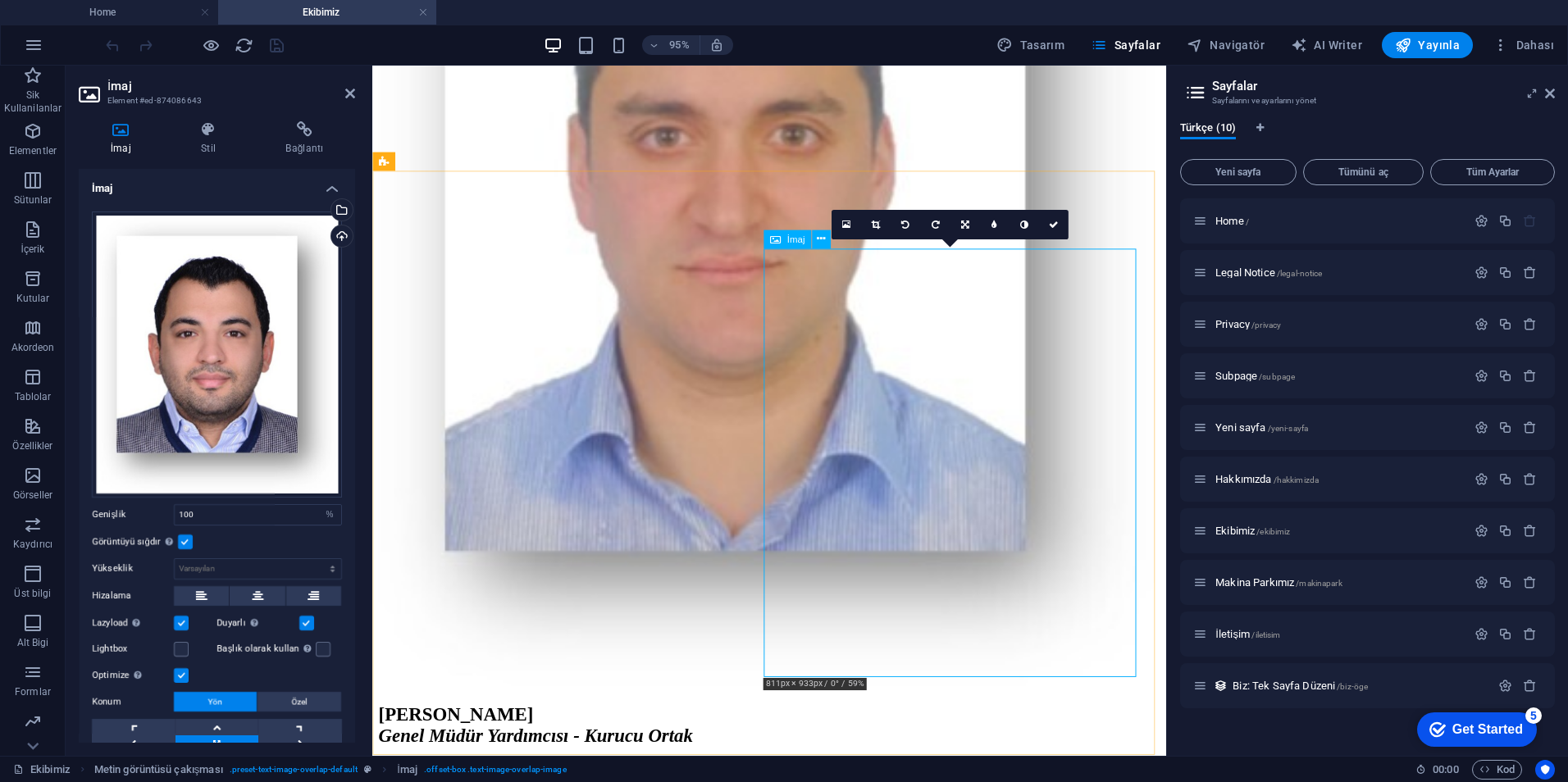
click at [884, 226] on link at bounding box center [876, 224] width 30 height 30
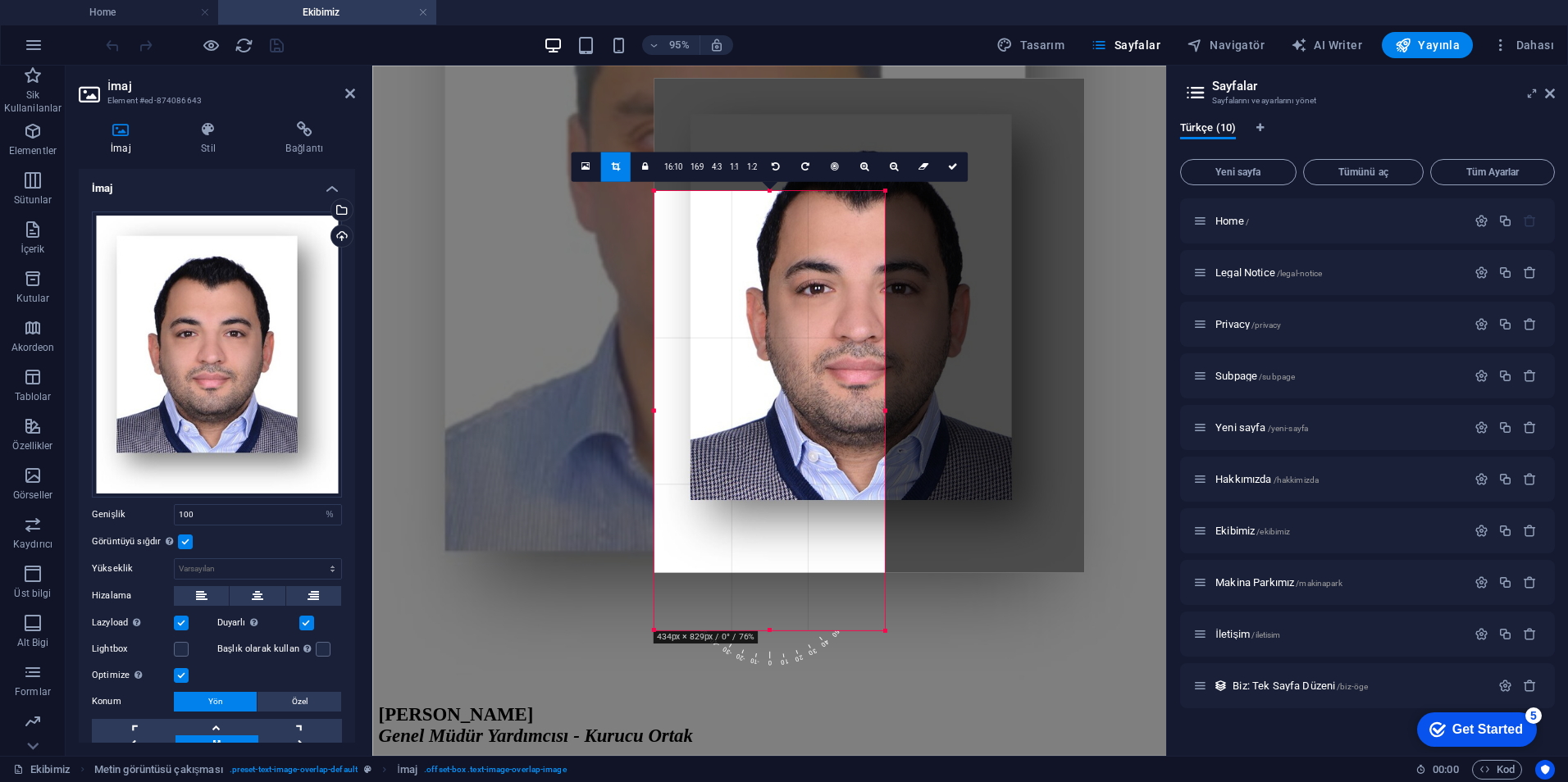
drag, startPoint x: 1009, startPoint y: 135, endPoint x: 746, endPoint y: 254, distance: 288.7
click at [746, 254] on div "180 170 160 150 140 130 120 110 100 90 80 70 60 50 40 30 20 10 0 -10 -20 -30 -4…" at bounding box center [770, 410] width 231 height 440
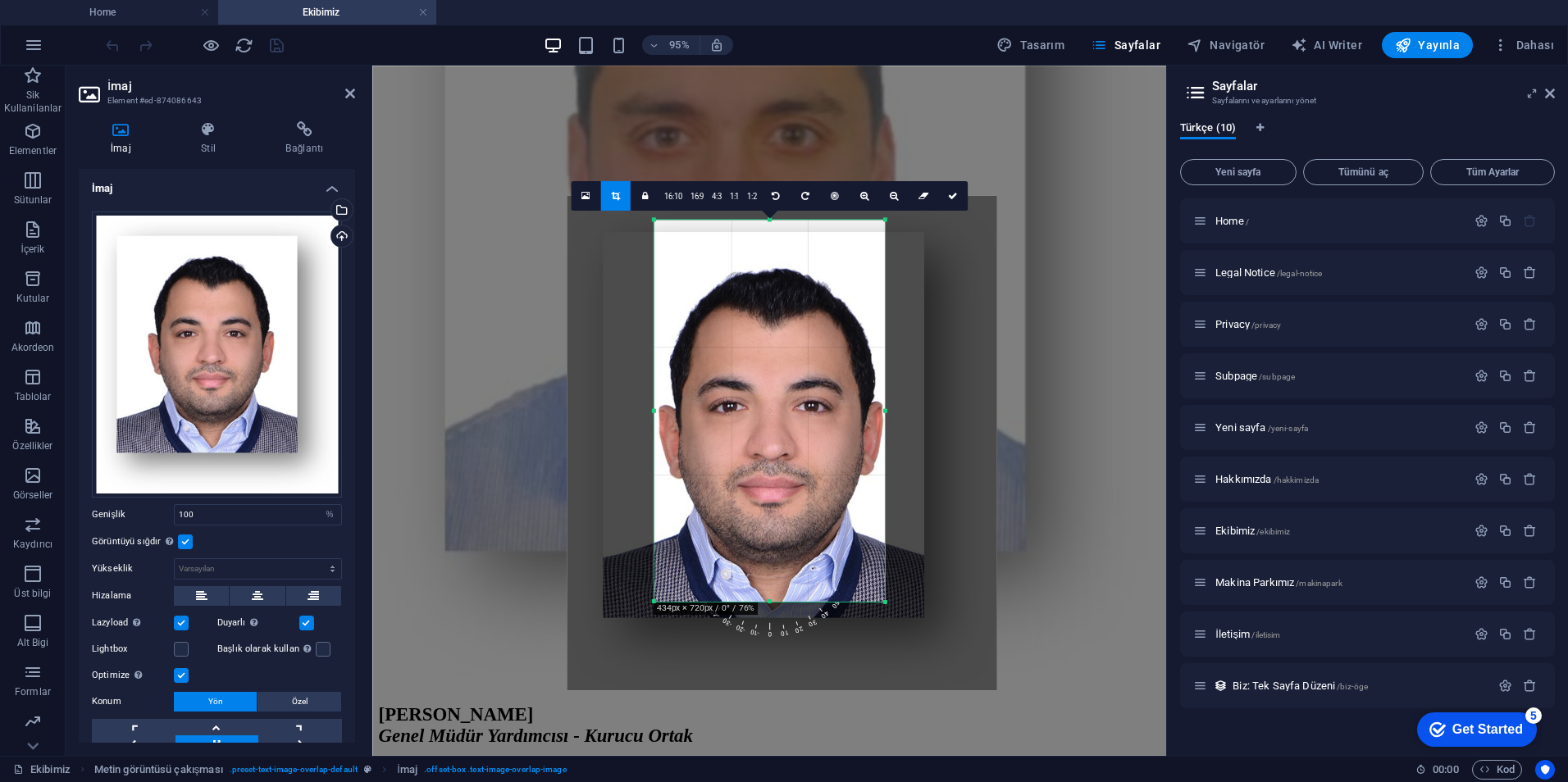
drag, startPoint x: 800, startPoint y: 424, endPoint x: 709, endPoint y: 513, distance: 127.3
click at [709, 511] on div at bounding box center [781, 444] width 430 height 495
click at [704, 513] on div at bounding box center [782, 445] width 430 height 495
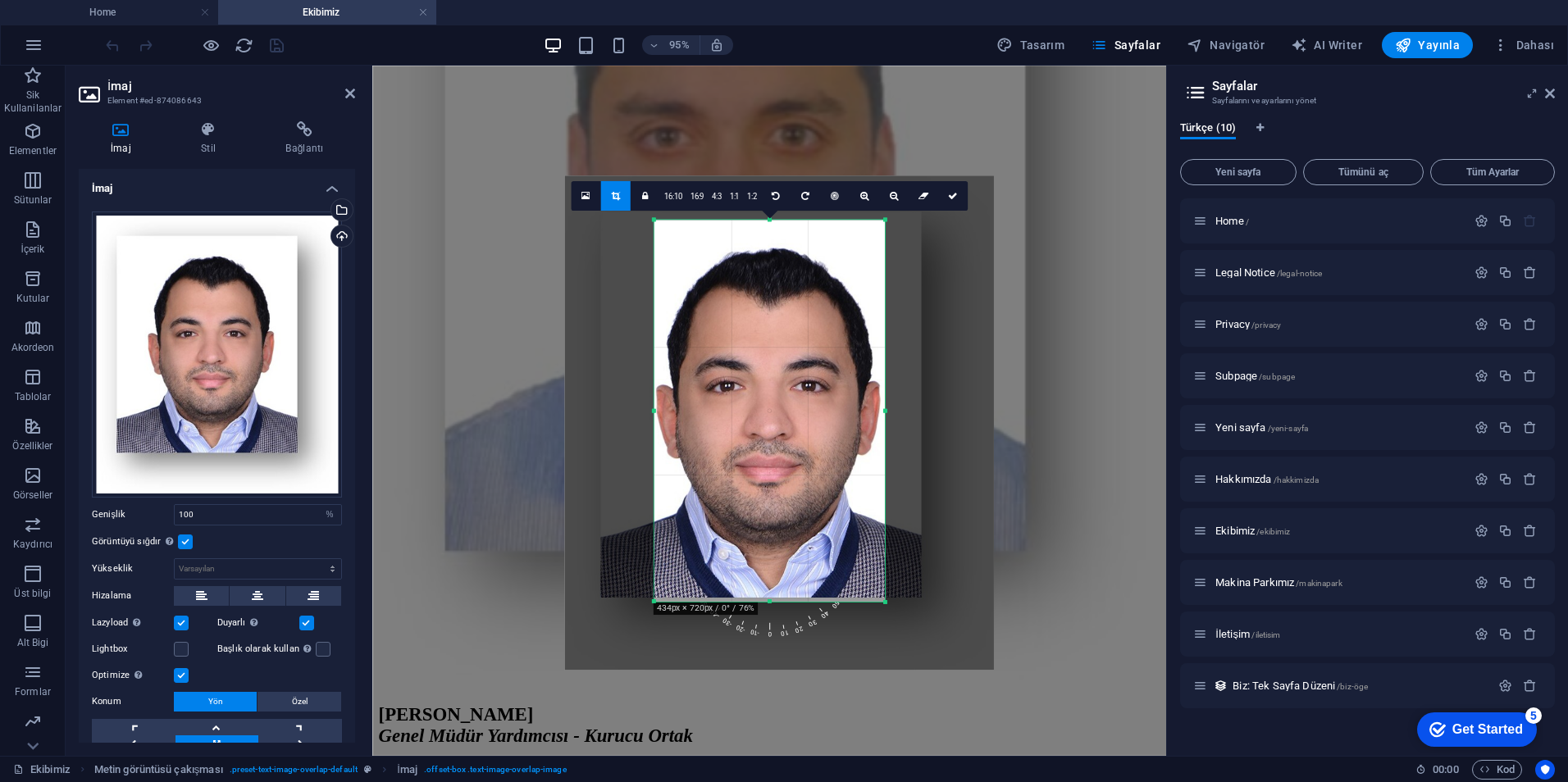
drag, startPoint x: 715, startPoint y: 493, endPoint x: 707, endPoint y: 469, distance: 25.3
click at [707, 469] on div at bounding box center [779, 424] width 430 height 495
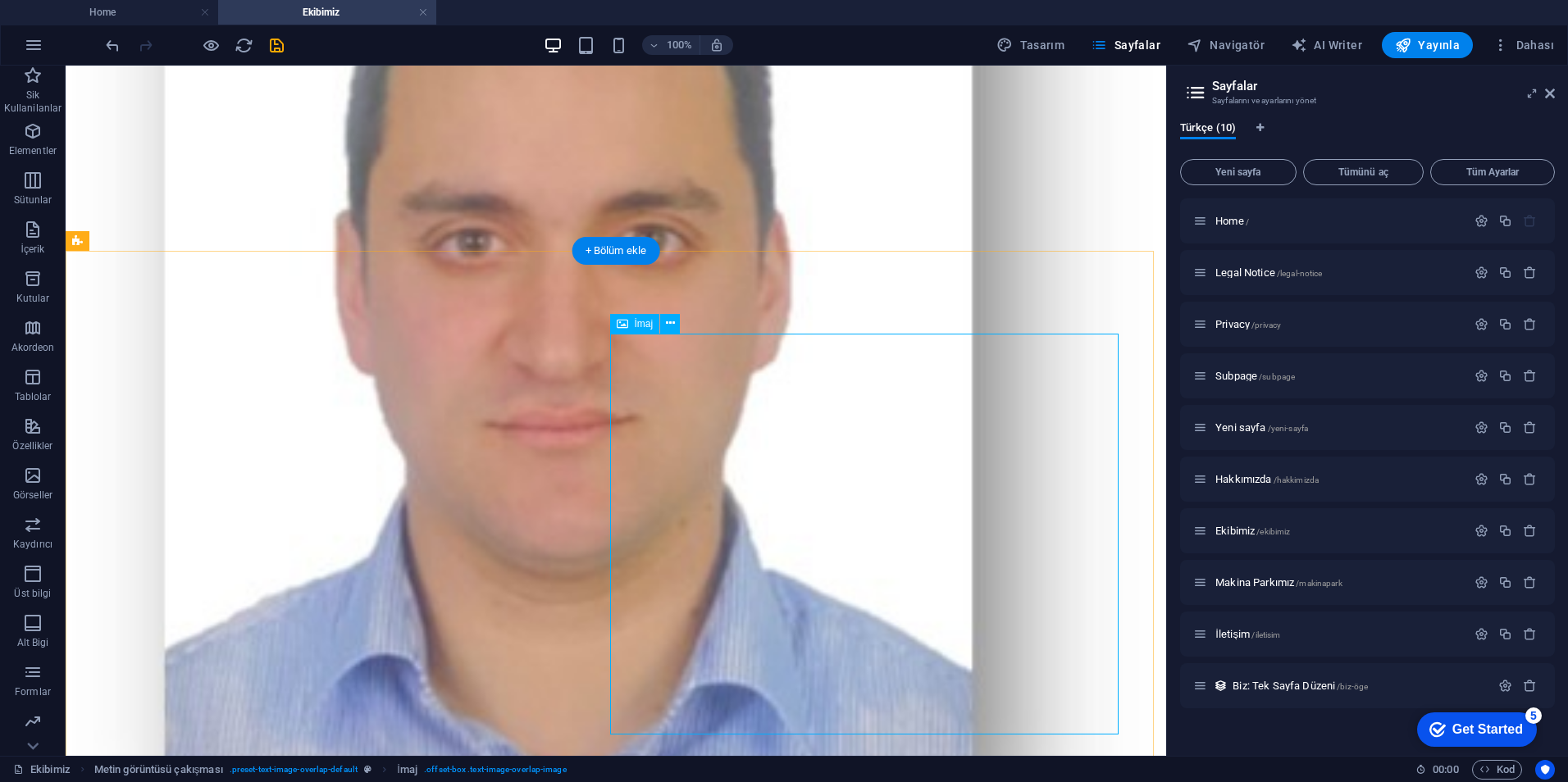
drag, startPoint x: 788, startPoint y: 524, endPoint x: 924, endPoint y: 514, distance: 136.4
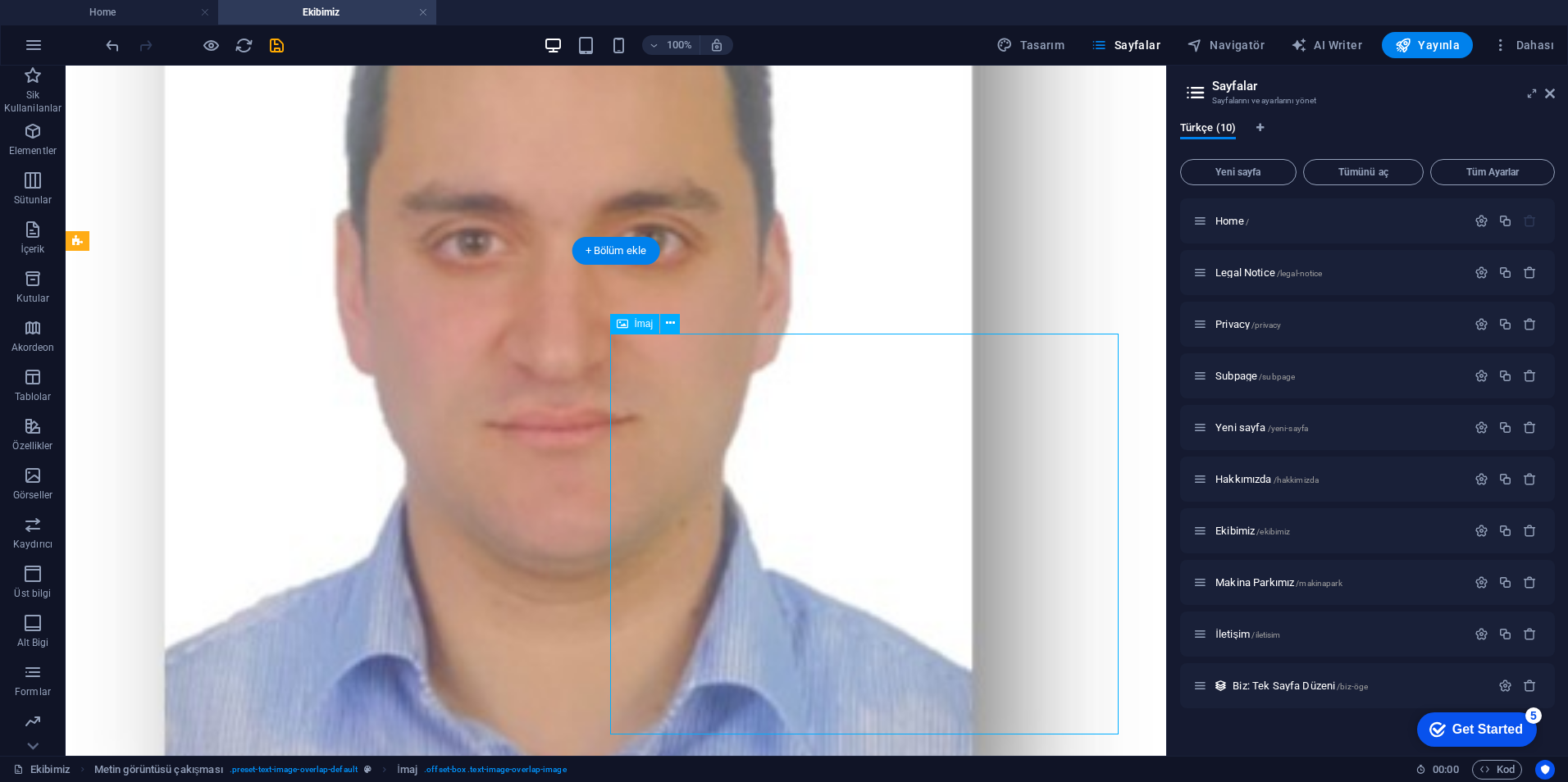
scroll to position [738, 0]
select select "px"
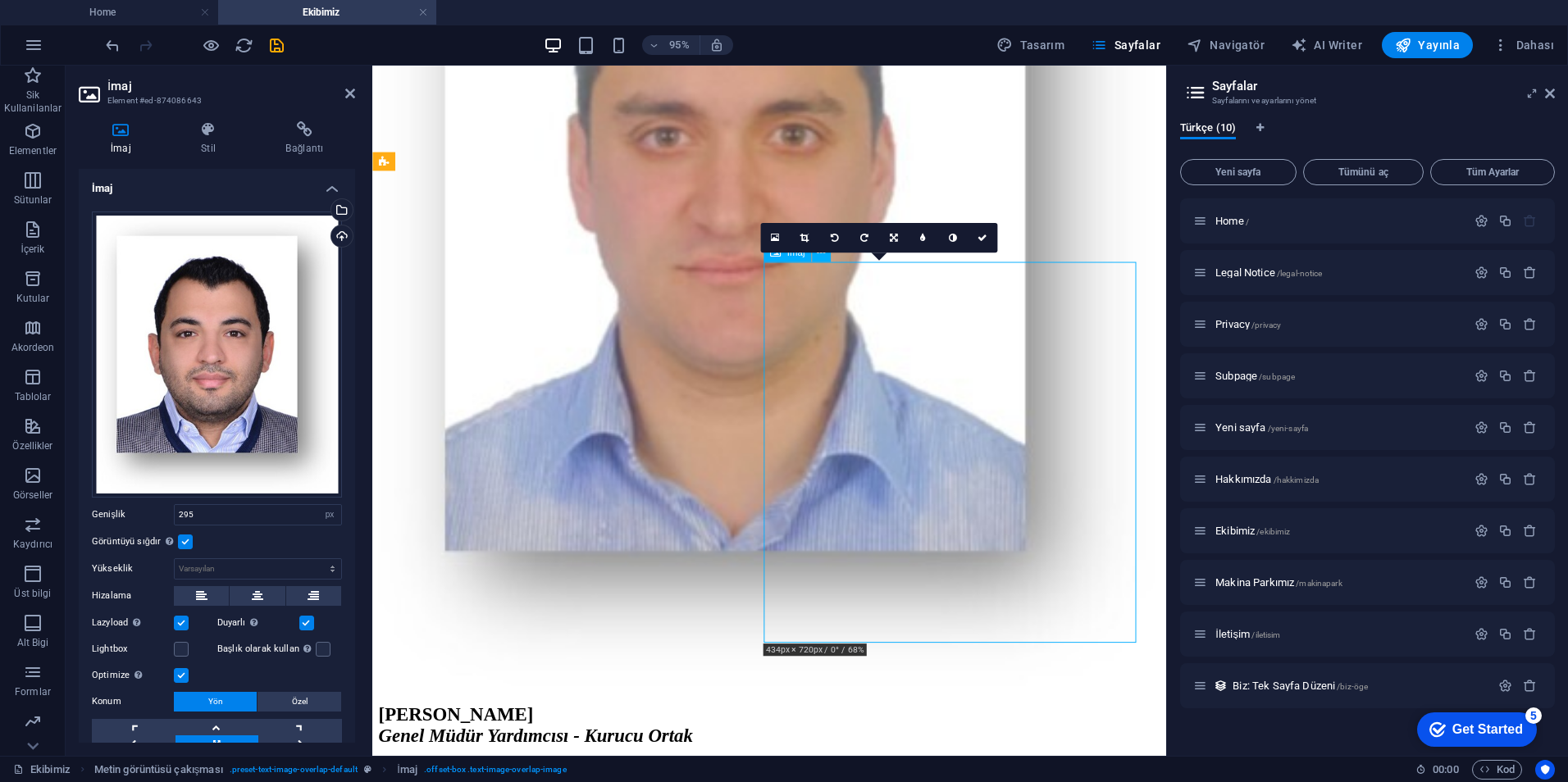
drag, startPoint x: 921, startPoint y: 524, endPoint x: 1059, endPoint y: 475, distance: 146.4
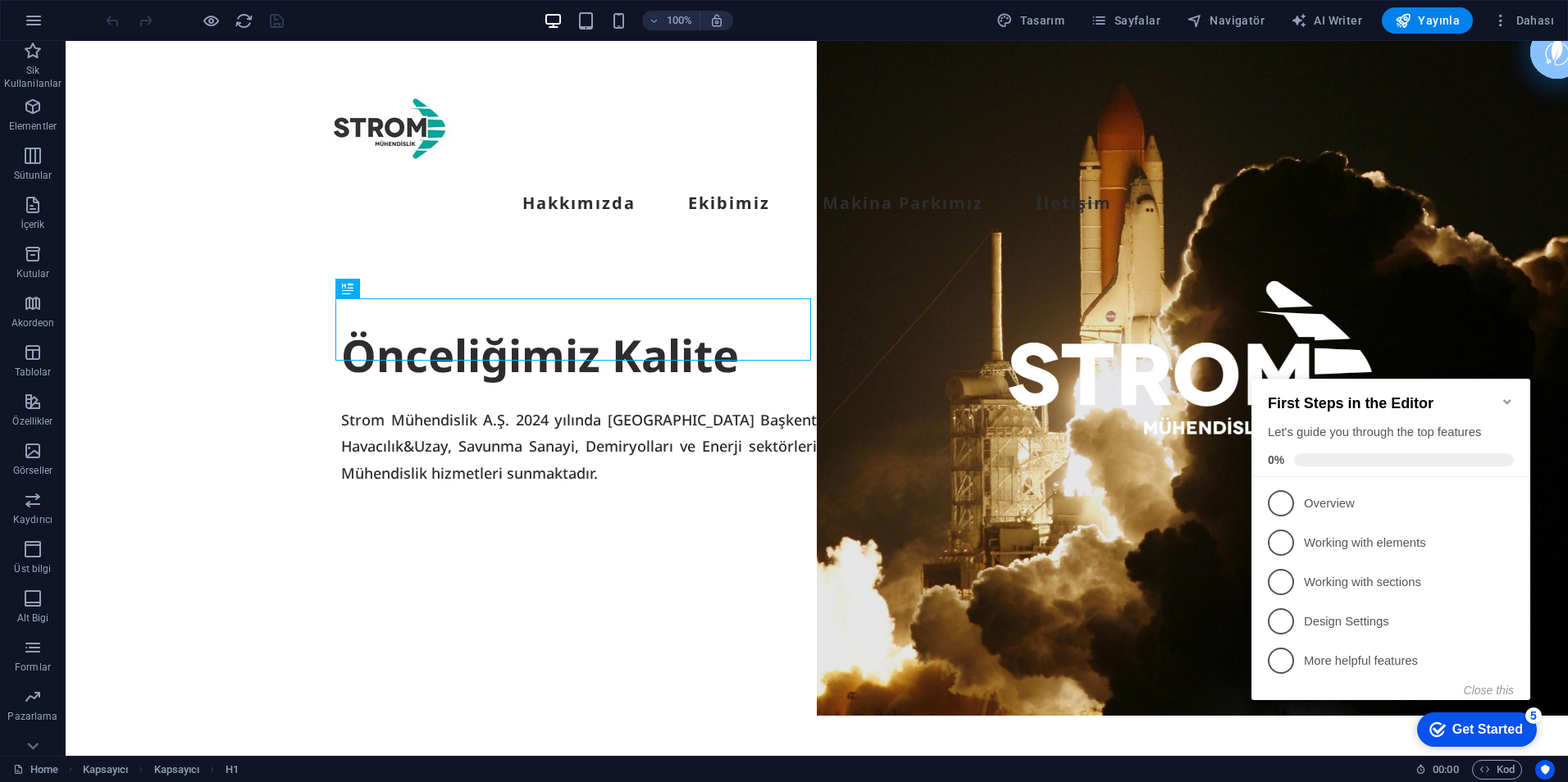
click at [1163, 5] on div "100% Tasarım Sayfalar Navigatör AI Writer Yayınla Dahası" at bounding box center [784, 20] width 1566 height 39
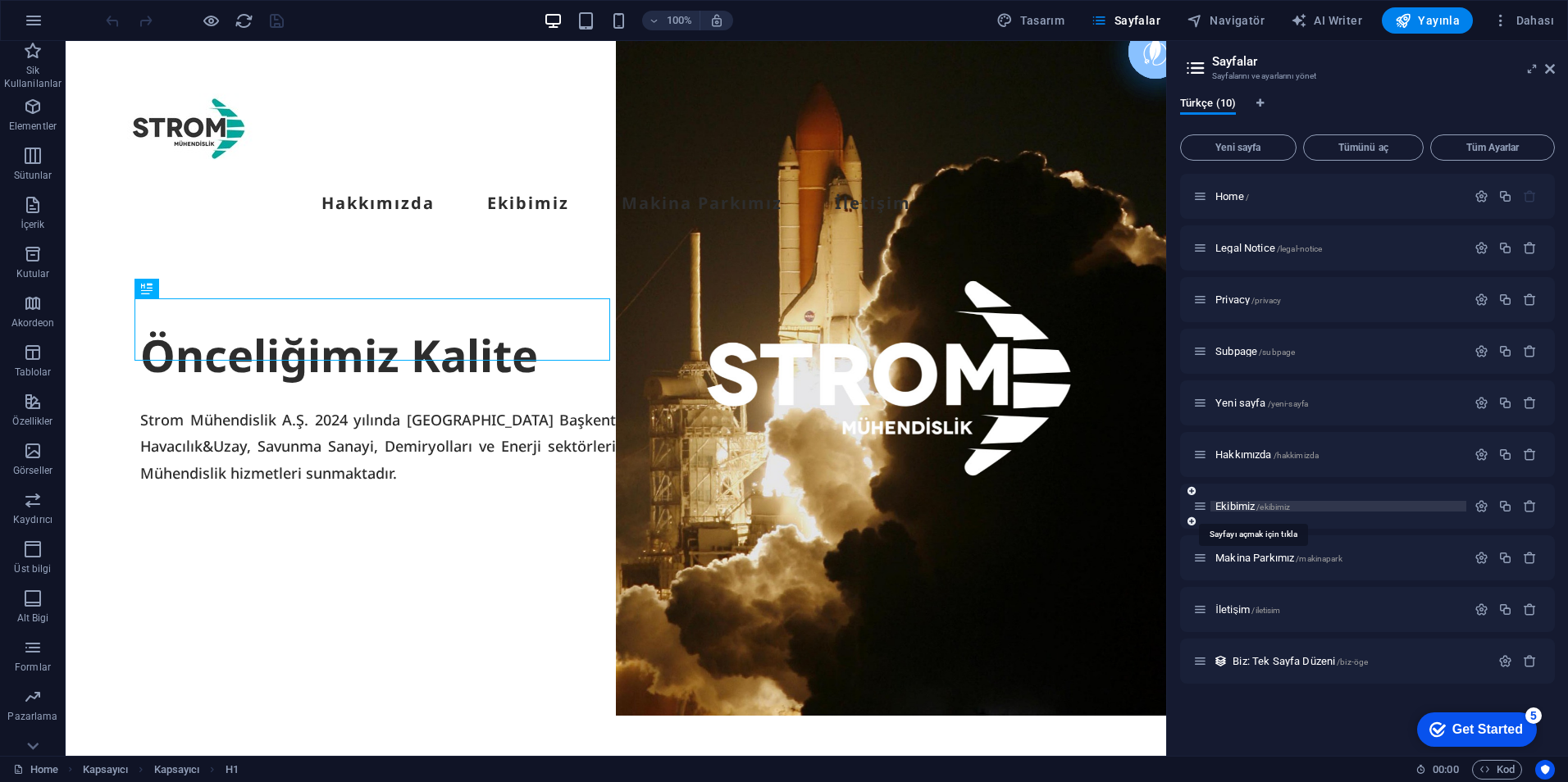
click at [1237, 507] on span "Ekibimiz /ekibimiz" at bounding box center [1253, 506] width 74 height 12
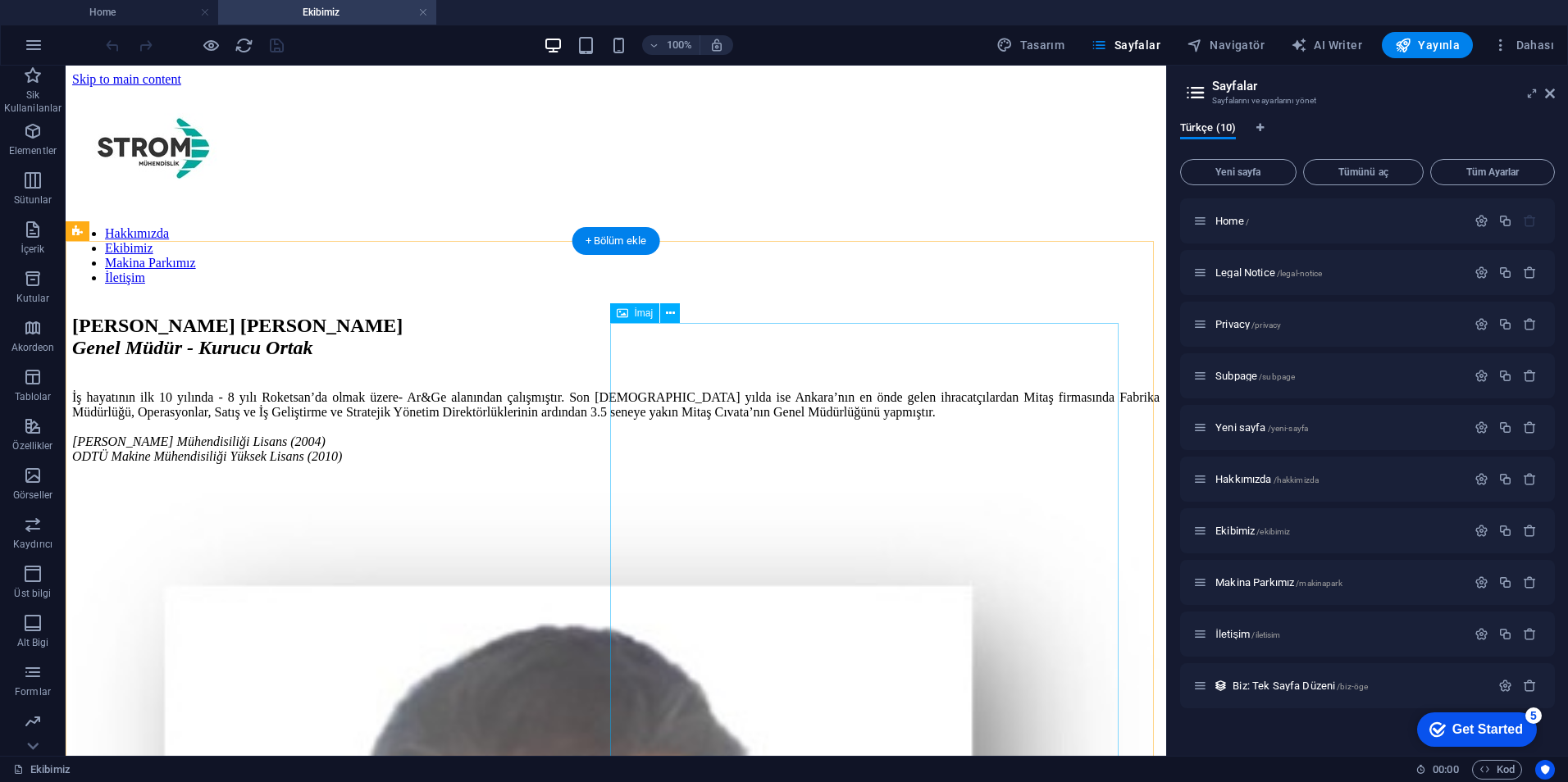
select select "%"
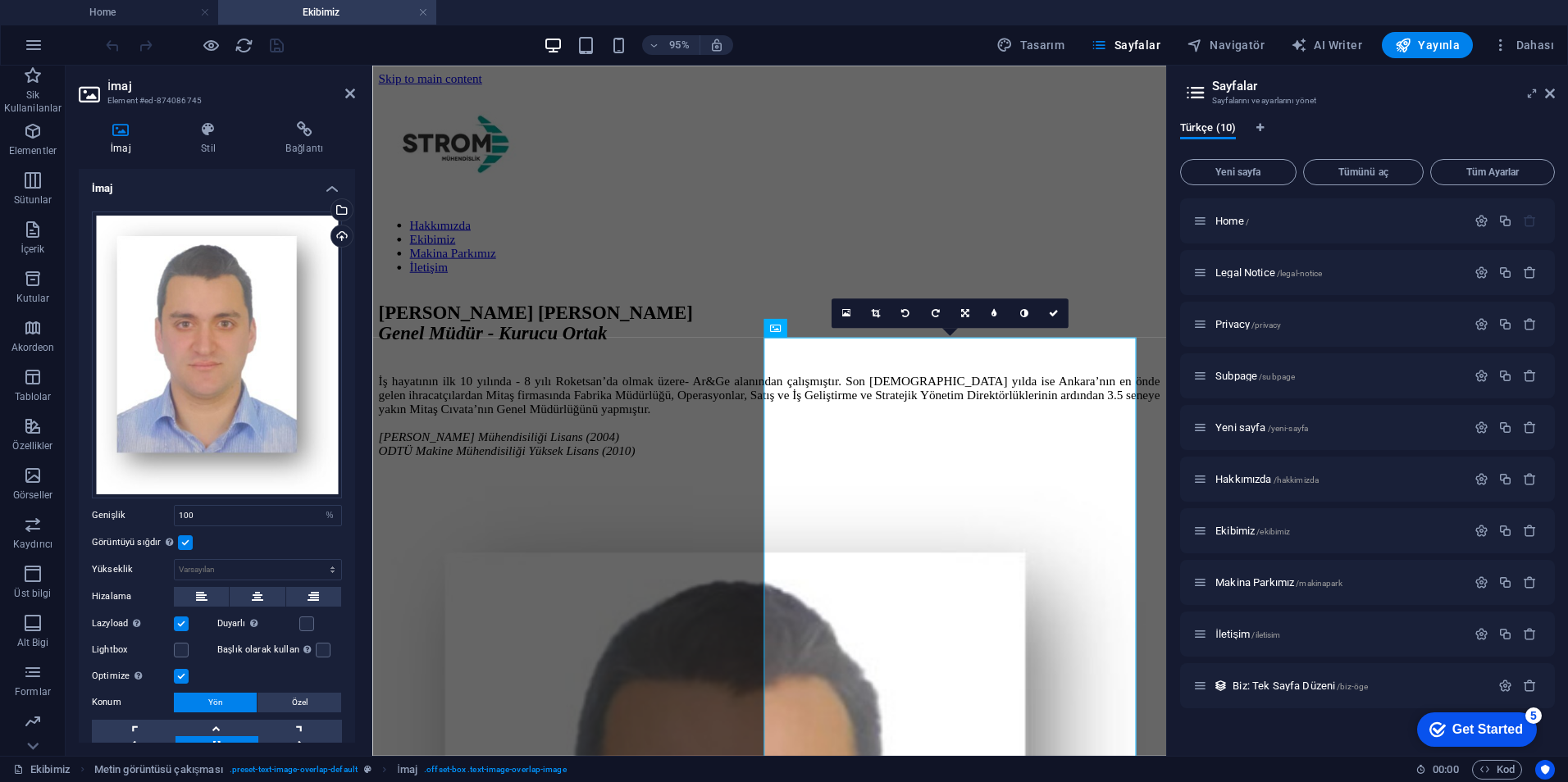
scroll to position [74, 0]
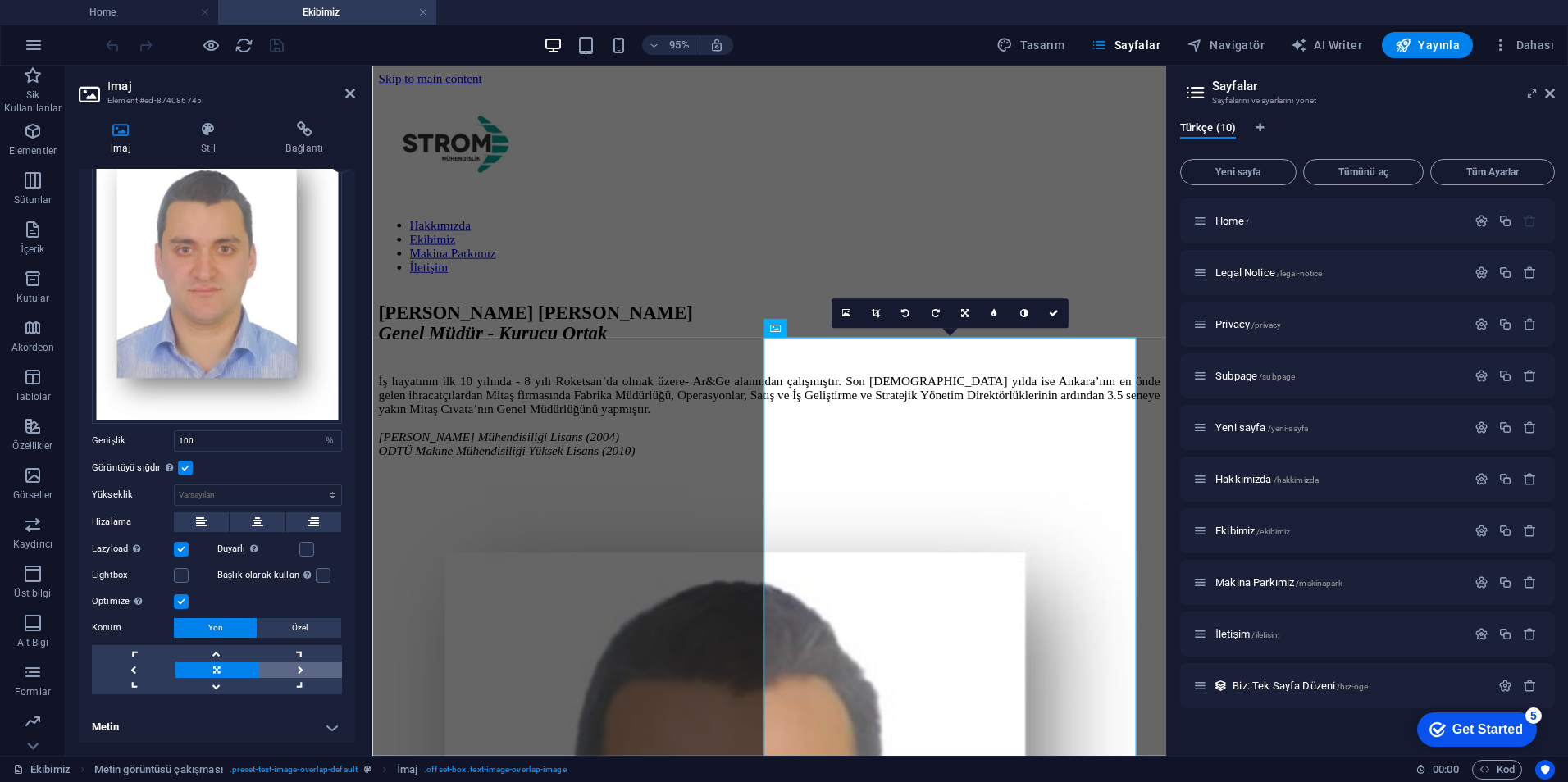
click at [301, 663] on link at bounding box center [300, 670] width 84 height 17
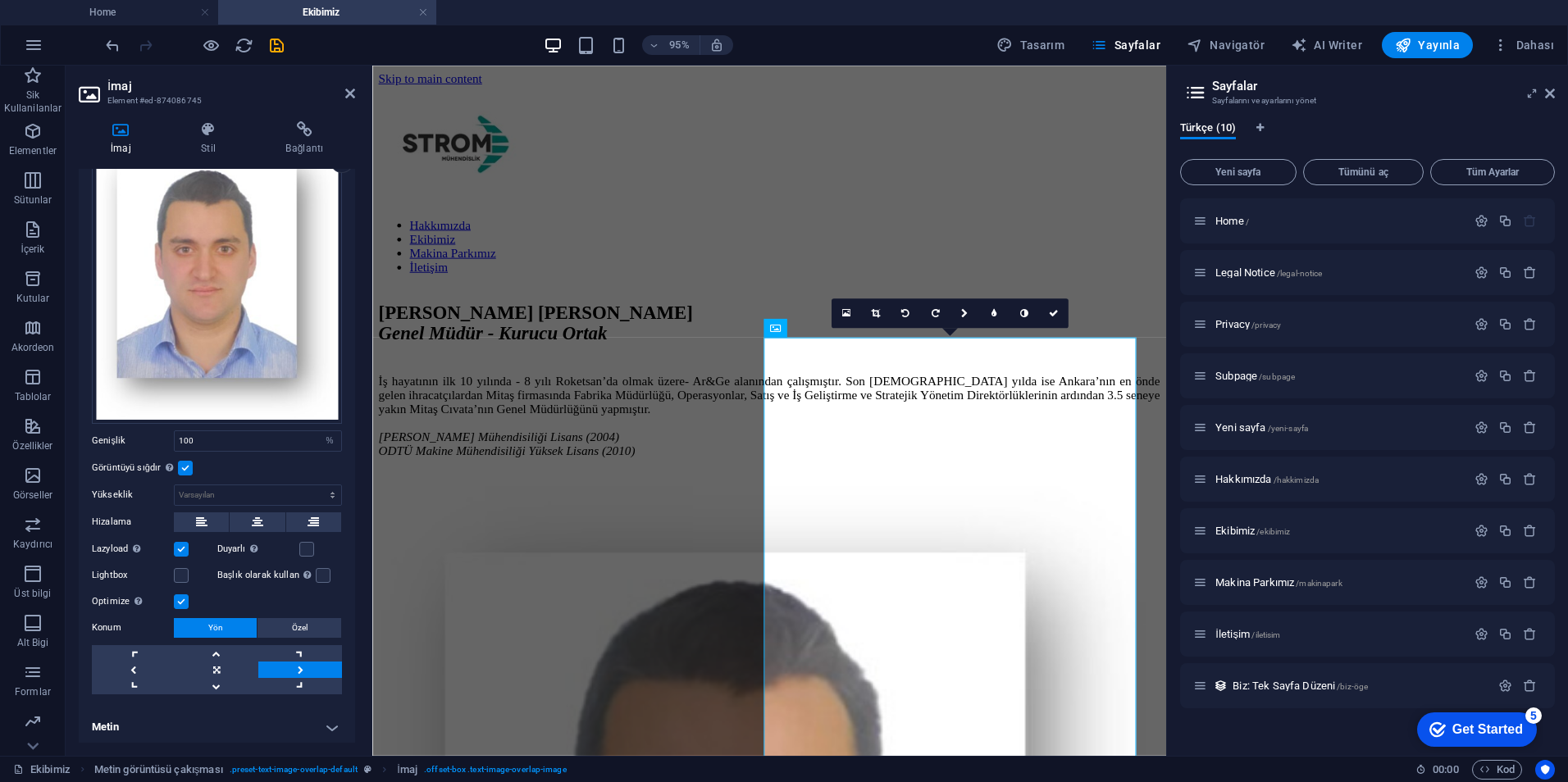
click at [301, 663] on link at bounding box center [300, 670] width 84 height 17
click at [341, 726] on h4 "Metin" at bounding box center [217, 727] width 276 height 39
click at [341, 726] on h4 "Metin" at bounding box center [217, 722] width 276 height 30
click at [318, 521] on button at bounding box center [313, 522] width 55 height 20
click at [265, 518] on button at bounding box center [257, 522] width 55 height 20
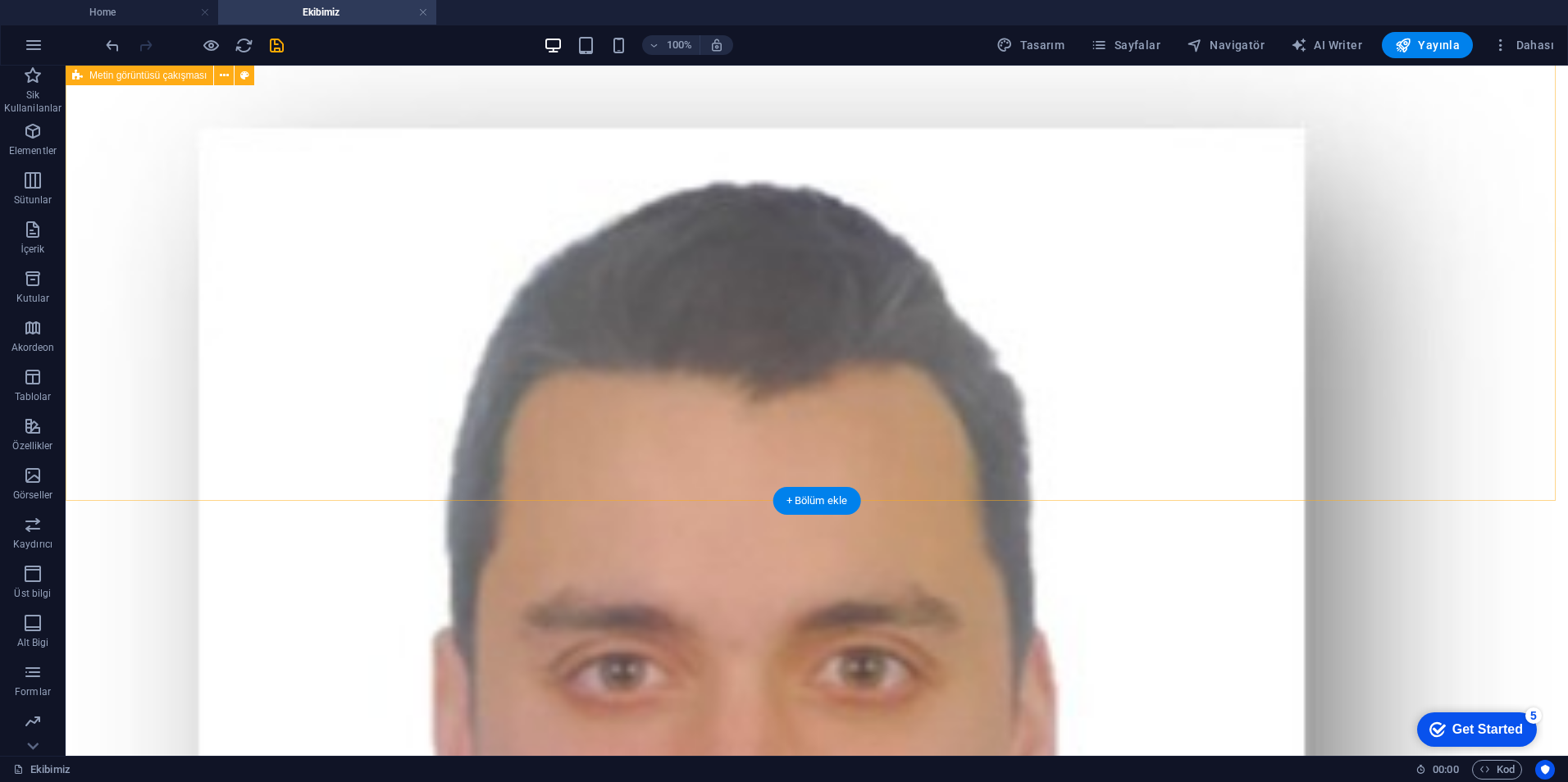
scroll to position [0, 0]
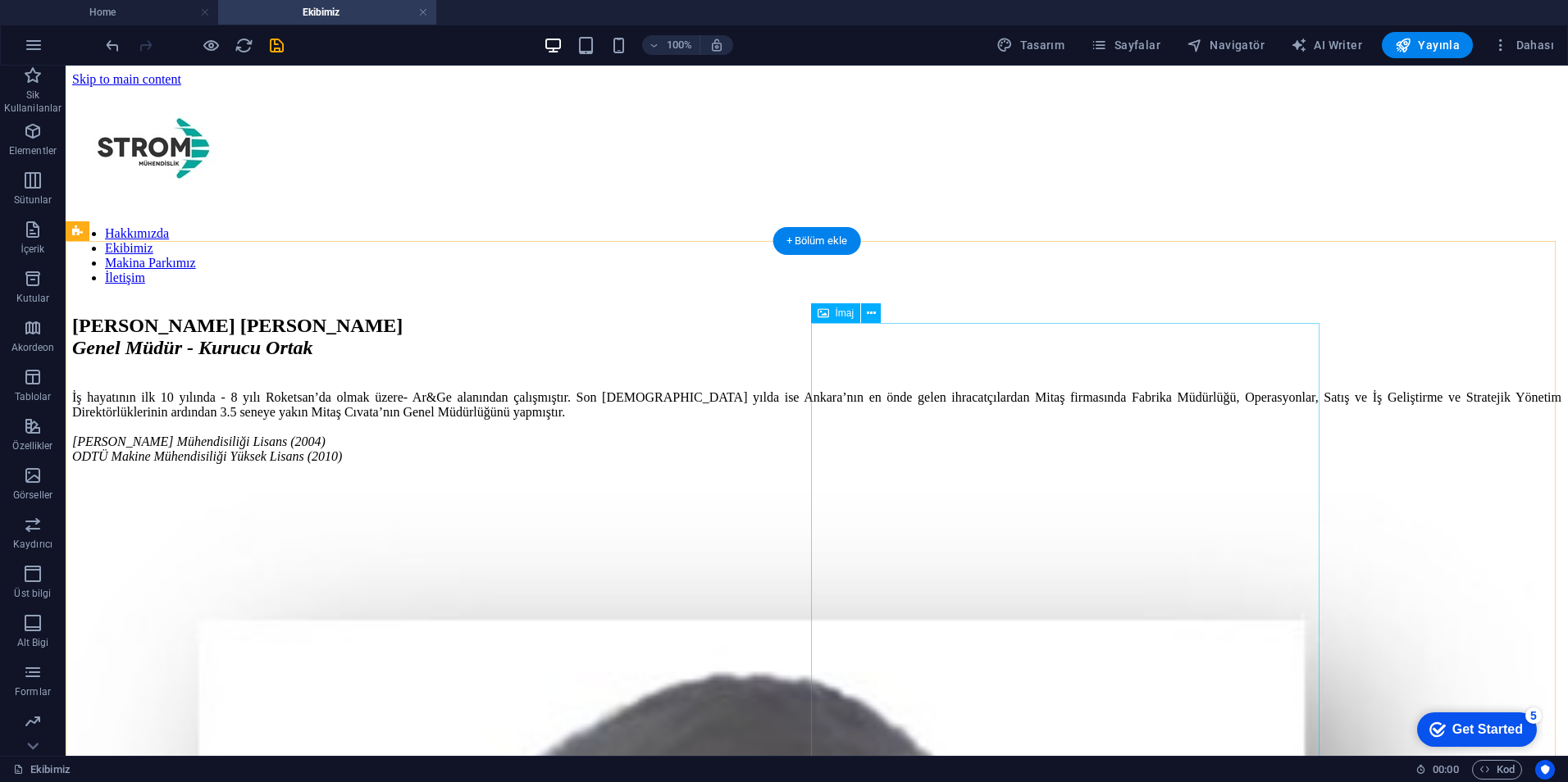
select select "%"
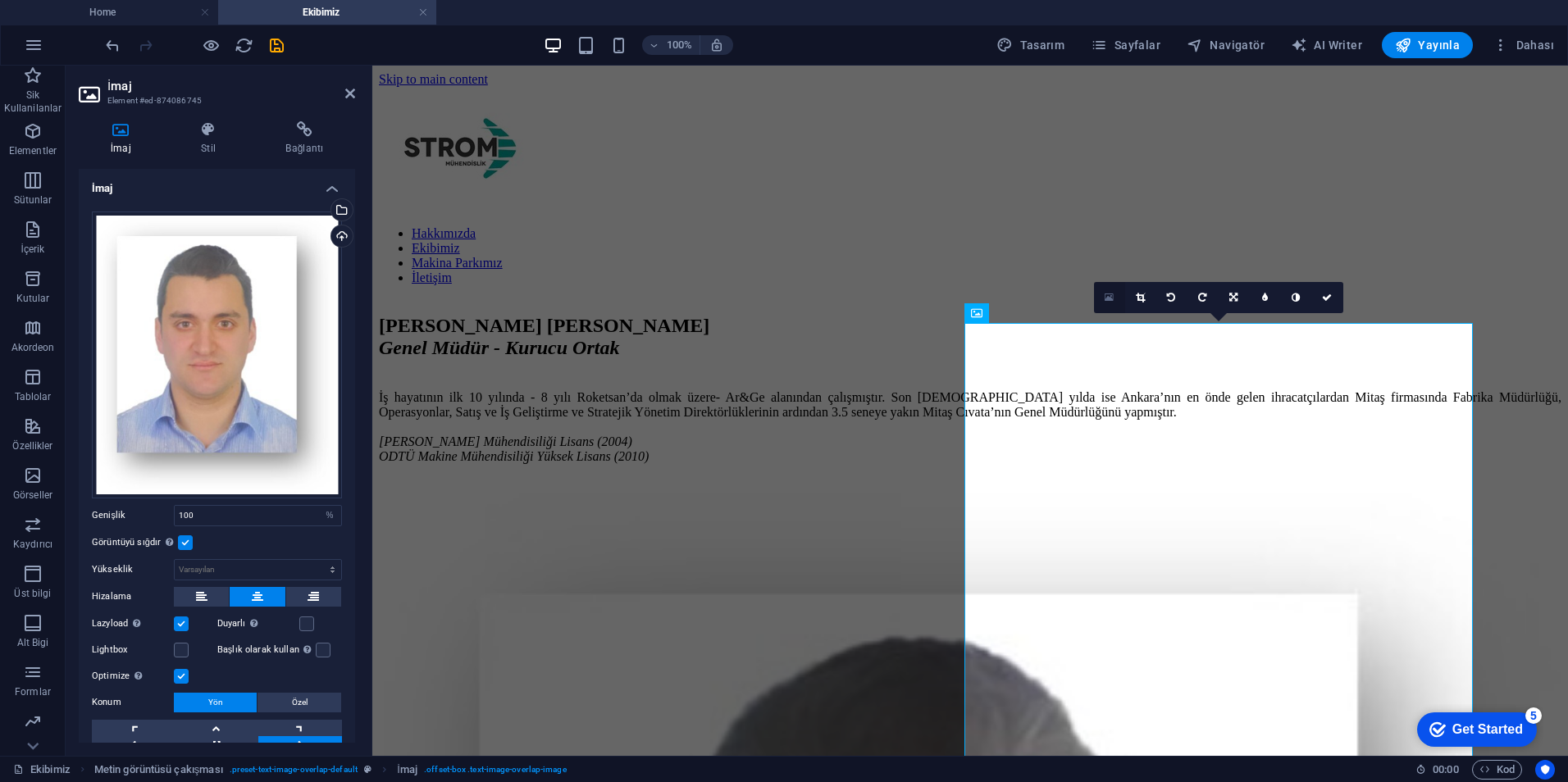
click at [1108, 303] on link at bounding box center [1110, 298] width 32 height 32
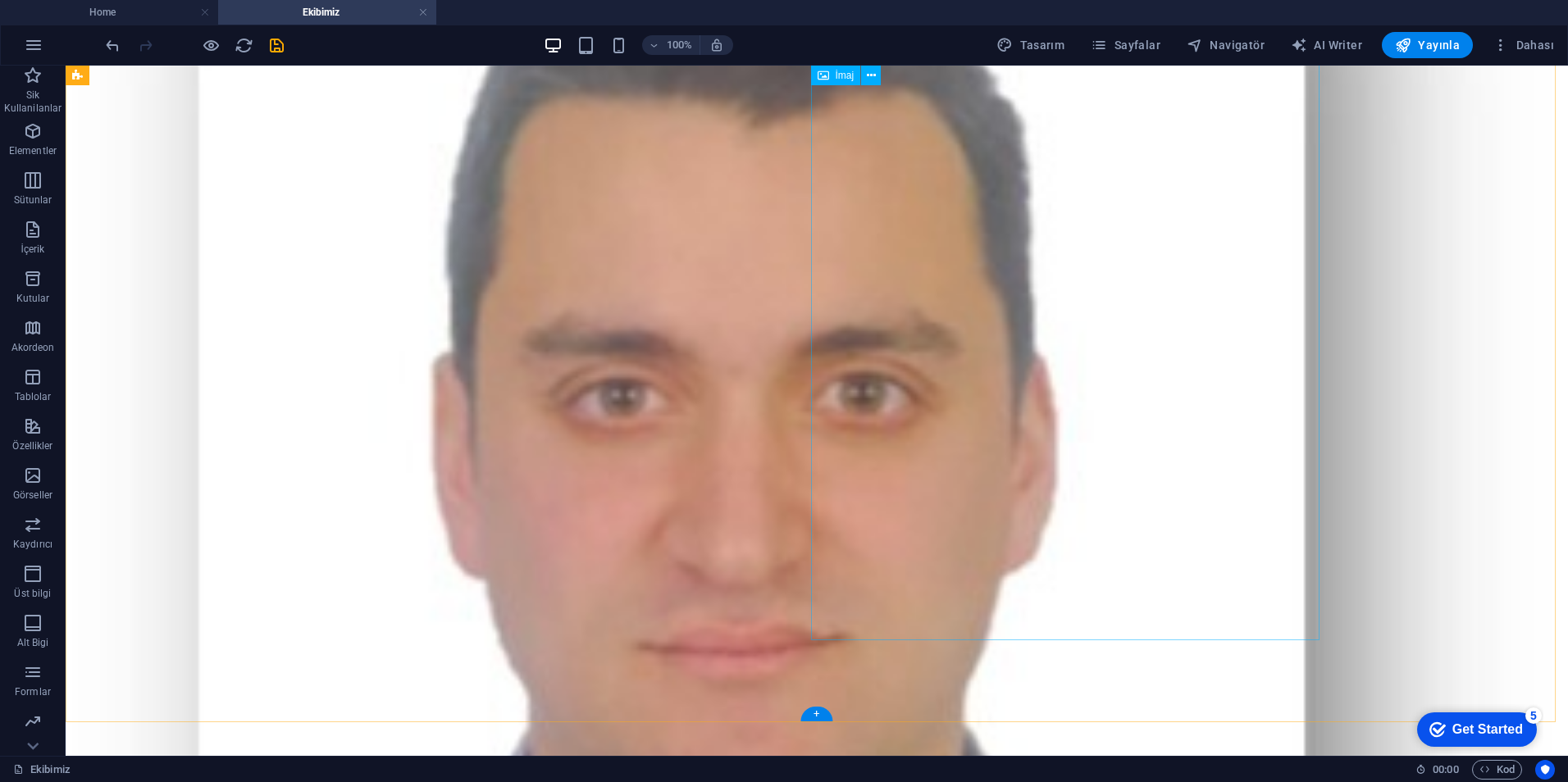
scroll to position [738, 0]
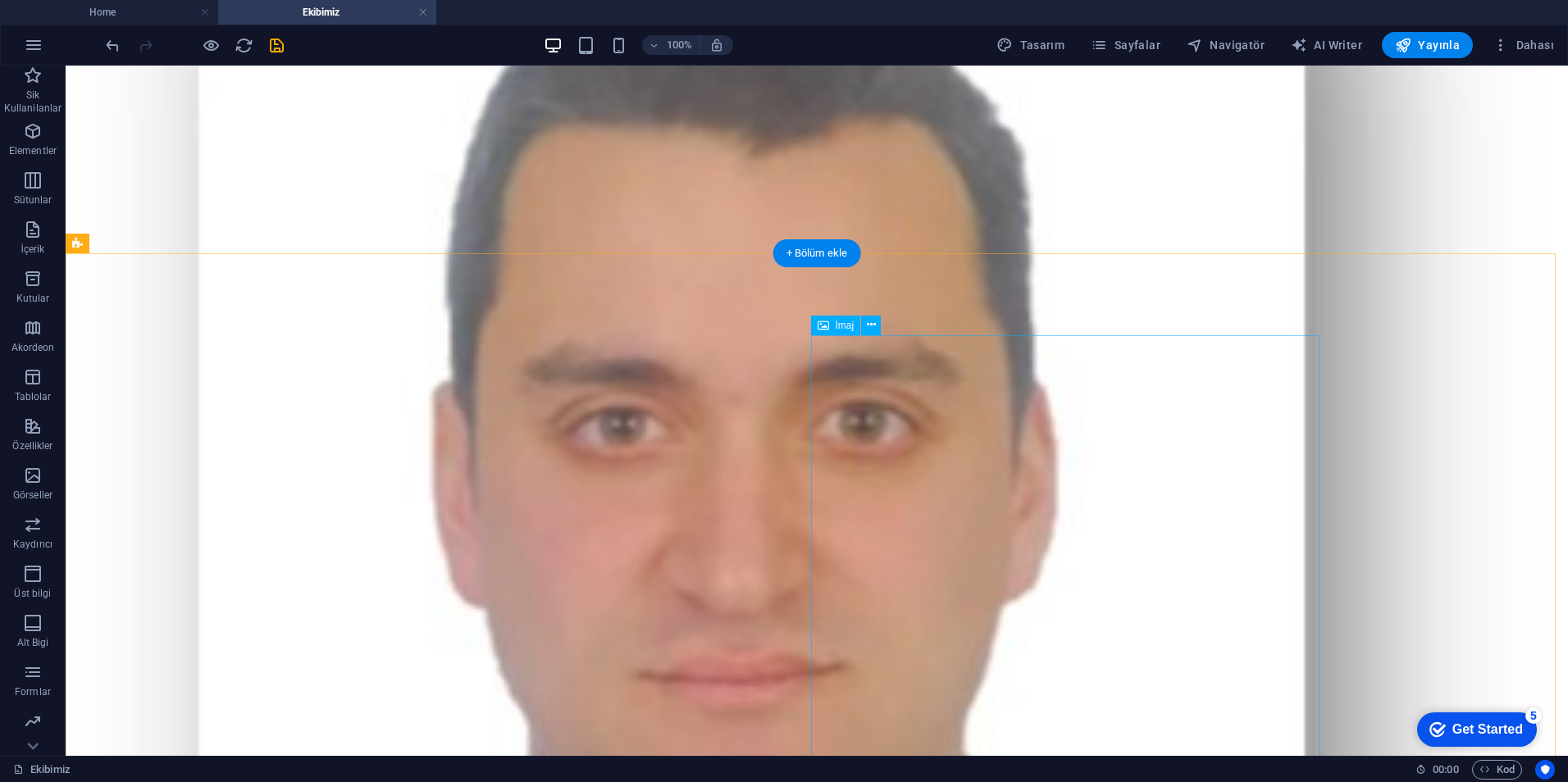
select select "%"
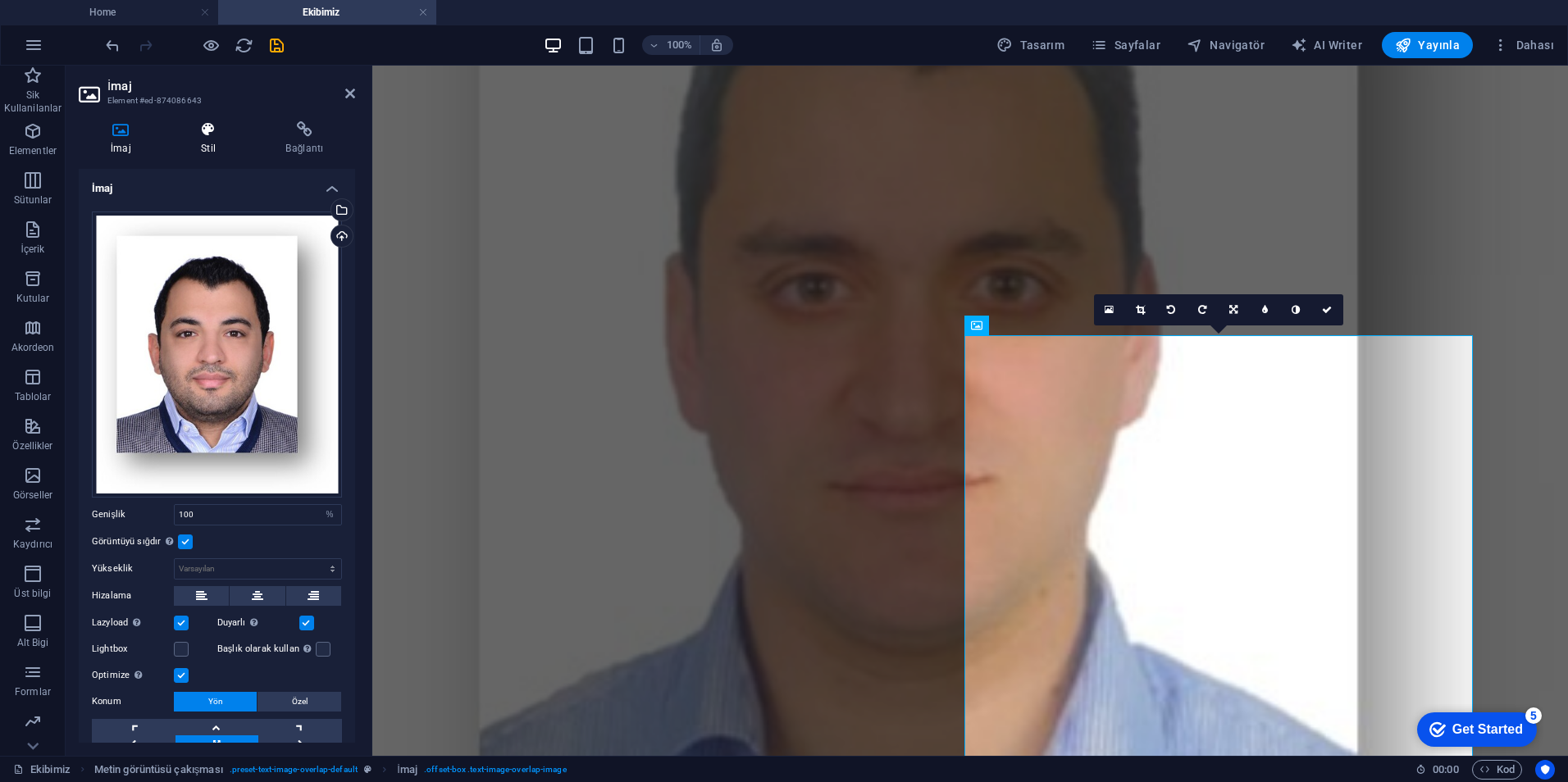
click at [199, 140] on h4 "Stil" at bounding box center [211, 139] width 85 height 34
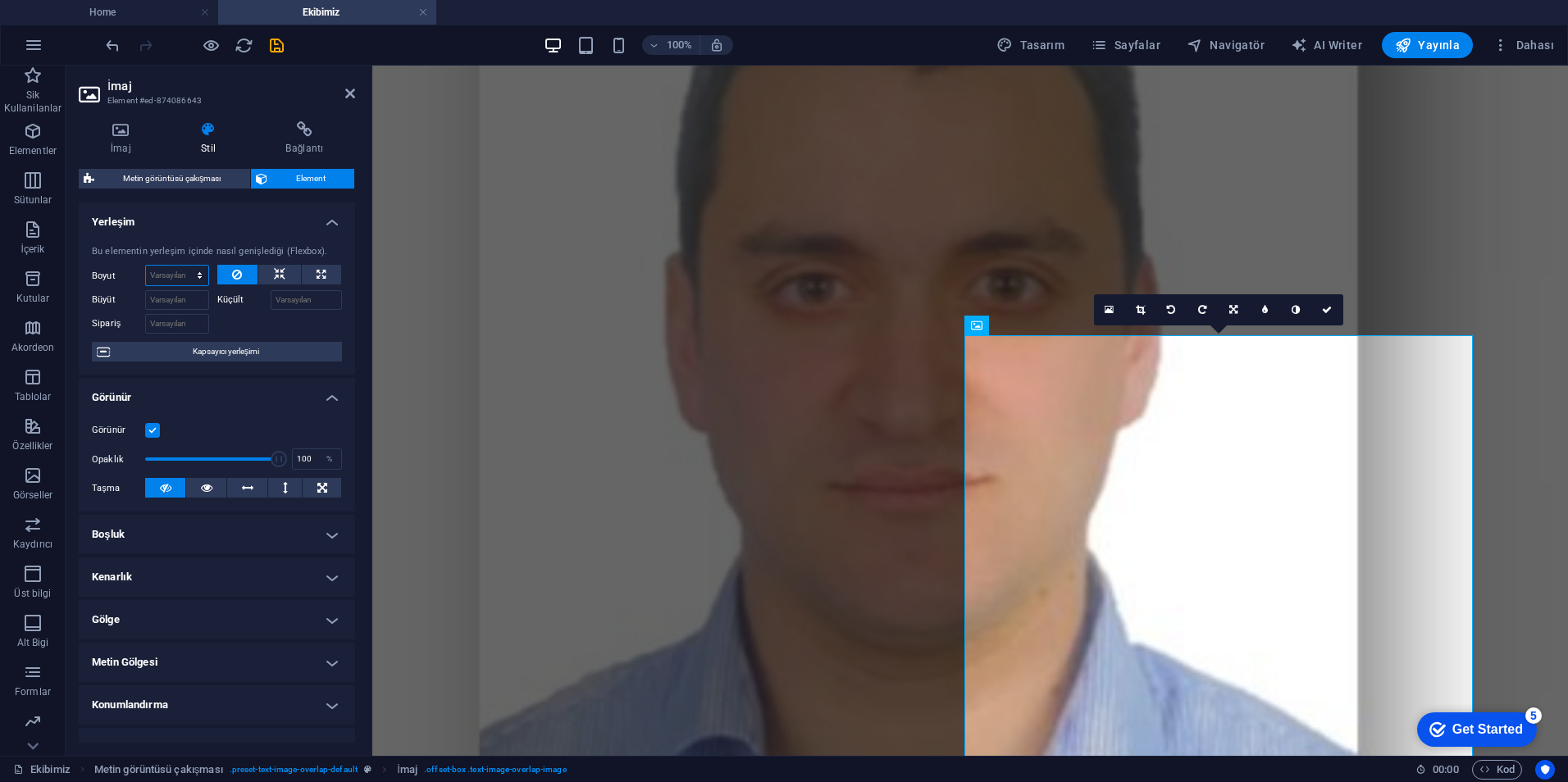
click at [194, 270] on select "Varsayılan otomatik px % 1/1 1/2 1/3 1/4 1/5 1/6 1/7 1/8 1/9 1/10" at bounding box center [177, 275] width 62 height 20
select select "1/4"
click at [183, 266] on select "Varsayılan otomatik px % 1/1 1/2 1/3 1/4 1/5 1/6 1/7 1/8 1/9 1/10" at bounding box center [177, 275] width 62 height 20
type input "25"
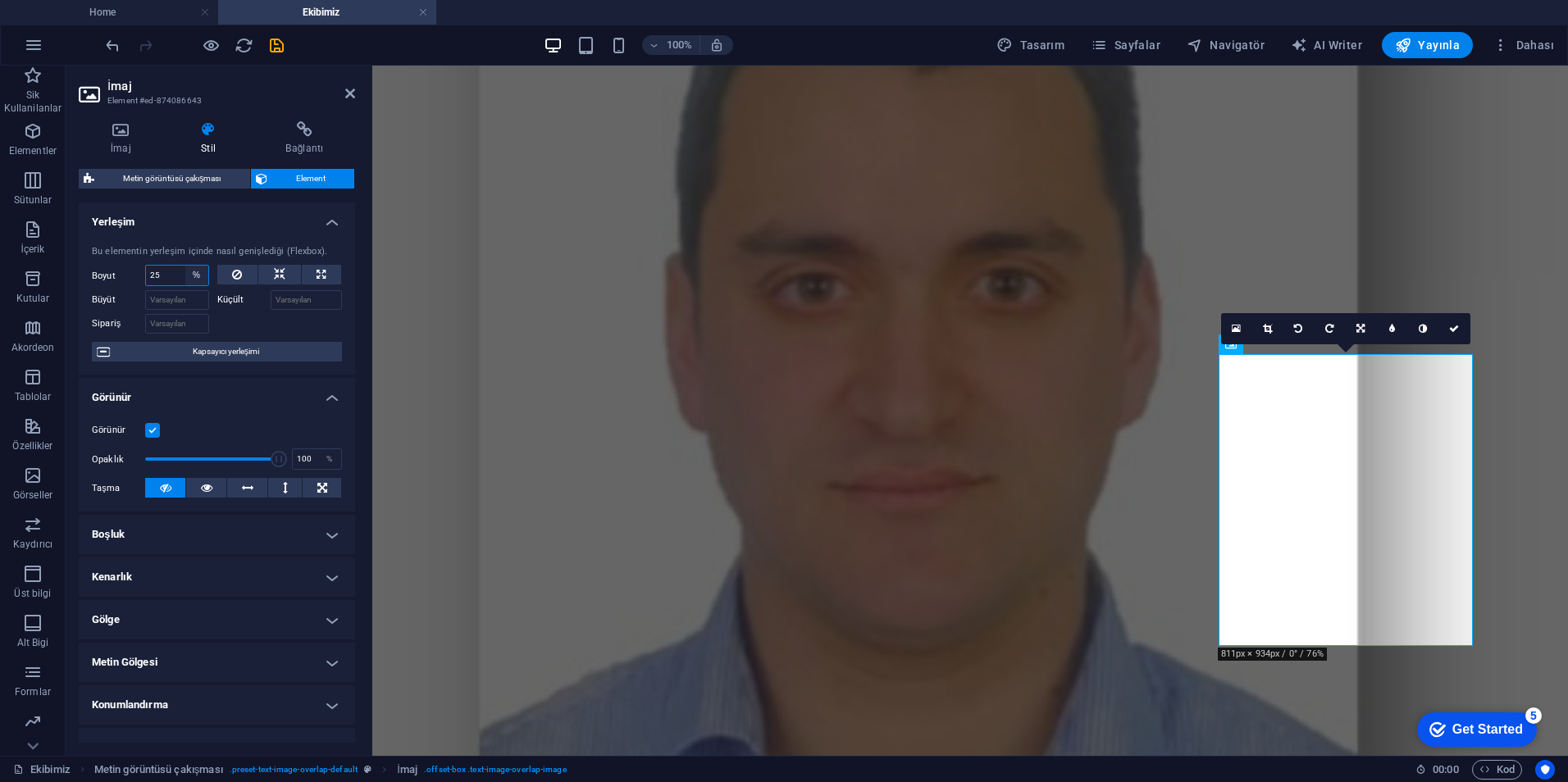
click at [193, 274] on select "Varsayılan otomatik px % 1/1 1/2 1/3 1/4 1/5 1/6 1/7 1/8 1/9 1/10" at bounding box center [196, 275] width 23 height 20
select select "1/2"
click at [185, 266] on select "Varsayılan otomatik px % 1/1 1/2 1/3 1/4 1/5 1/6 1/7 1/8 1/9 1/10" at bounding box center [196, 275] width 23 height 20
type input "50"
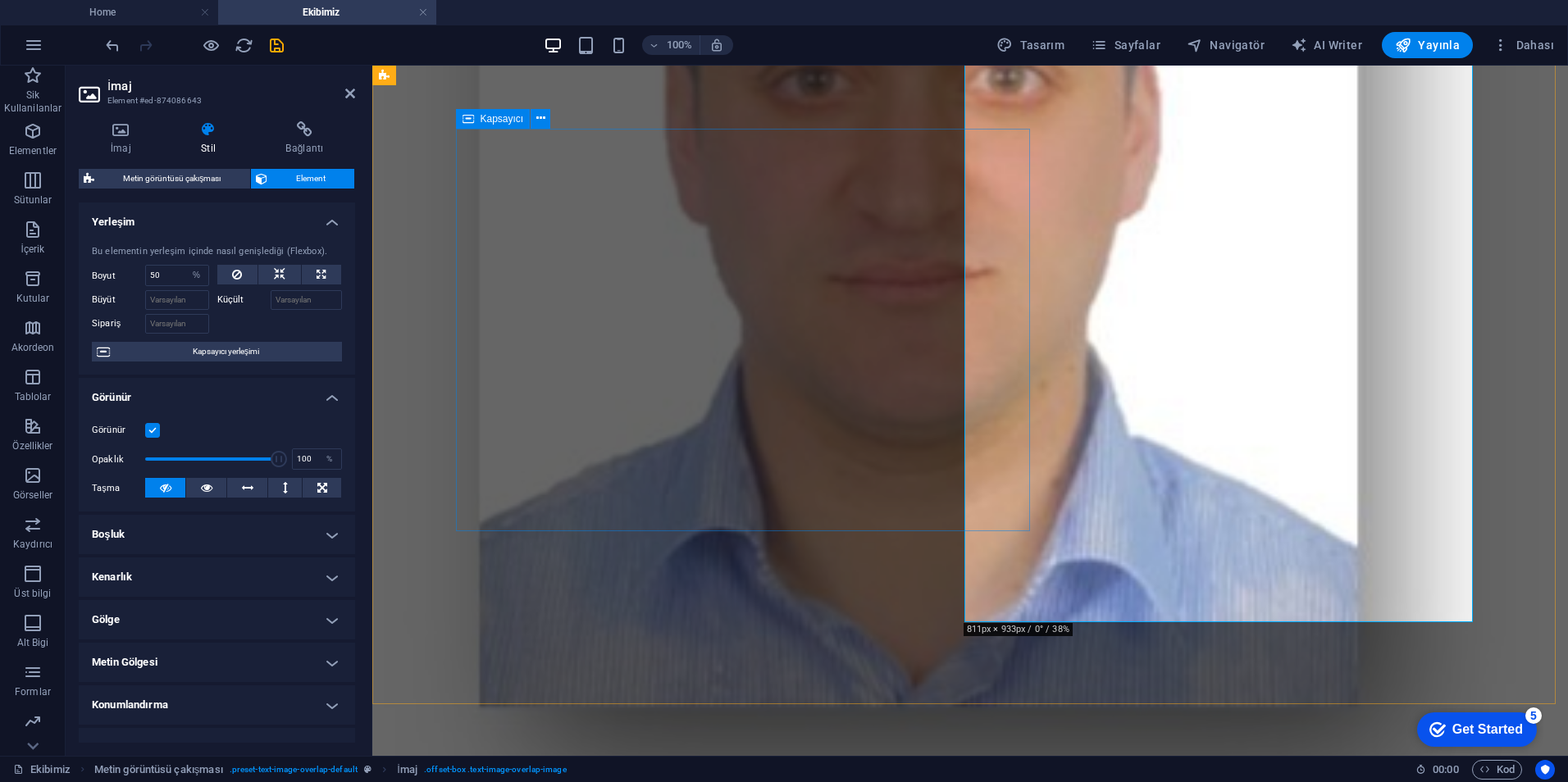
scroll to position [902, 0]
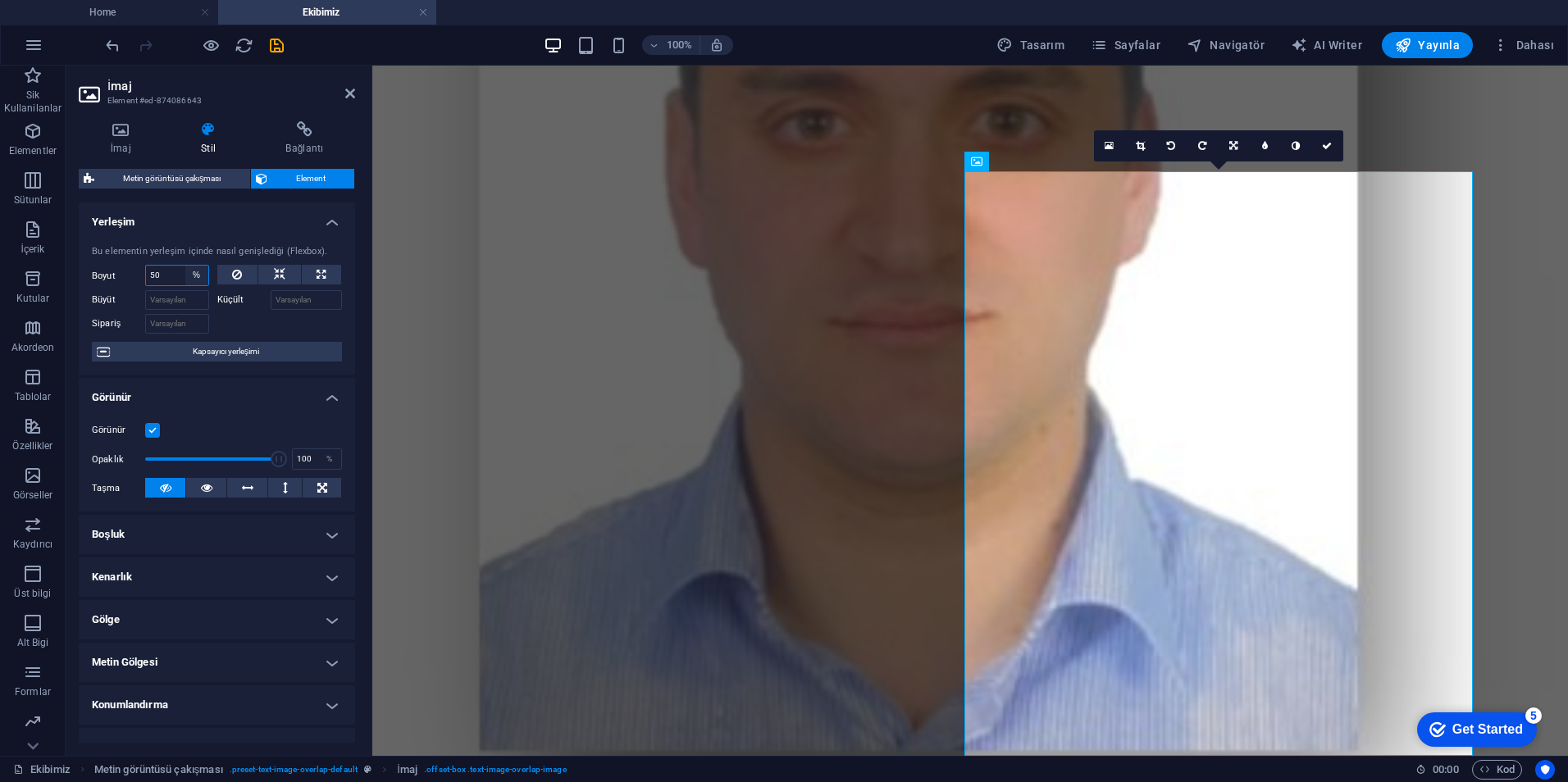
click at [195, 278] on select "Varsayılan otomatik px % 1/1 1/2 1/3 1/4 1/5 1/6 1/7 1/8 1/9 1/10" at bounding box center [196, 275] width 23 height 20
select select "1/5"
click at [185, 266] on select "Varsayılan otomatik px % 1/1 1/2 1/3 1/4 1/5 1/6 1/7 1/8 1/9 1/10" at bounding box center [196, 275] width 23 height 20
type input "20"
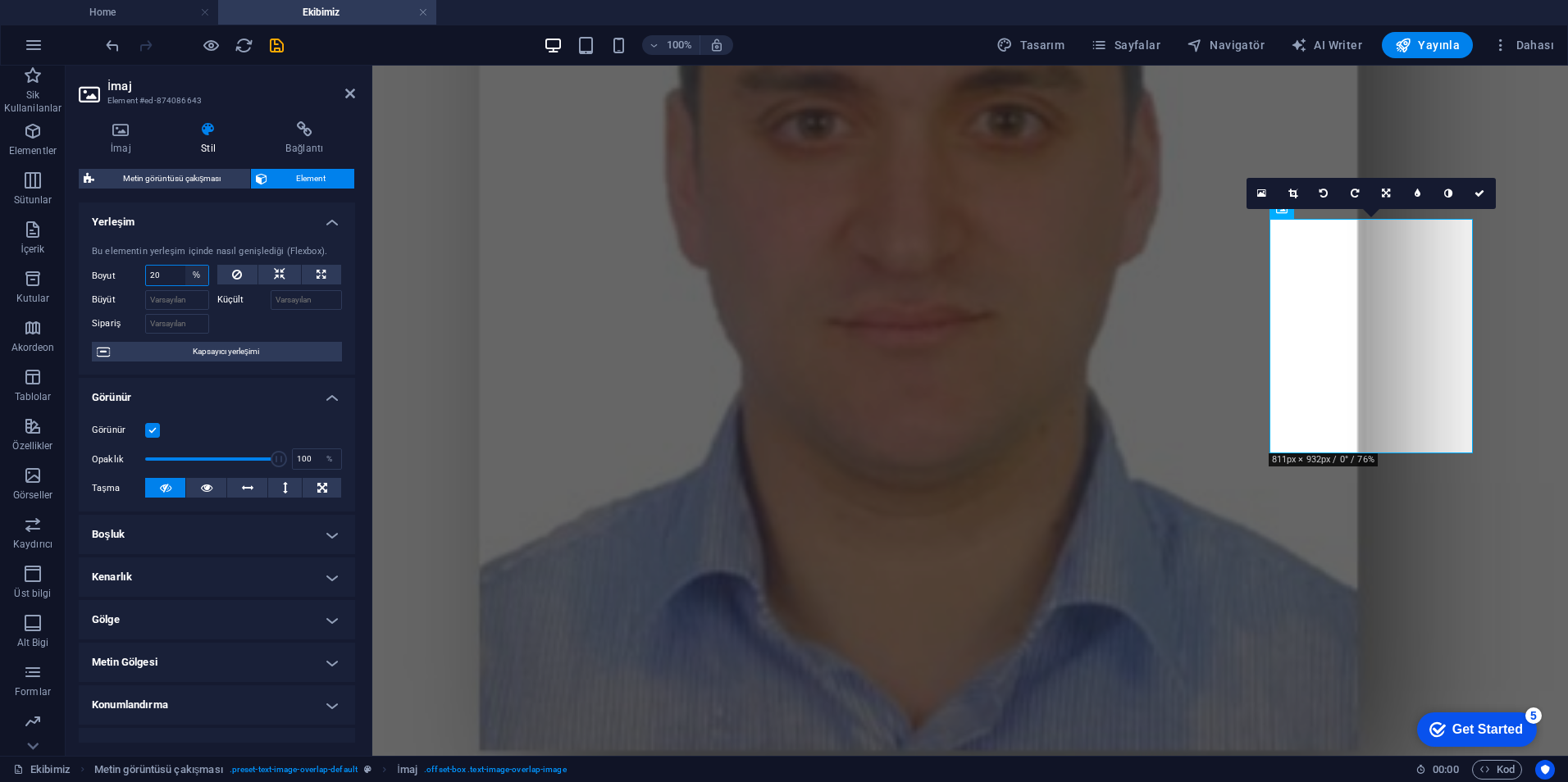
click at [197, 273] on select "Varsayılan otomatik px % 1/1 1/2 1/3 1/4 1/5 1/6 1/7 1/8 1/9 1/10" at bounding box center [196, 275] width 23 height 20
select select "1/4"
click at [185, 266] on select "Varsayılan otomatik px % 1/1 1/2 1/3 1/4 1/5 1/6 1/7 1/8 1/9 1/10" at bounding box center [196, 275] width 23 height 20
type input "25"
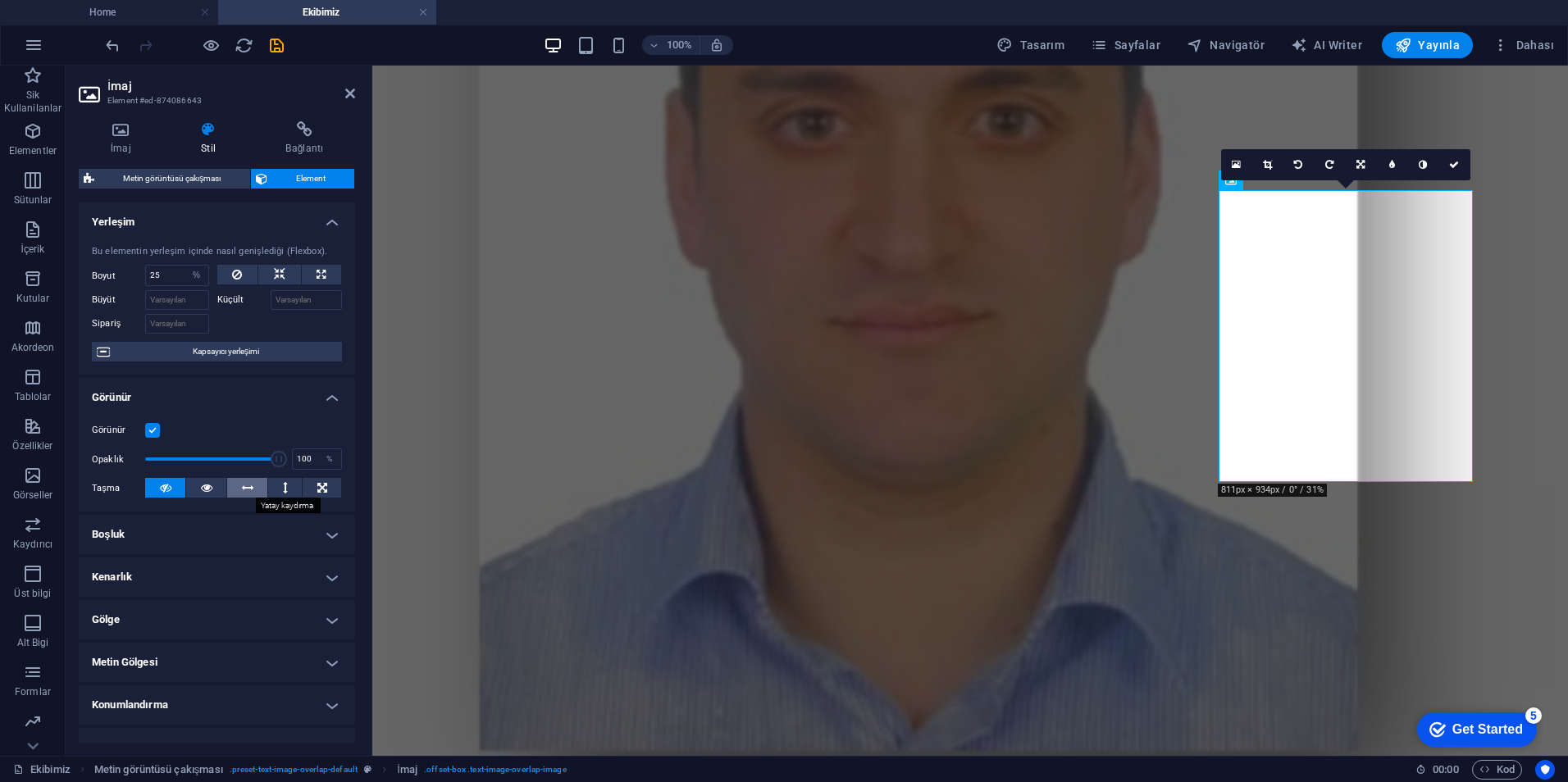
click at [242, 490] on icon at bounding box center [247, 487] width 11 height 20
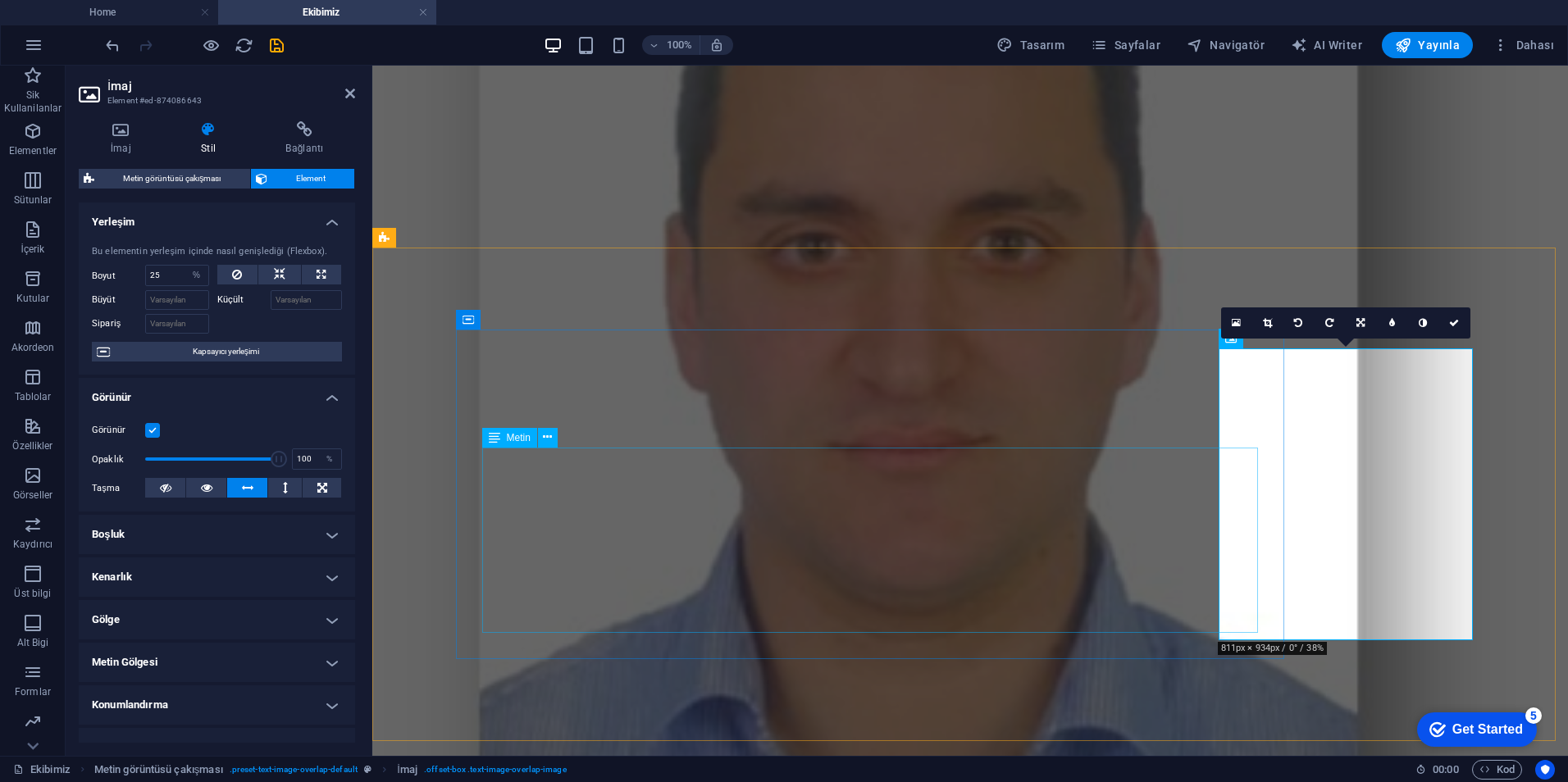
scroll to position [738, 0]
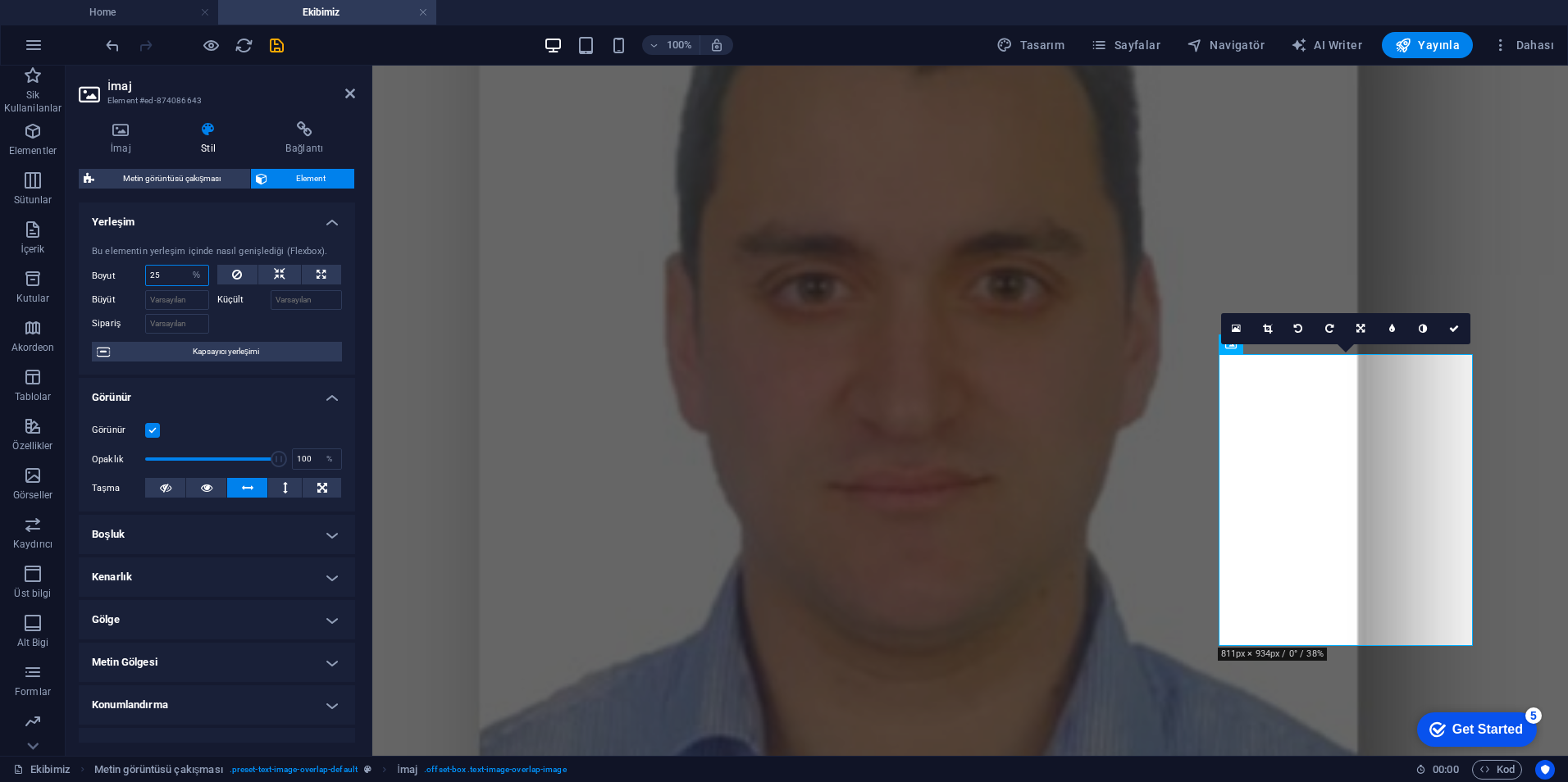
click at [158, 277] on input "25" at bounding box center [177, 275] width 62 height 20
click at [159, 277] on input "25" at bounding box center [177, 275] width 62 height 20
click at [192, 274] on select "Varsayılan otomatik px % 1/1 1/2 1/3 1/4 1/5 1/6 1/7 1/8 1/9 1/10" at bounding box center [196, 275] width 23 height 20
select select "1/1"
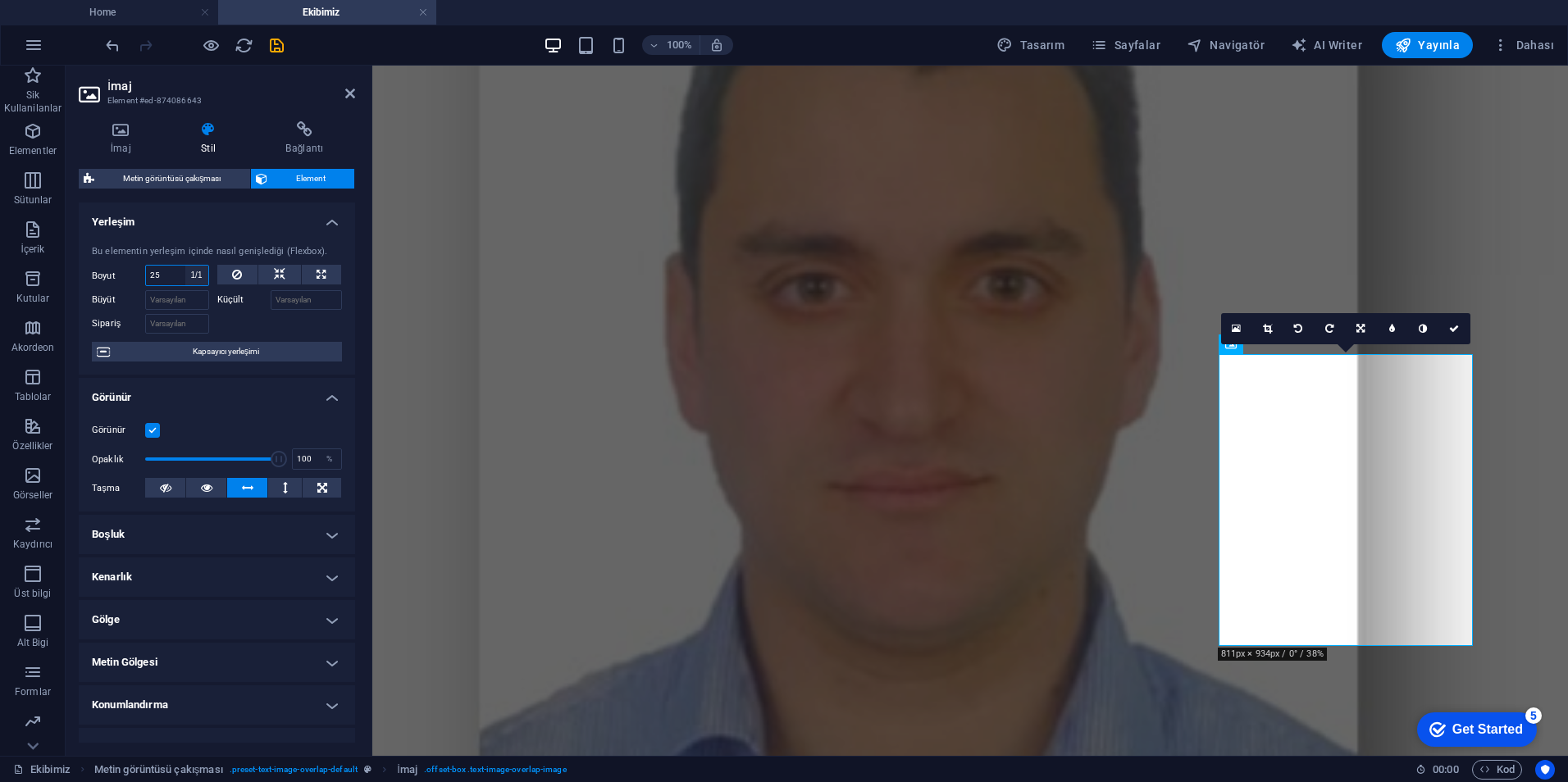
click at [185, 266] on select "Varsayılan otomatik px % 1/1 1/2 1/3 1/4 1/5 1/6 1/7 1/8 1/9 1/10" at bounding box center [196, 275] width 23 height 20
type input "100"
select select "%"
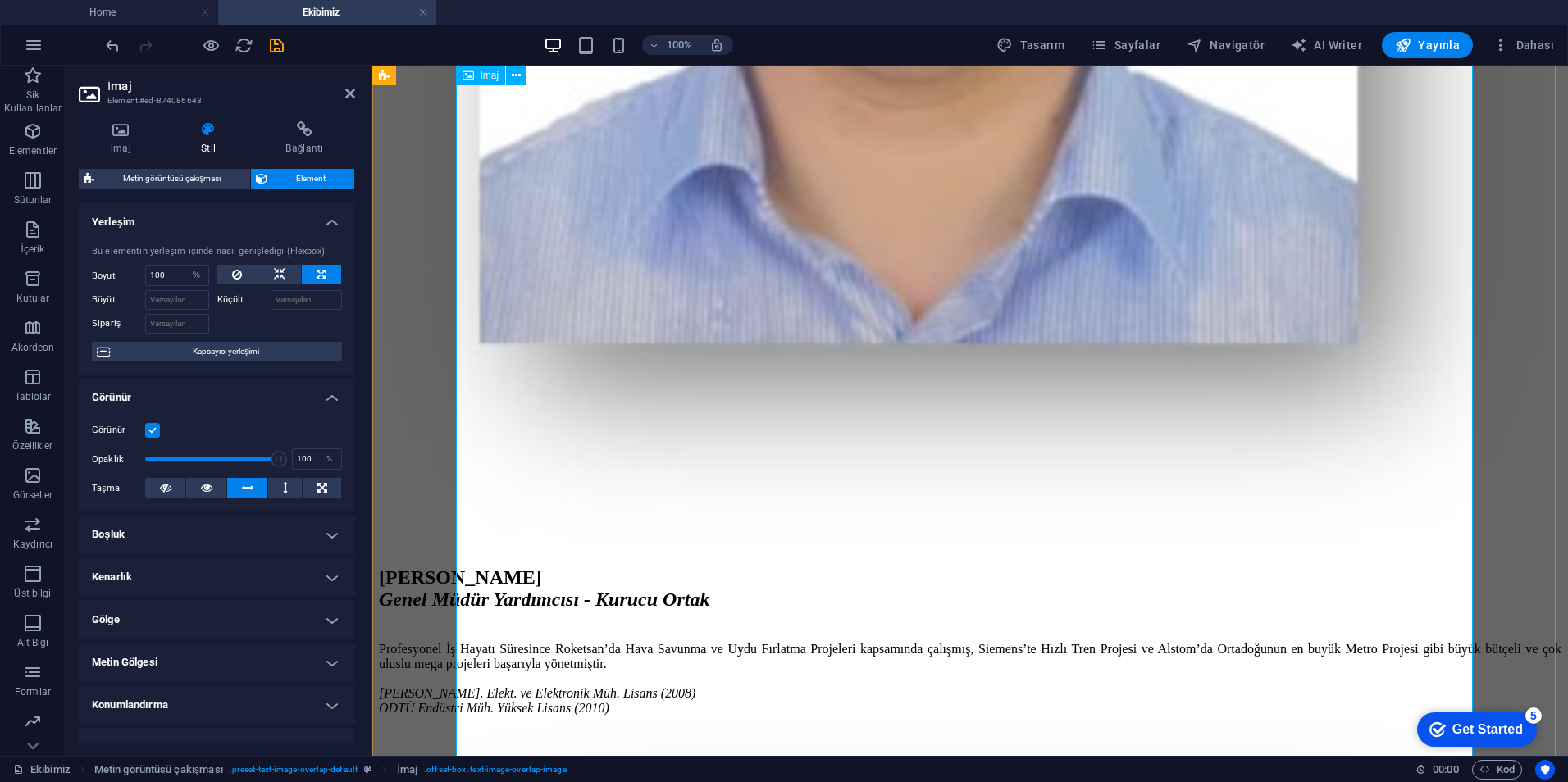
scroll to position [1312, 0]
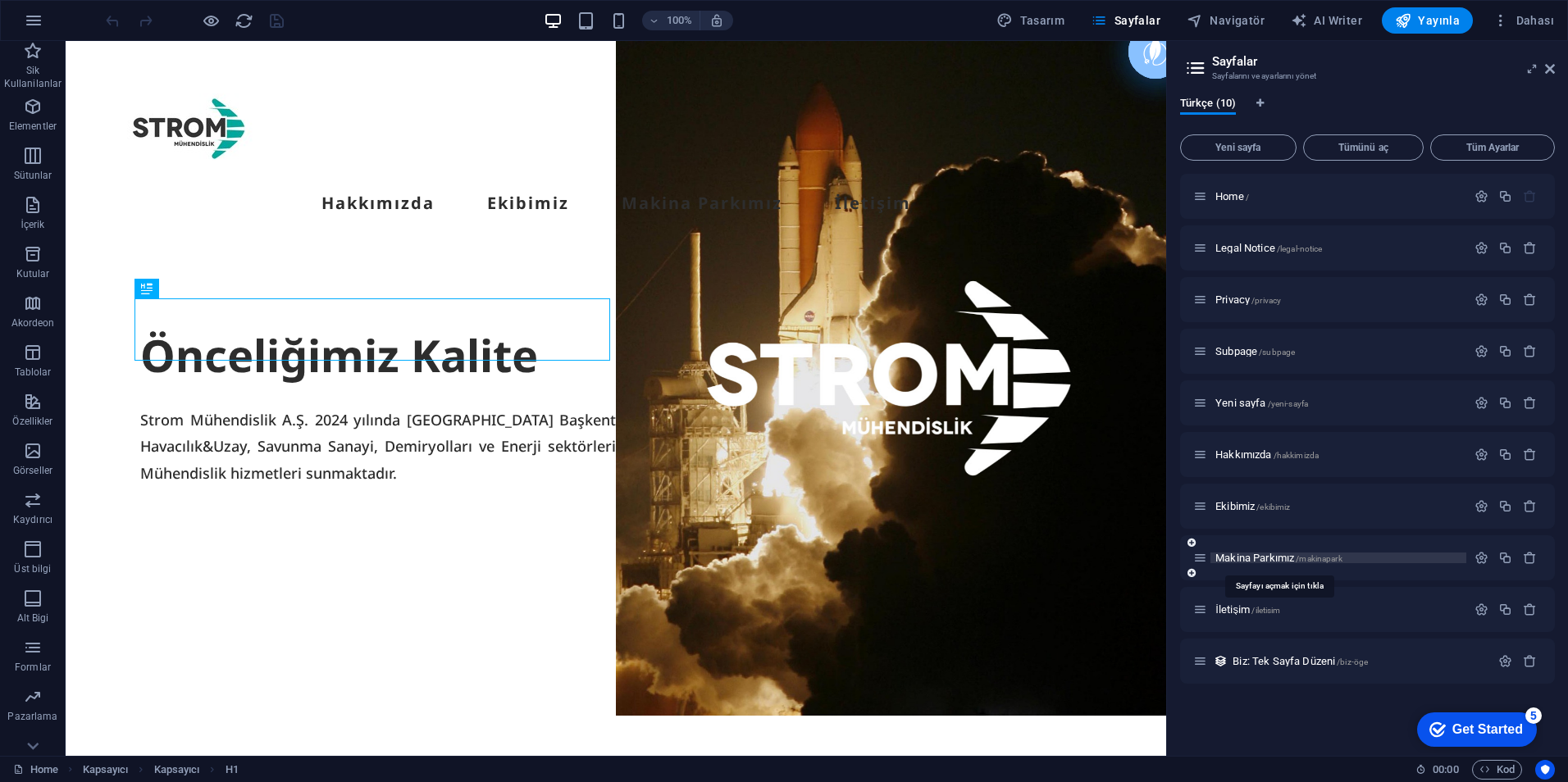
click at [1240, 556] on span "Makina Parkımız /makinapark" at bounding box center [1279, 558] width 127 height 12
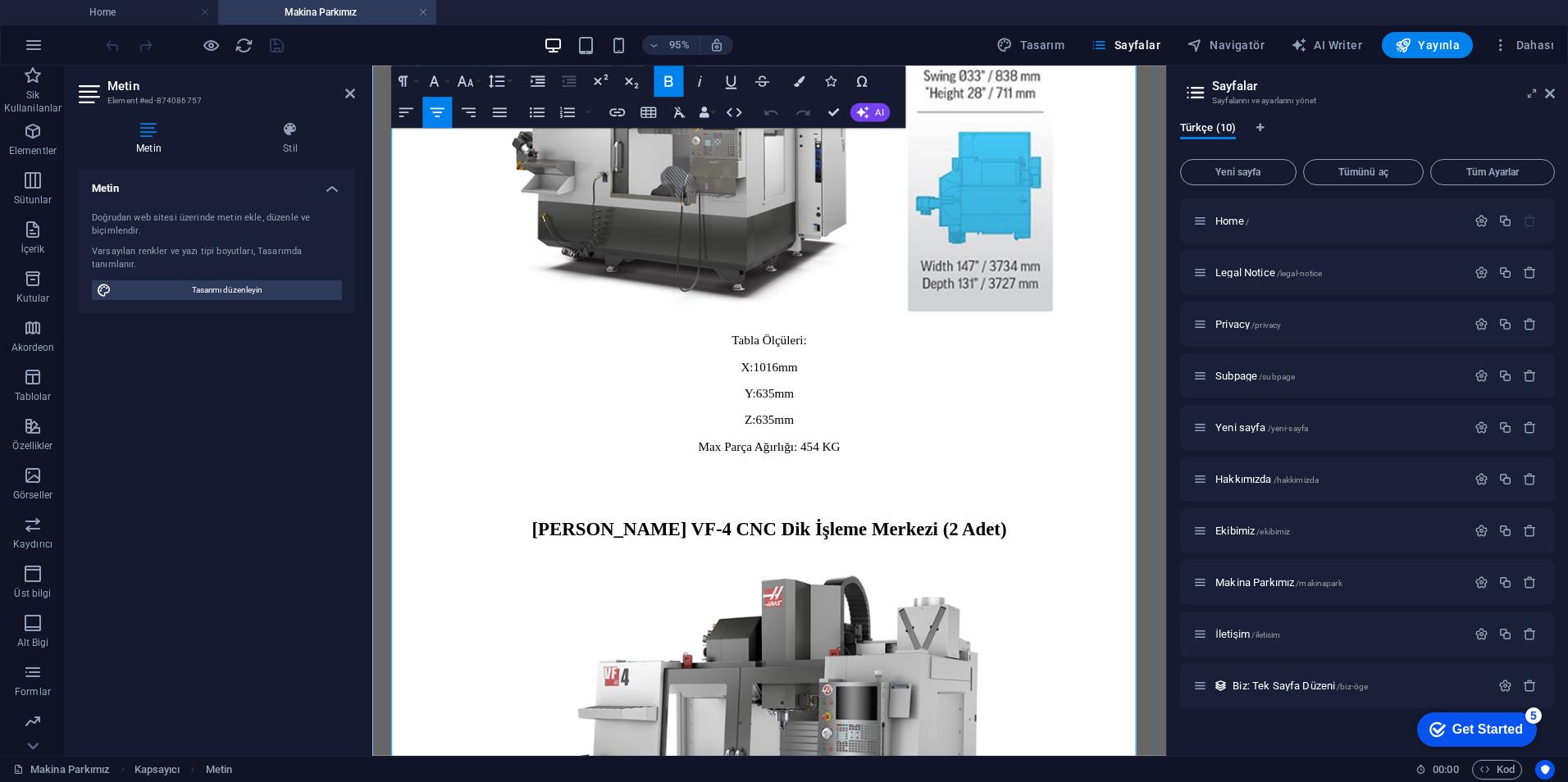
scroll to position [180, 0]
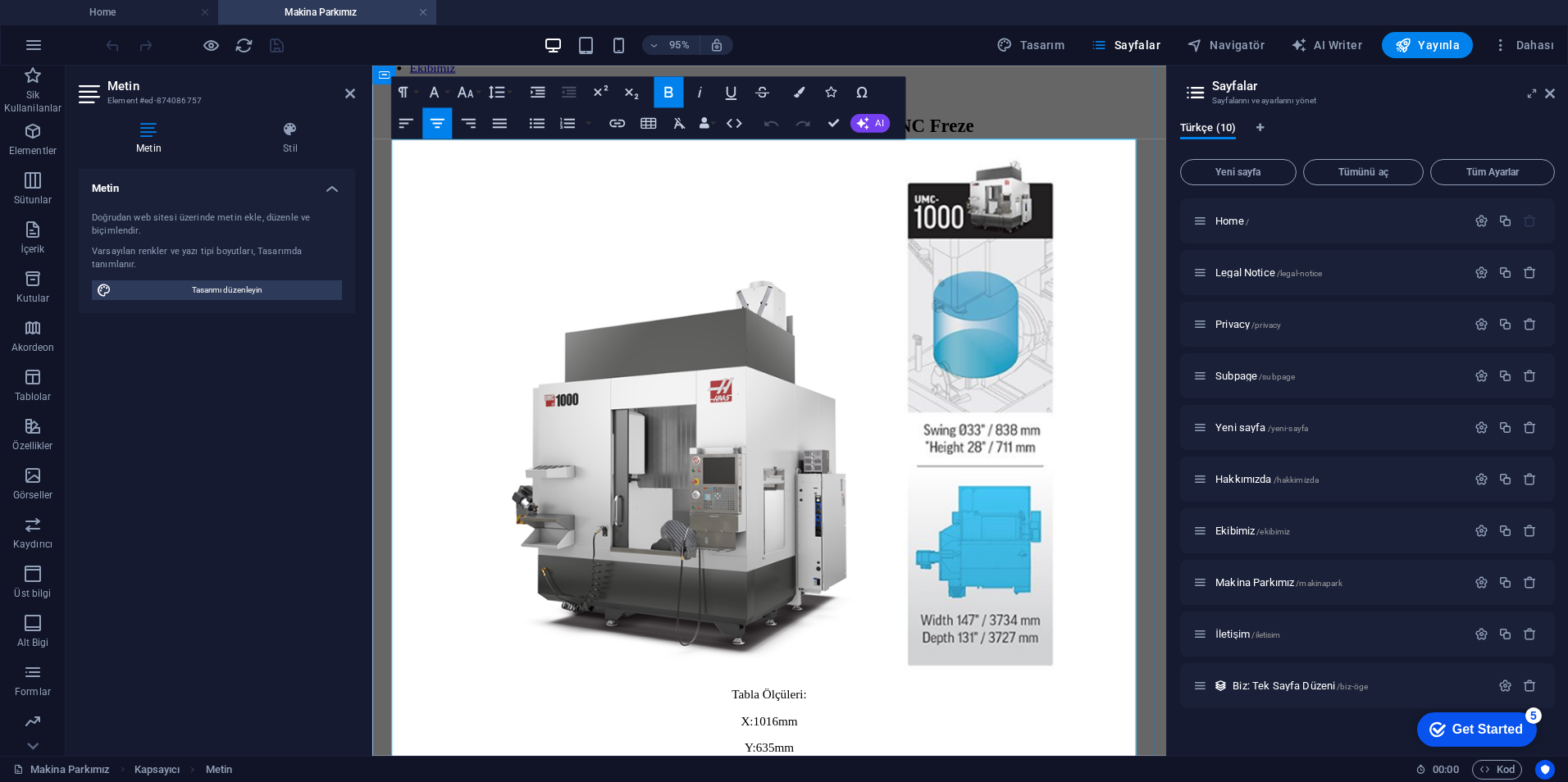
click at [677, 491] on img at bounding box center [704, 494] width 445 height 420
click at [681, 476] on img at bounding box center [704, 494] width 445 height 420
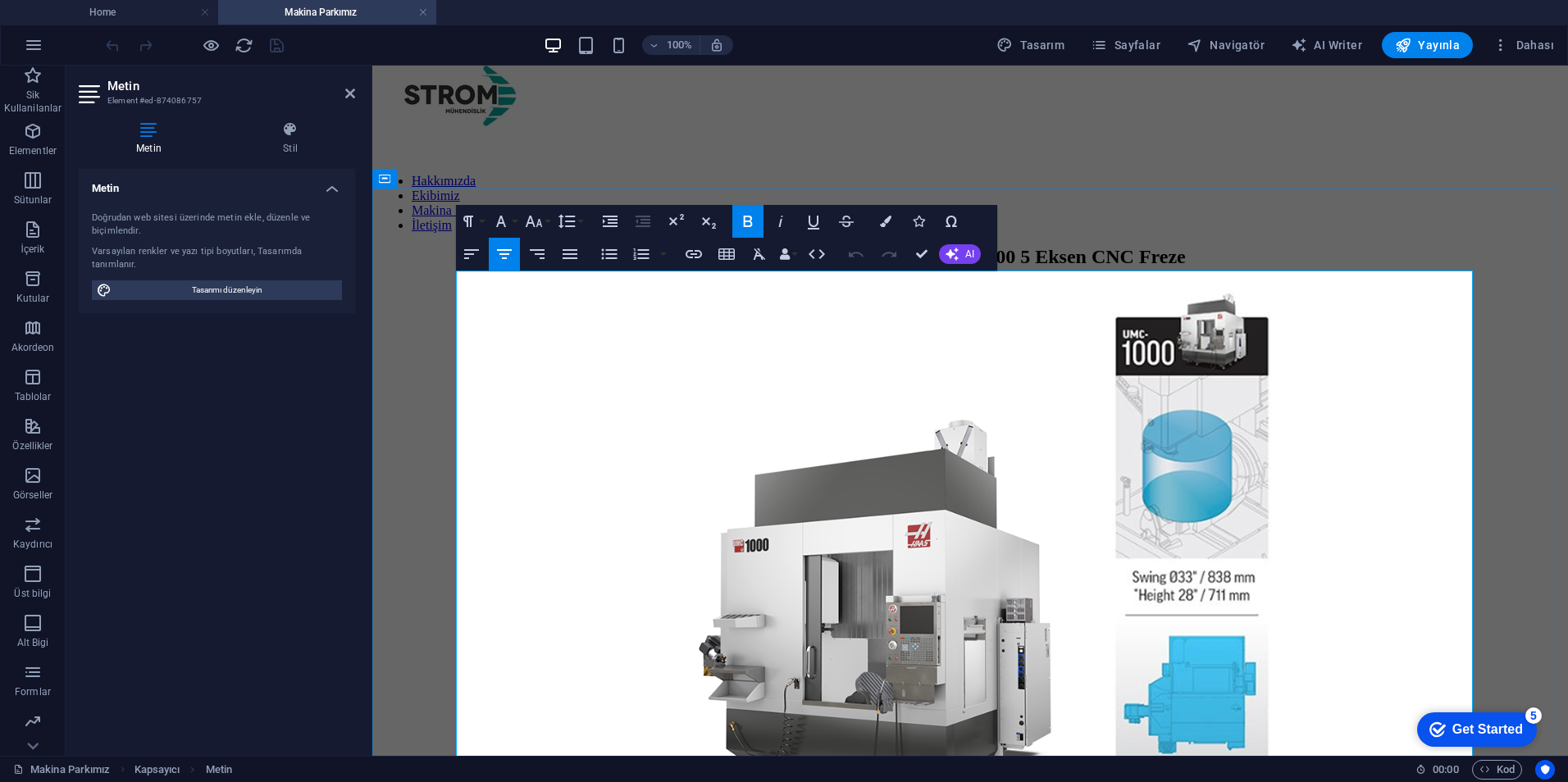
click at [868, 532] on img at bounding box center [884, 622] width 445 height 420
click at [1172, 436] on img at bounding box center [1193, 556] width 173 height 551
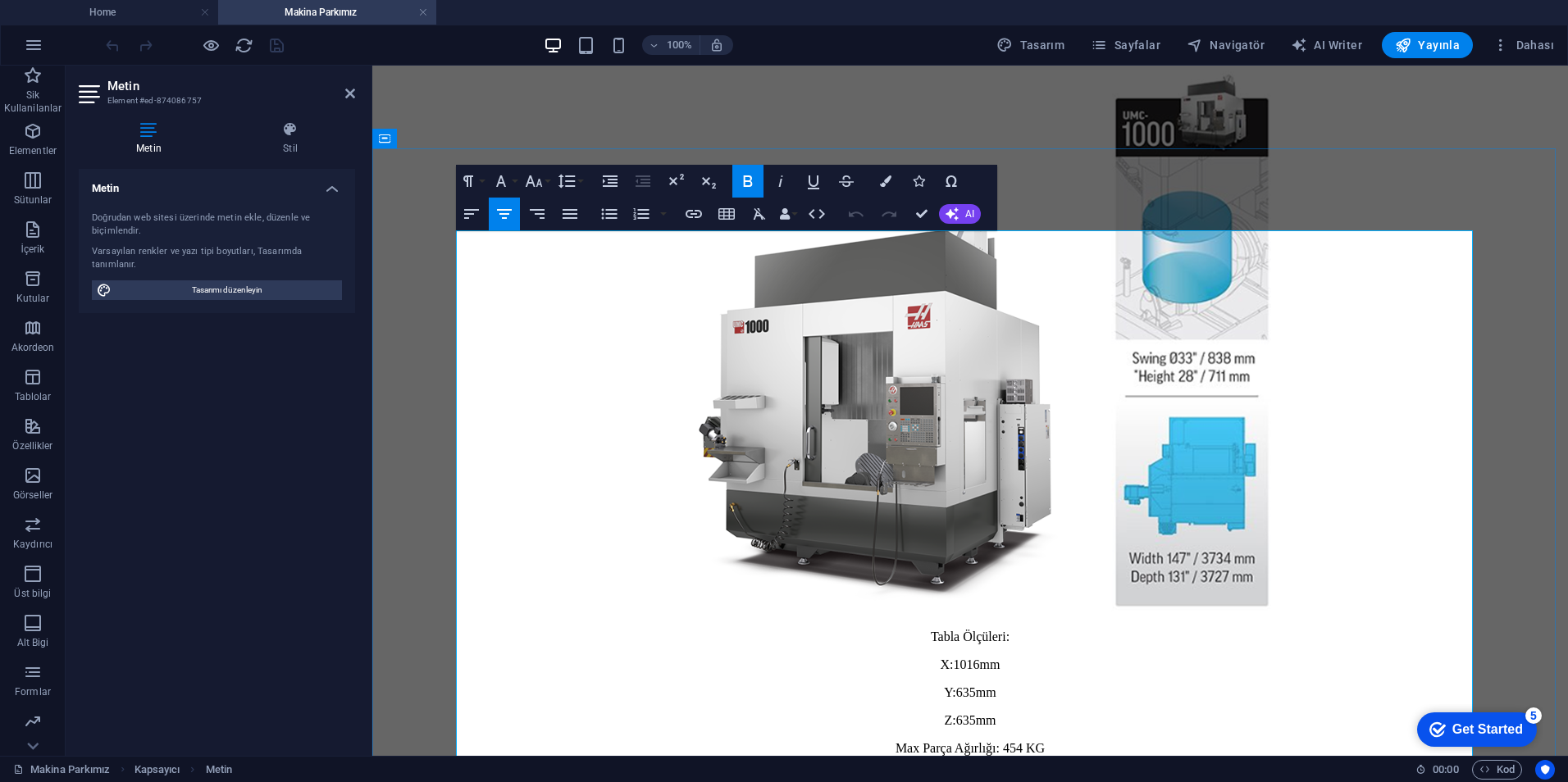
scroll to position [298, 0]
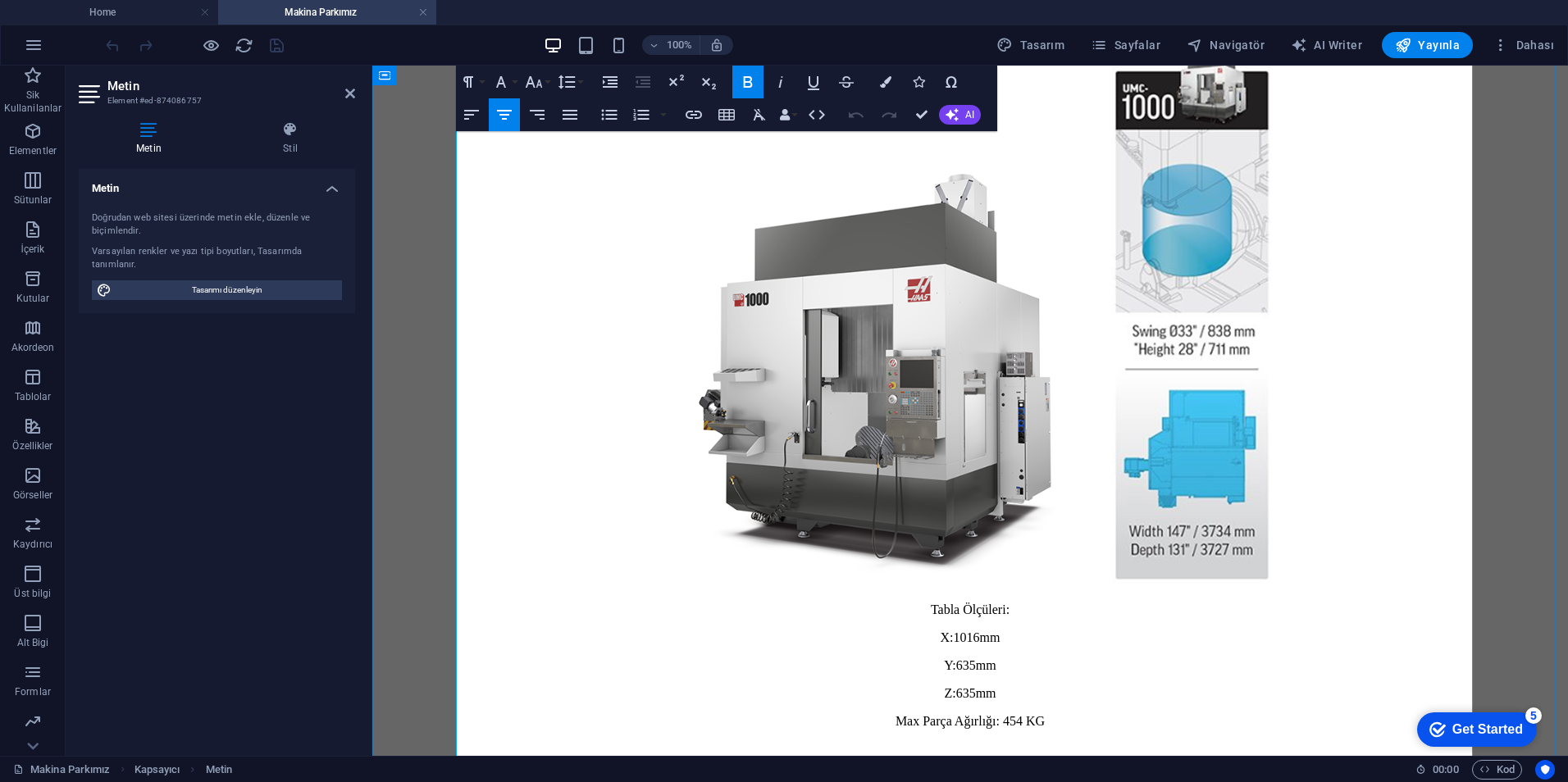
click at [1066, 540] on img at bounding box center [884, 376] width 445 height 420
click at [1045, 496] on img at bounding box center [884, 376] width 445 height 420
click at [1045, 495] on img at bounding box center [884, 376] width 445 height 420
click at [1043, 590] on p at bounding box center [970, 312] width 1183 height 554
drag, startPoint x: 976, startPoint y: 506, endPoint x: 934, endPoint y: 505, distance: 42.0
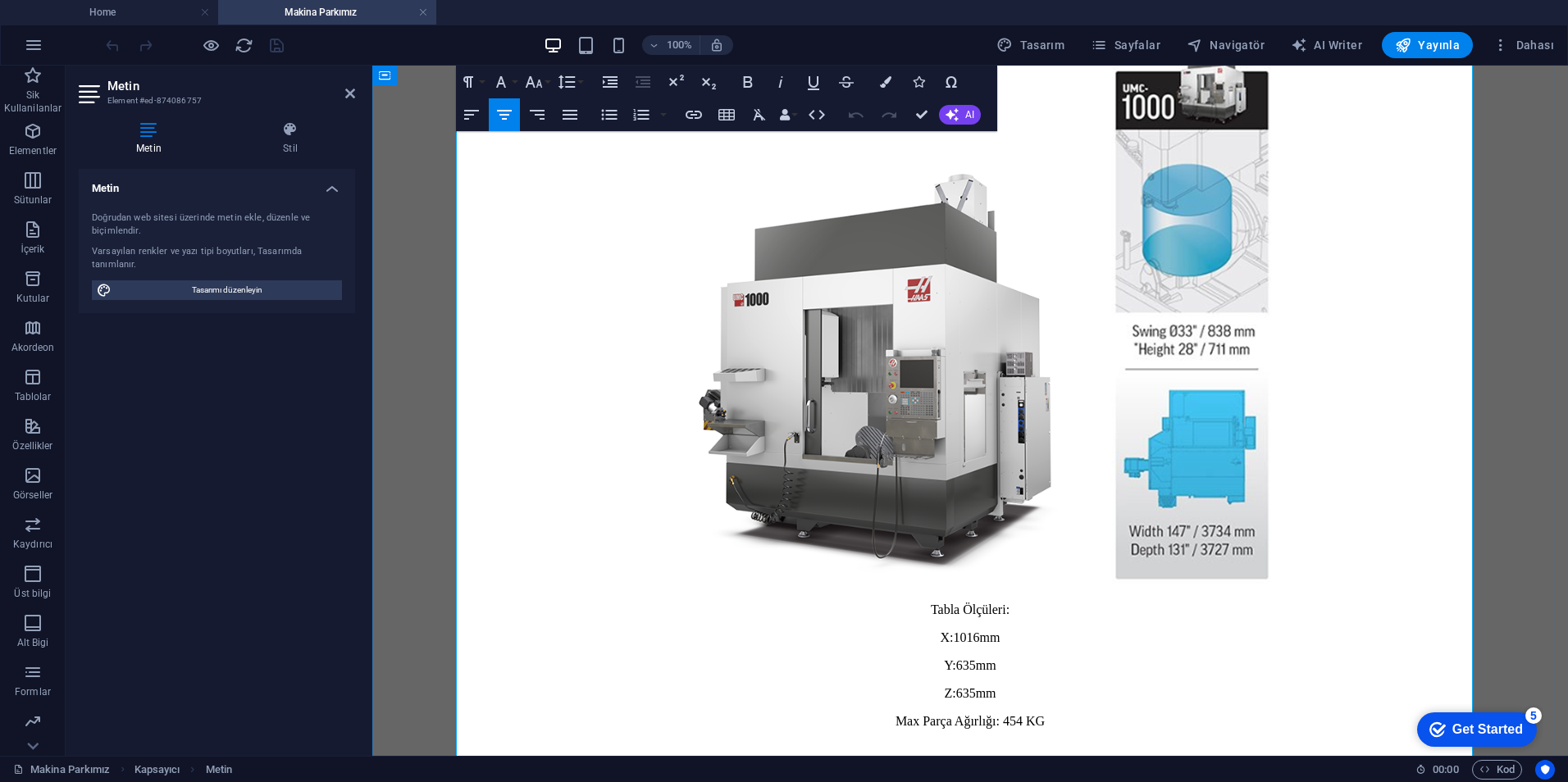
click at [934, 505] on img at bounding box center [884, 376] width 445 height 420
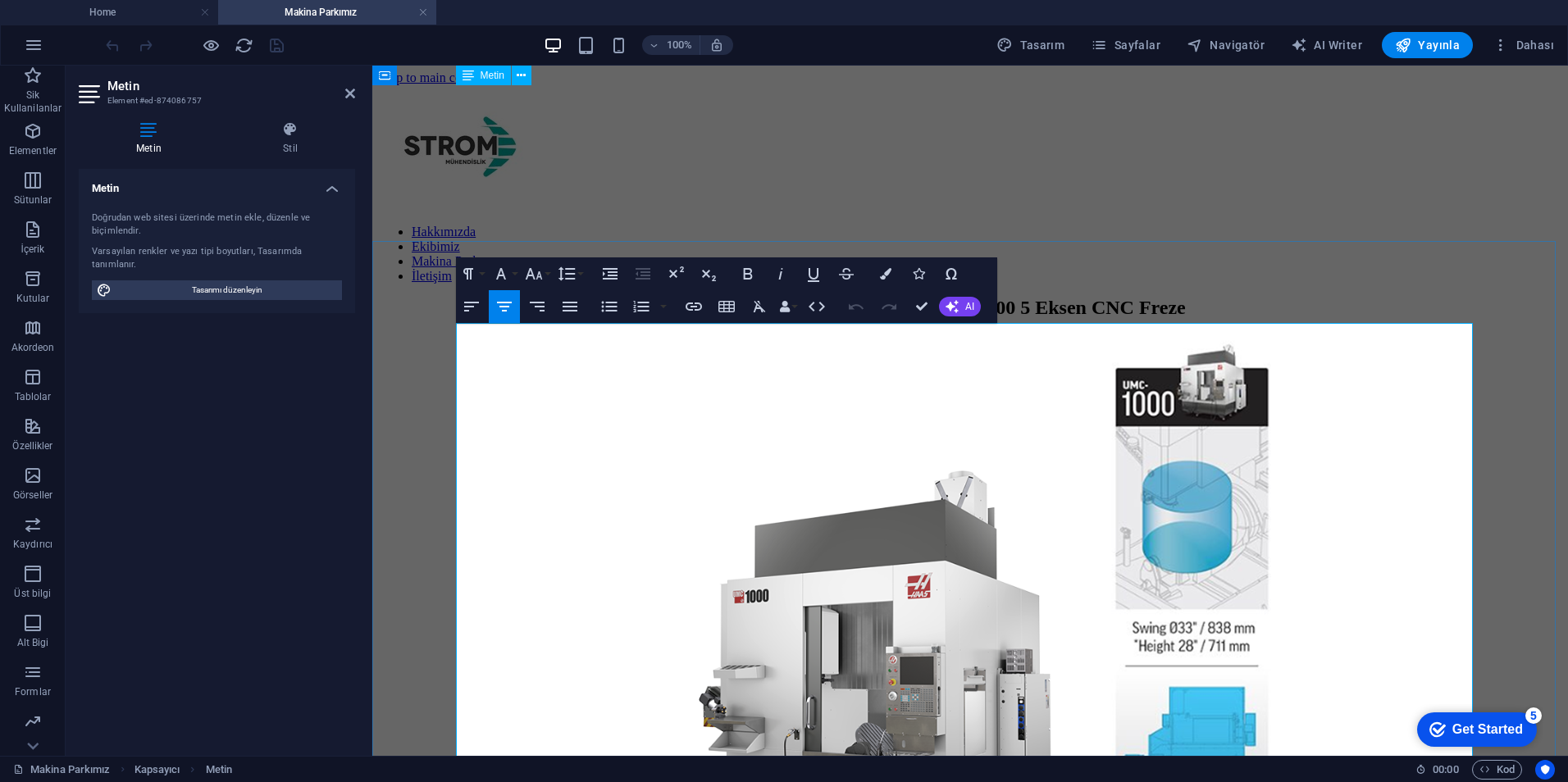
scroll to position [0, 0]
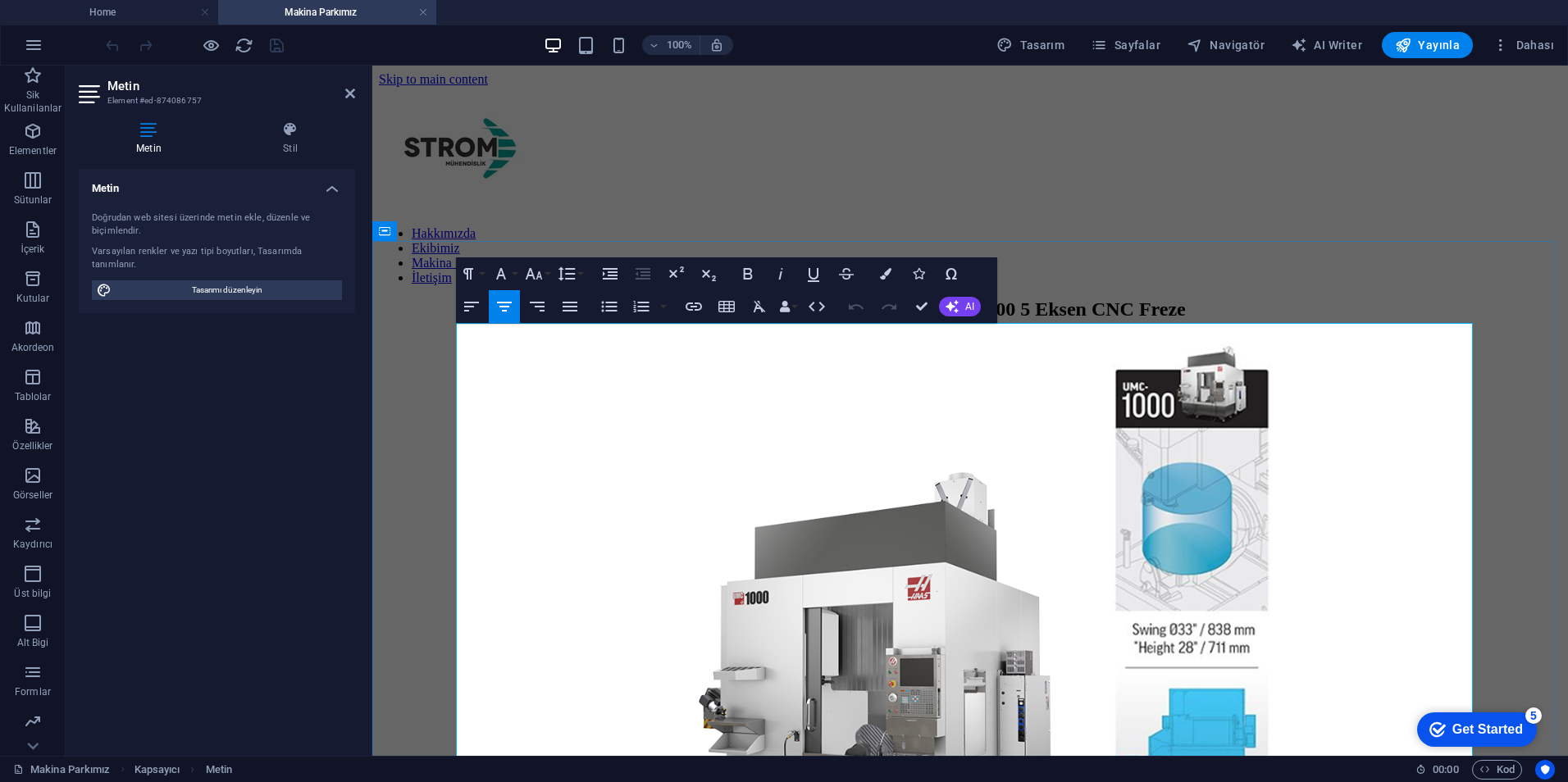
click at [820, 542] on img at bounding box center [884, 674] width 445 height 420
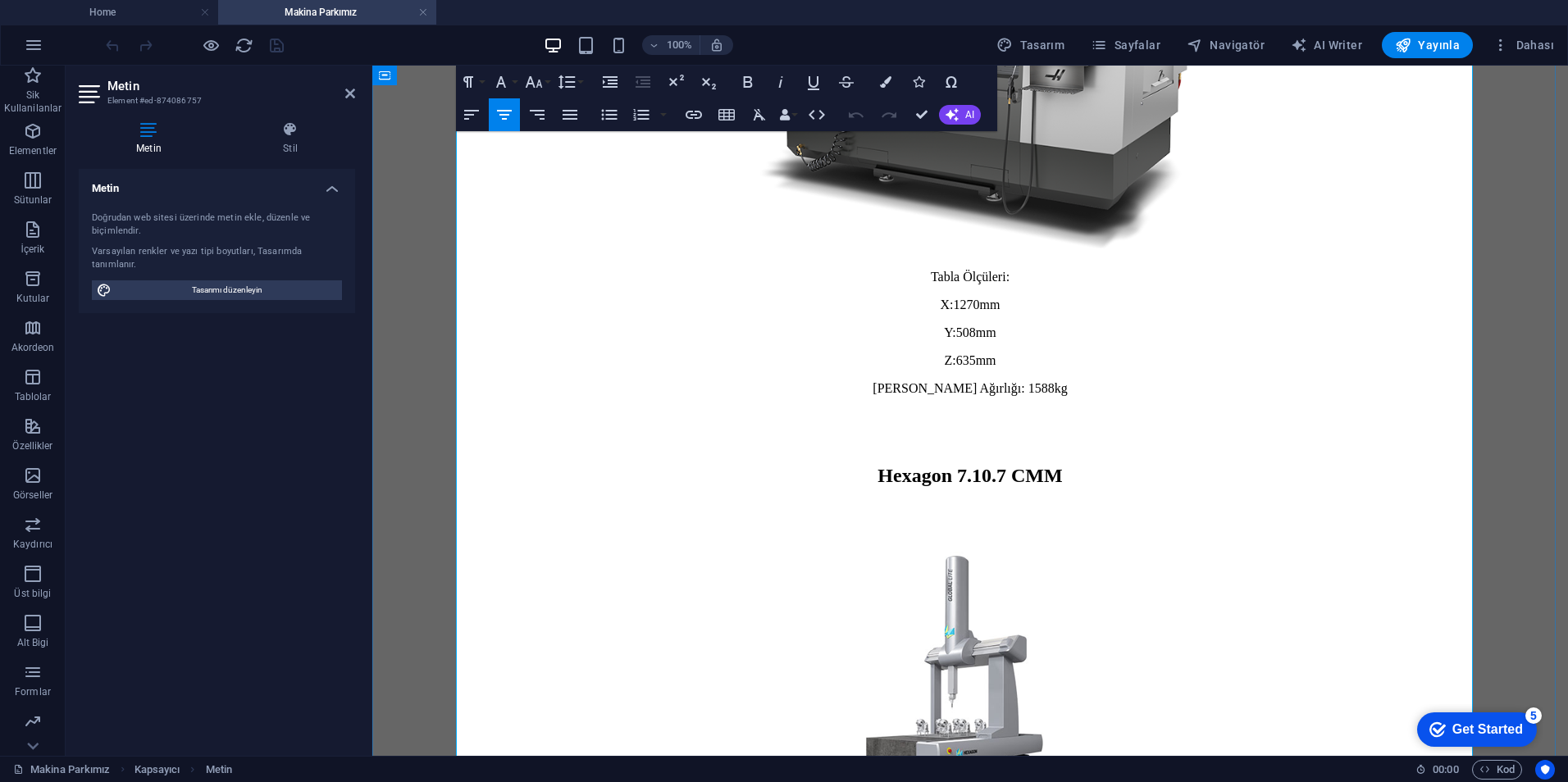
scroll to position [1305, 0]
click at [921, 607] on img at bounding box center [970, 691] width 274 height 323
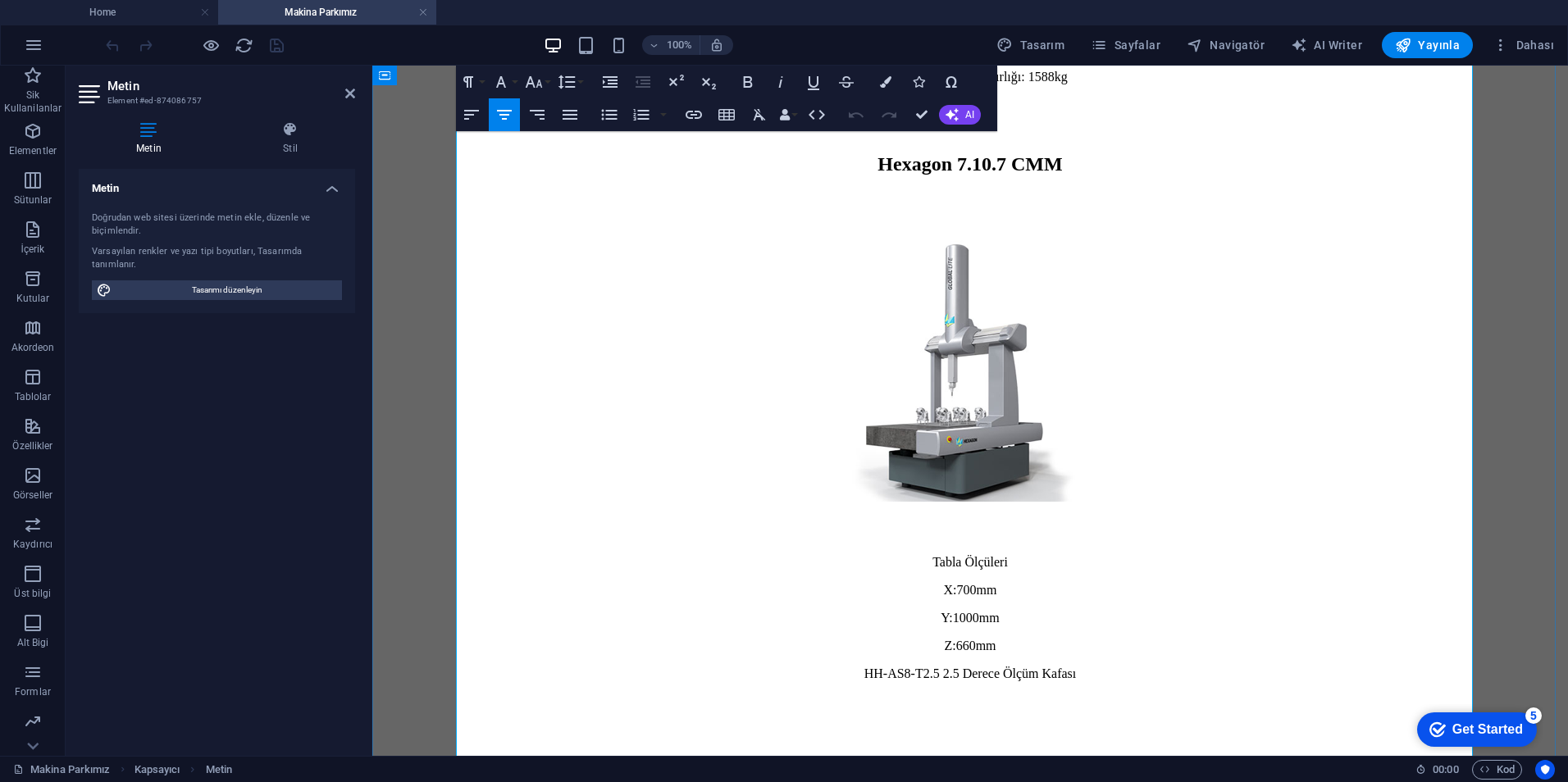
scroll to position [1633, 0]
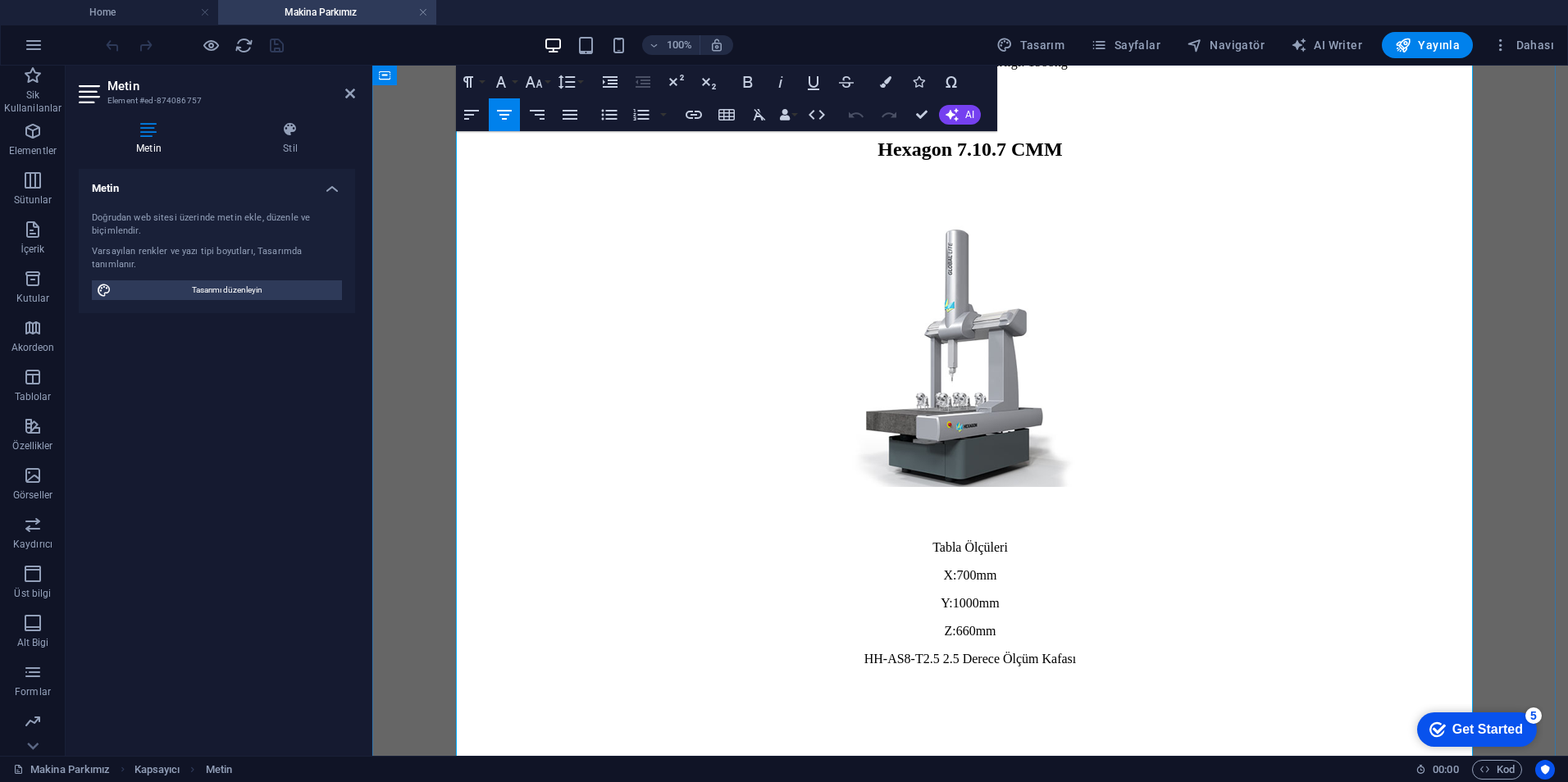
click at [1017, 435] on img at bounding box center [970, 363] width 274 height 323
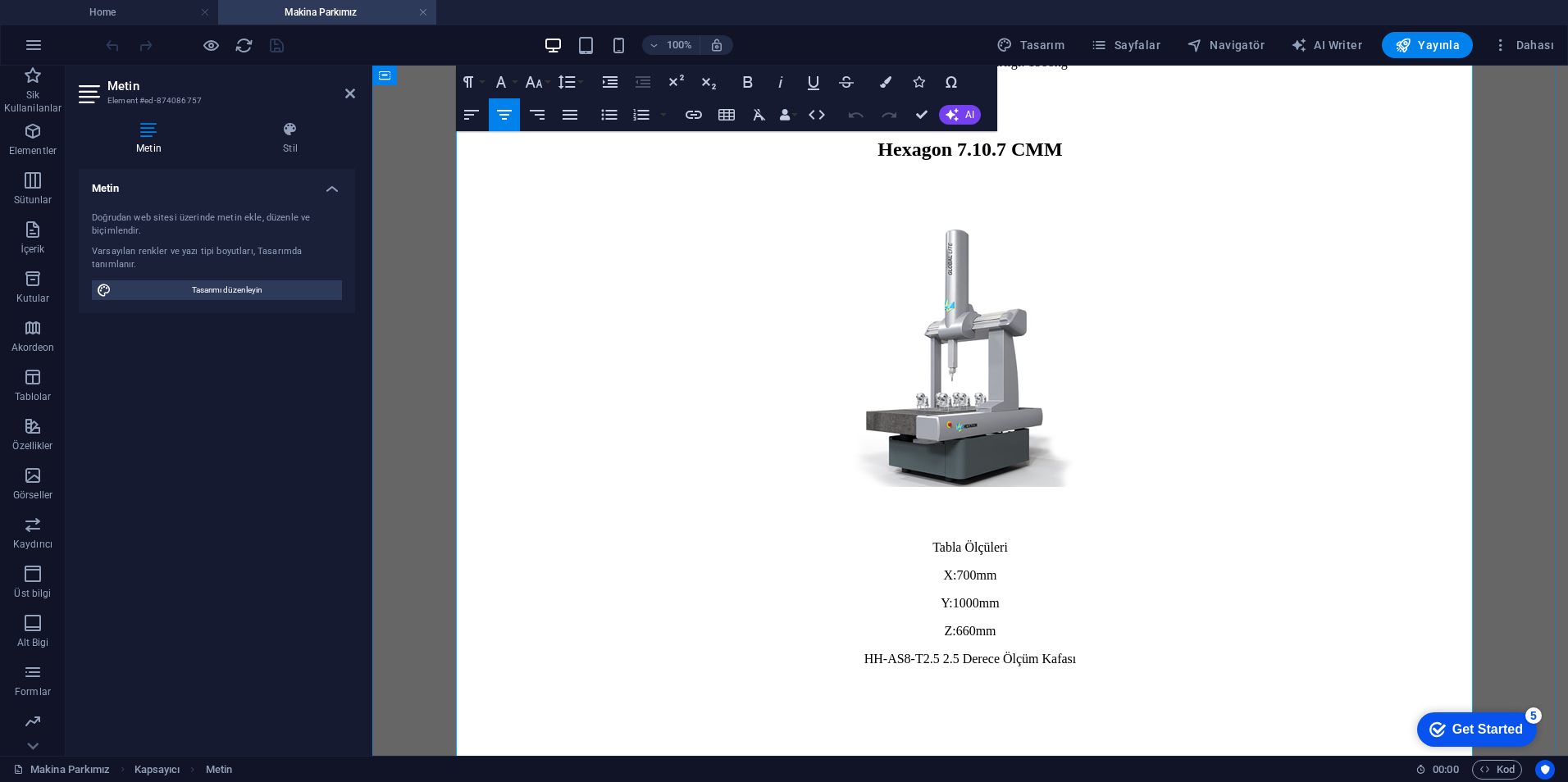
drag, startPoint x: 1017, startPoint y: 435, endPoint x: 950, endPoint y: 422, distance: 68.2
click at [950, 422] on img at bounding box center [970, 363] width 274 height 323
drag, startPoint x: 950, startPoint y: 422, endPoint x: 684, endPoint y: 489, distance: 274.3
click at [684, 489] on p at bounding box center [970, 364] width 1183 height 325
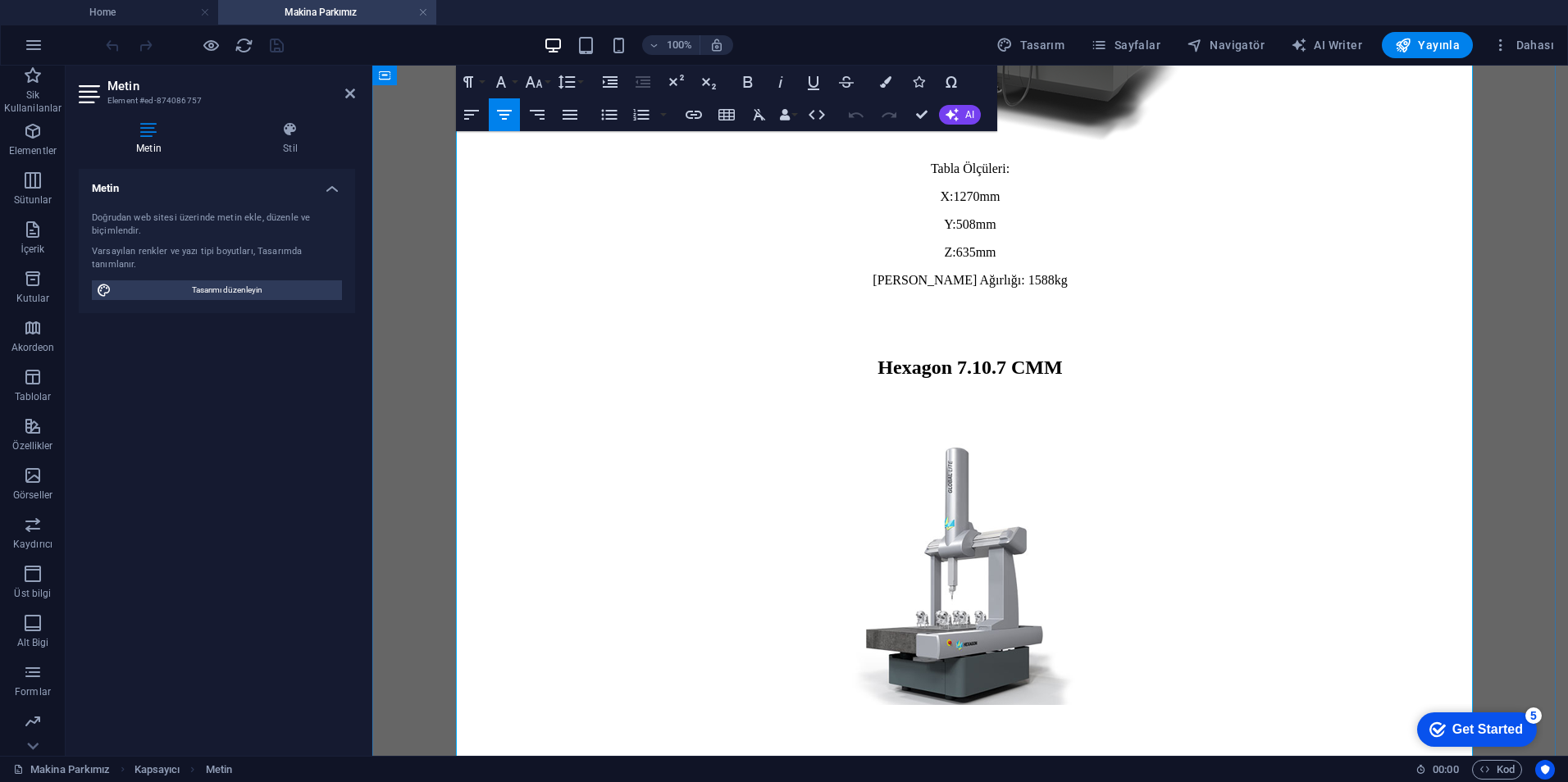
scroll to position [1386, 0]
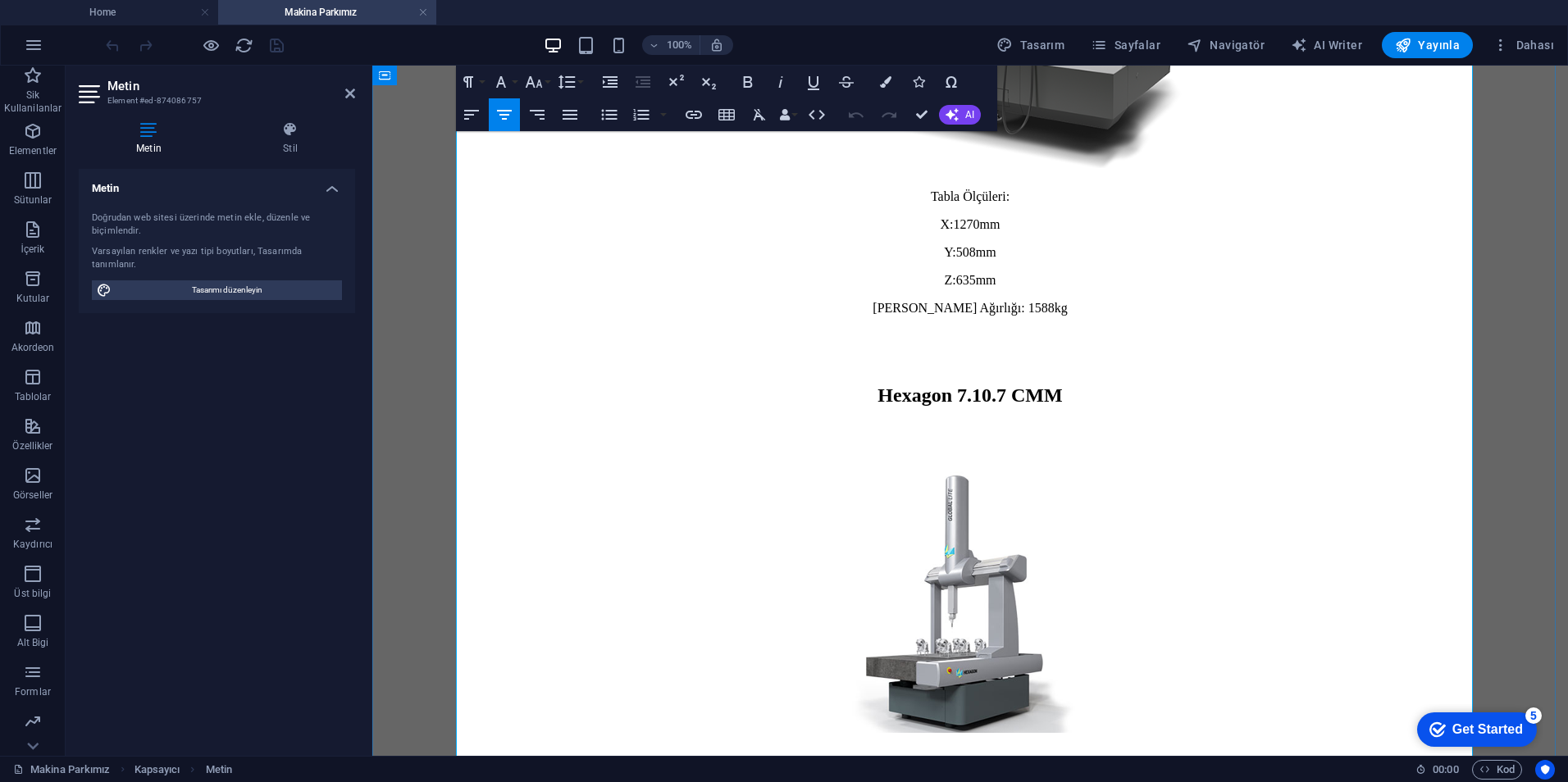
click at [955, 574] on img at bounding box center [970, 609] width 274 height 323
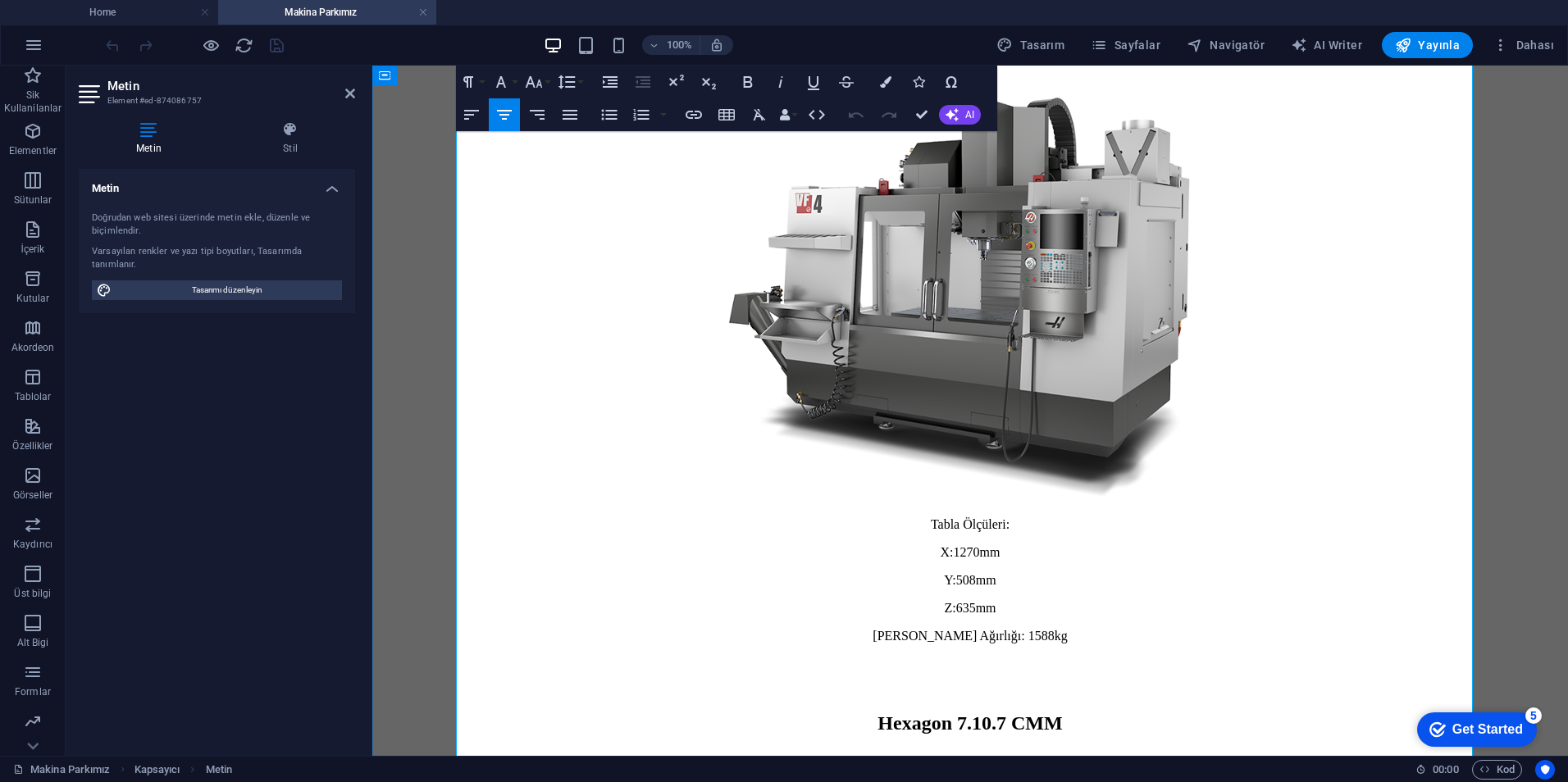
click at [940, 381] on img at bounding box center [970, 286] width 498 height 428
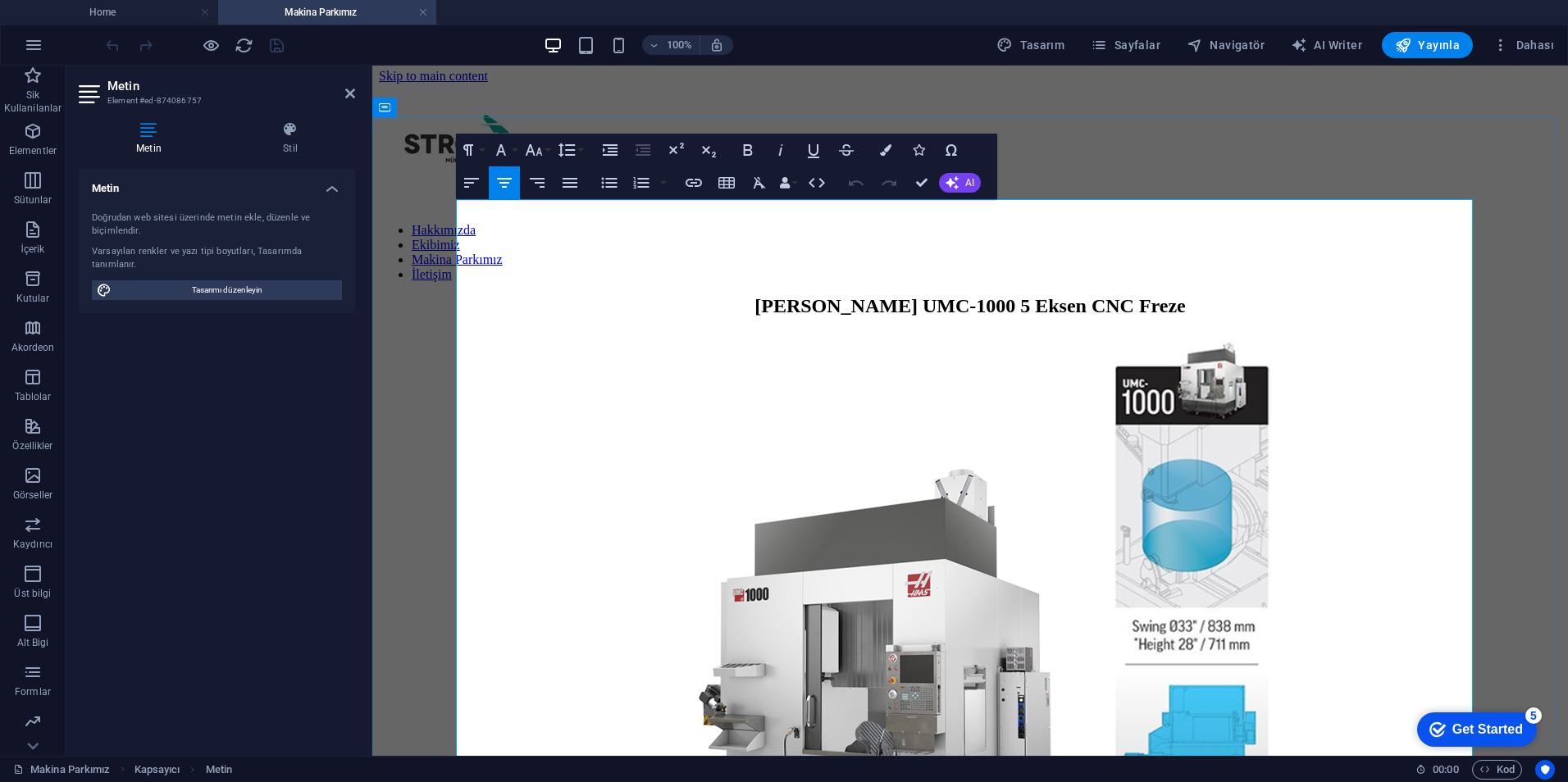
scroll to position [0, 0]
